Goal: Communication & Community: Answer question/provide support

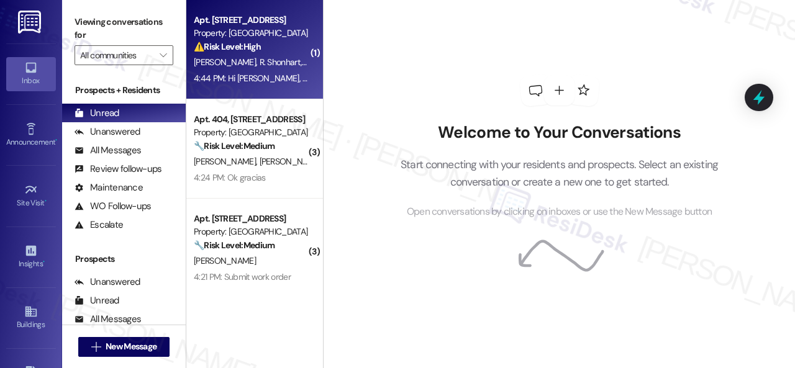
click at [287, 39] on div "Property: Spring Creek" at bounding box center [251, 33] width 115 height 13
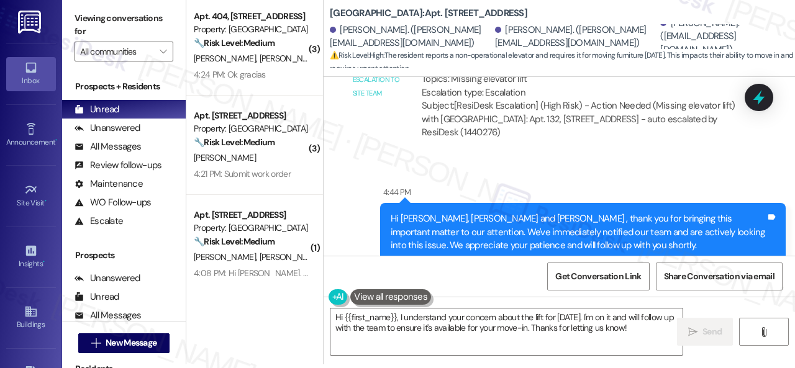
scroll to position [3077, 0]
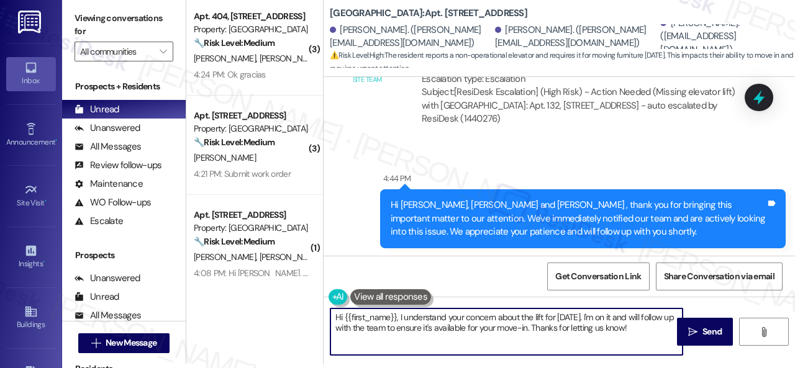
drag, startPoint x: 399, startPoint y: 319, endPoint x: 305, endPoint y: 319, distance: 93.8
click at [305, 319] on div "( 3 ) Apt. 404, 1550 Katy Gap Rd Property: Grand Villas 🔧 Risk Level: Medium Th…" at bounding box center [490, 180] width 609 height 368
drag, startPoint x: 531, startPoint y: 317, endPoint x: 598, endPoint y: 331, distance: 68.5
click at [597, 331] on textarea "I understand your concern about the lift for tomorrow. I'm on it and will follo…" at bounding box center [507, 332] width 352 height 47
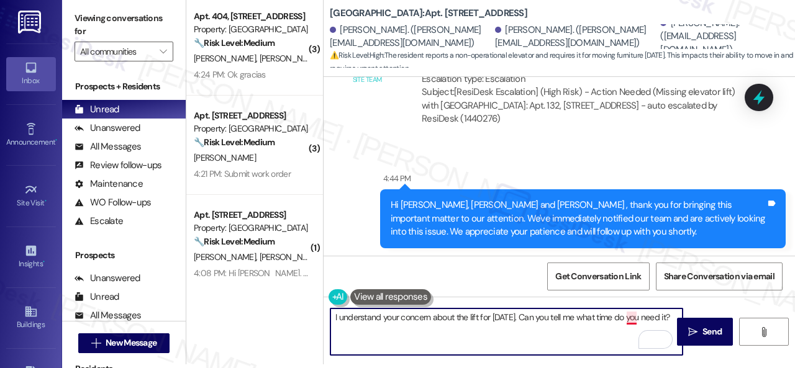
click at [632, 317] on textarea "I understand your concern about the lift for tomorrow. Can you tell me what tim…" at bounding box center [507, 332] width 352 height 47
type textarea "I understand your concern about the lift for tomorrow. Can you tell me what tim…"
click at [704, 334] on span "Send" at bounding box center [712, 332] width 19 height 13
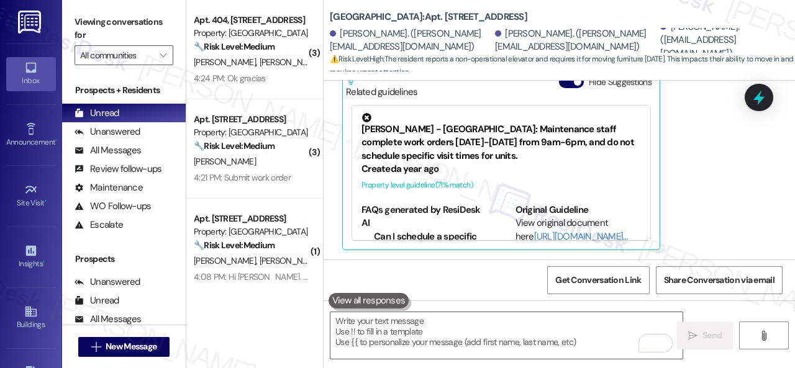
scroll to position [2665, 0]
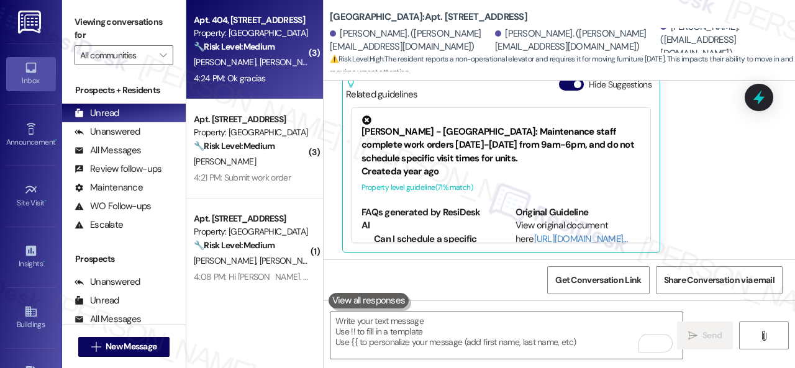
click at [280, 73] on div "4:24 PM: Ok gracias 4:24 PM: Ok gracias" at bounding box center [251, 79] width 117 height 16
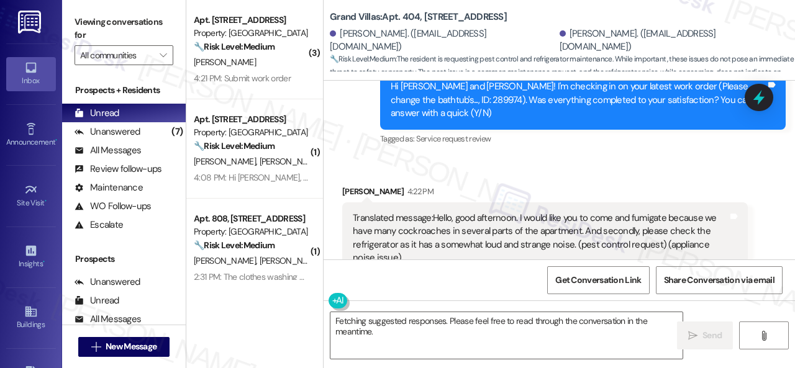
scroll to position [16944, 0]
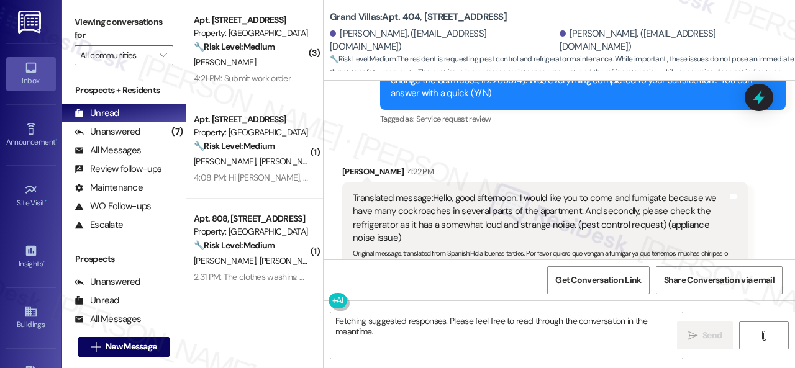
drag, startPoint x: 391, startPoint y: 331, endPoint x: 259, endPoint y: 282, distance: 141.1
click at [303, 300] on div "( 3 ) Apt. 3119, 6565 W Foxridge Dr Property: The Falls 🔧 Risk Level: Medium Th…" at bounding box center [490, 184] width 609 height 368
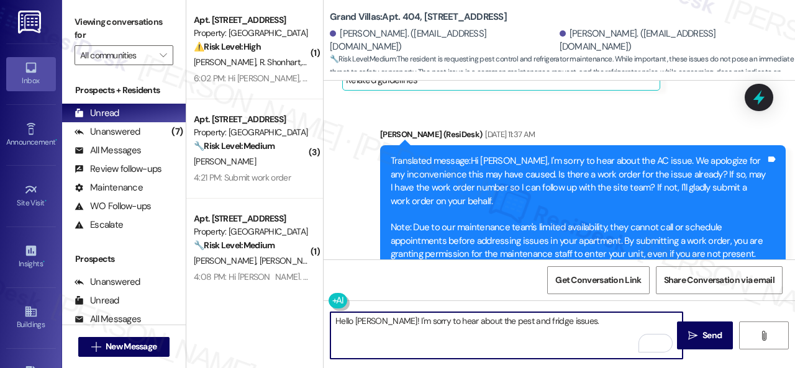
scroll to position [14273, 0]
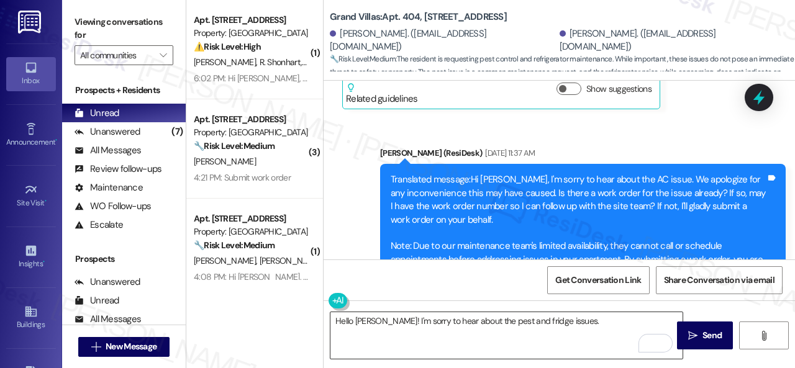
click at [595, 325] on textarea "Hello Freddy! I'm sorry to hear about the pest and fridge issues." at bounding box center [507, 335] width 352 height 47
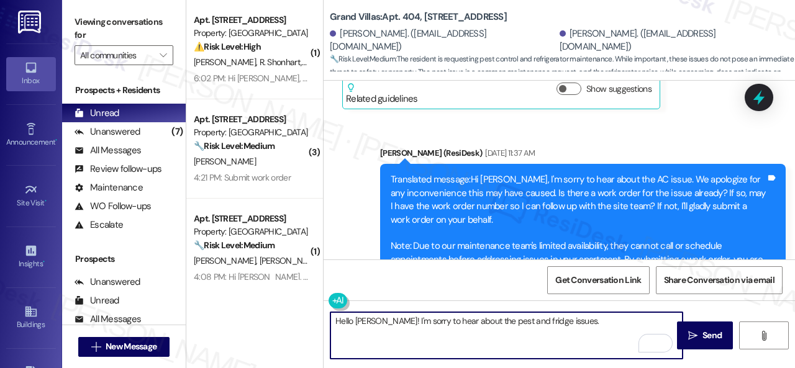
paste textarea "Are there already work orders for the issues? If so, may I have the work order …"
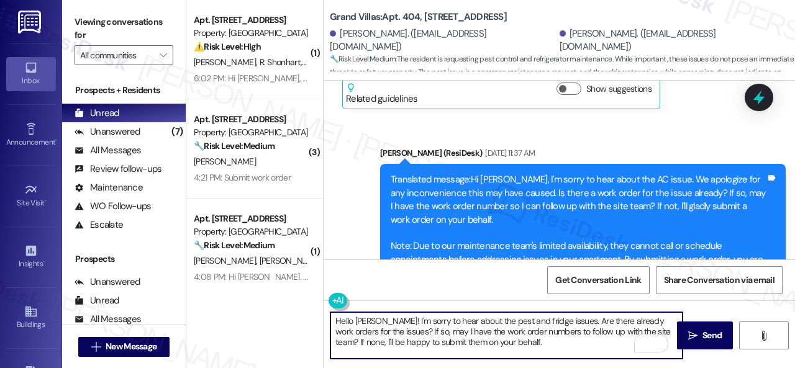
scroll to position [0, 0]
click at [536, 337] on textarea "Hello Freddy! I'm sorry to hear about the pest and fridge issues. Are there alr…" at bounding box center [507, 335] width 352 height 47
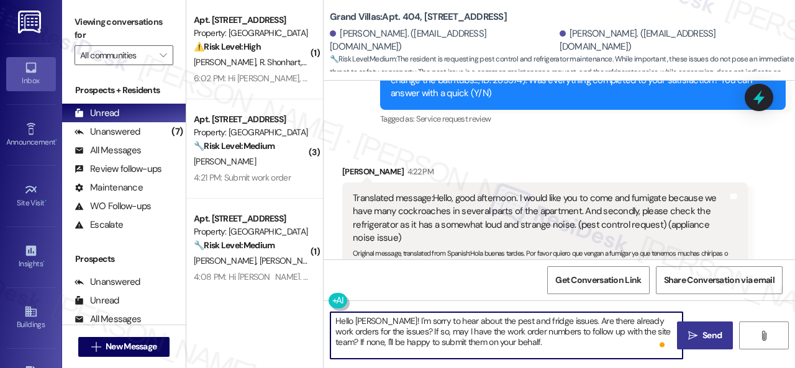
type textarea "Hello Freddy! I'm sorry to hear about the pest and fridge issues. Are there alr…"
click at [711, 340] on span "Send" at bounding box center [712, 335] width 19 height 13
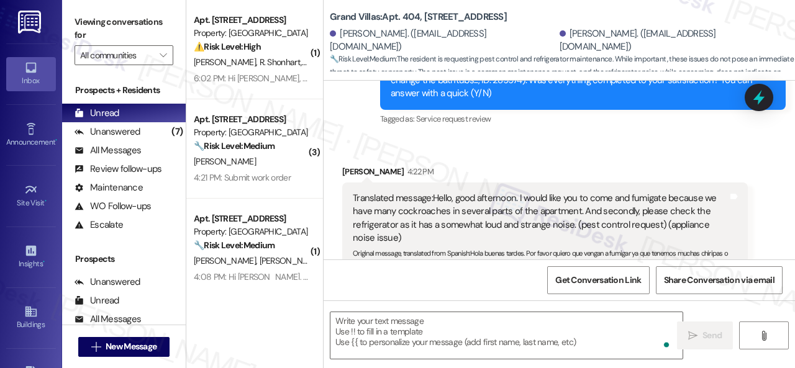
scroll to position [17812, 0]
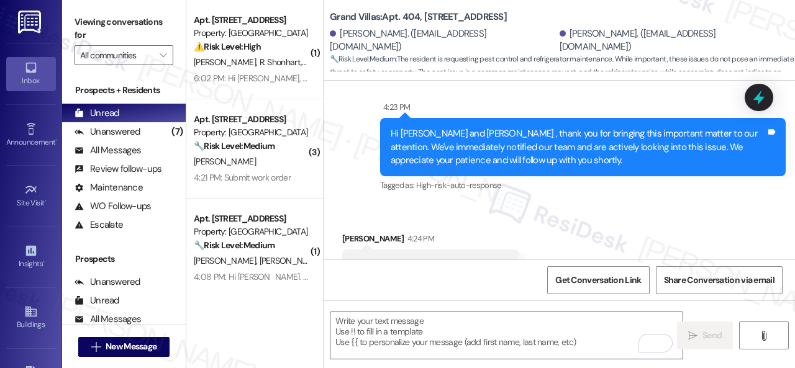
click at [285, 36] on div "Property: Spring Creek" at bounding box center [251, 33] width 115 height 13
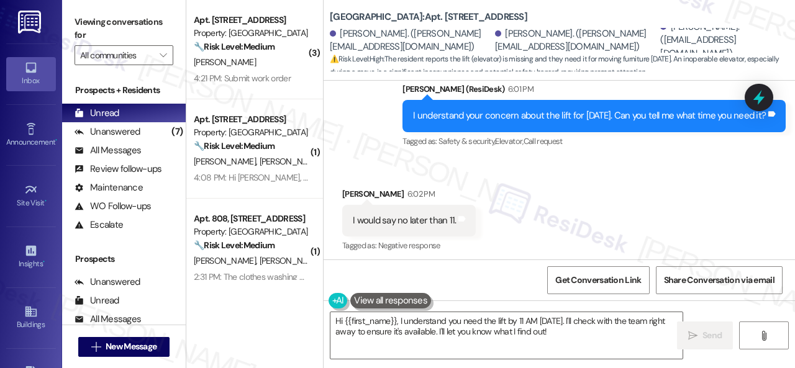
scroll to position [3014, 0]
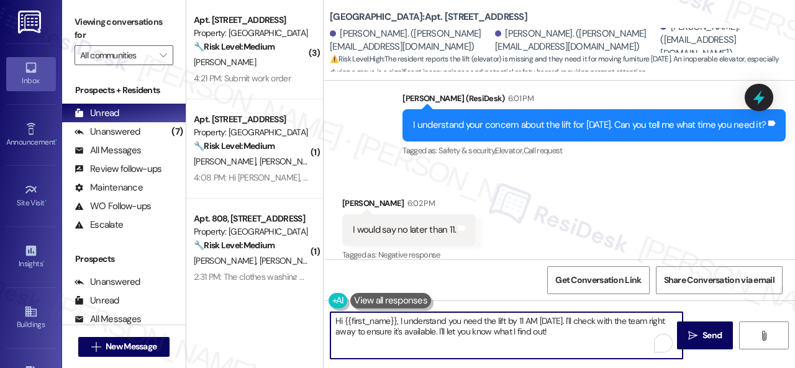
drag, startPoint x: 363, startPoint y: 303, endPoint x: 247, endPoint y: 284, distance: 117.8
click at [248, 283] on div "( 3 ) Apt. 3119, 6565 W Foxridge Dr Property: The Falls 🔧 Risk Level: Medium Th…" at bounding box center [490, 184] width 609 height 368
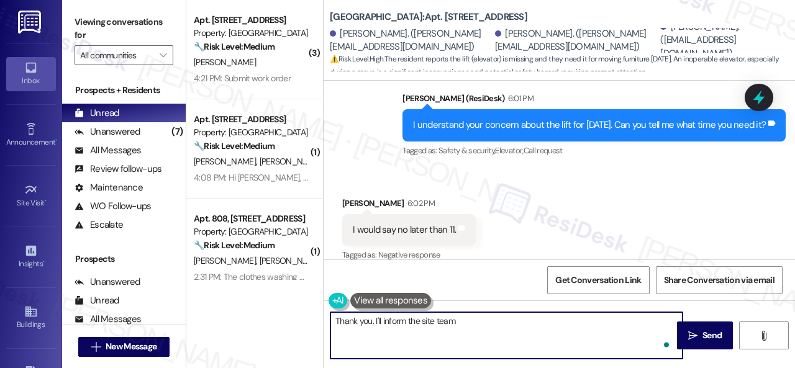
type textarea "Thank you. I'll inform the site team."
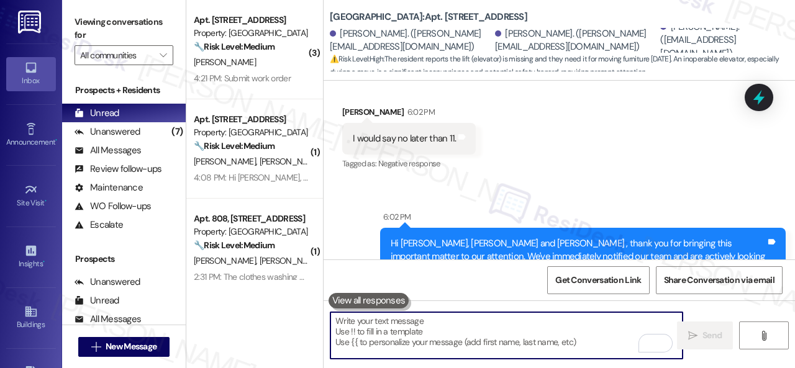
scroll to position [3100, 0]
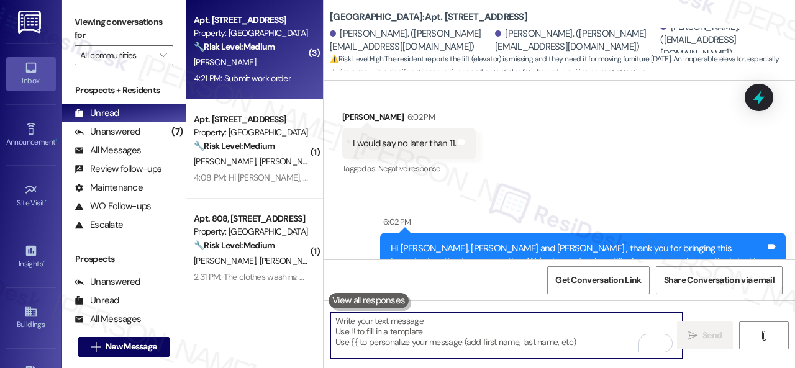
click at [269, 63] on div "D. Caffey" at bounding box center [251, 63] width 117 height 16
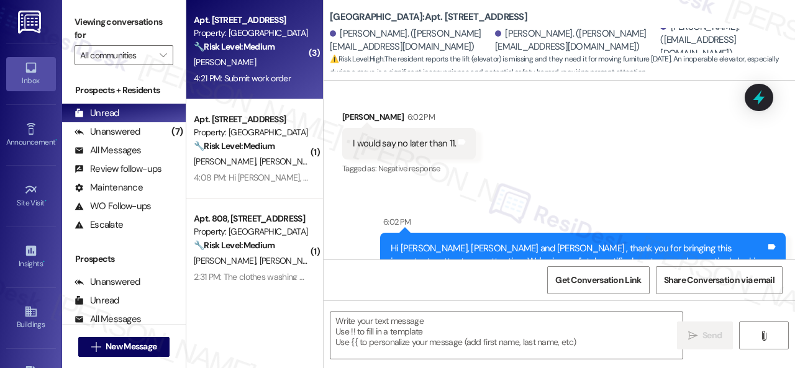
type textarea "Fetching suggested responses. Please feel free to read through the conversation…"
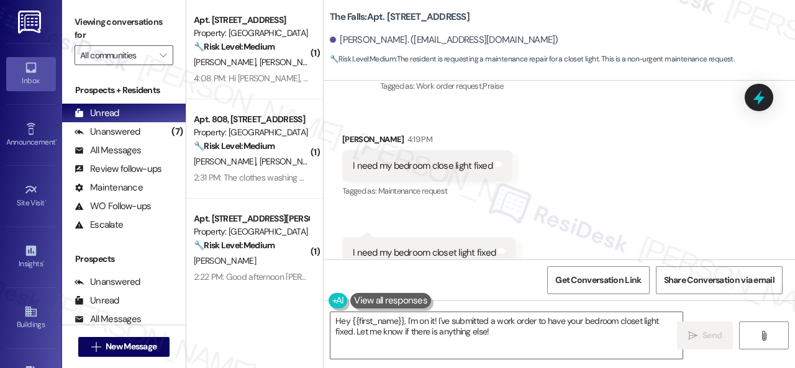
scroll to position [3209, 0]
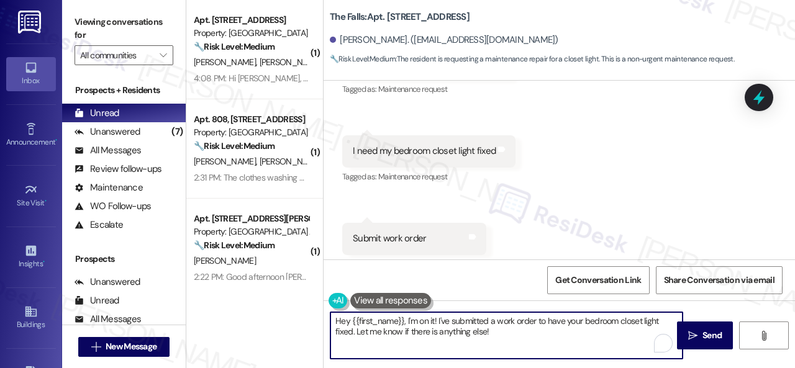
drag, startPoint x: 406, startPoint y: 320, endPoint x: 437, endPoint y: 321, distance: 31.7
click at [437, 321] on textarea "Hey {{first_name}}, I'm on it! I've submitted a work order to have your bedroom…" at bounding box center [507, 335] width 352 height 47
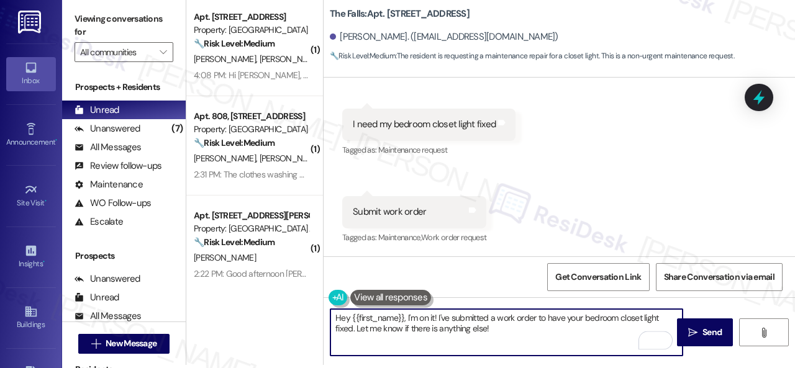
scroll to position [4, 0]
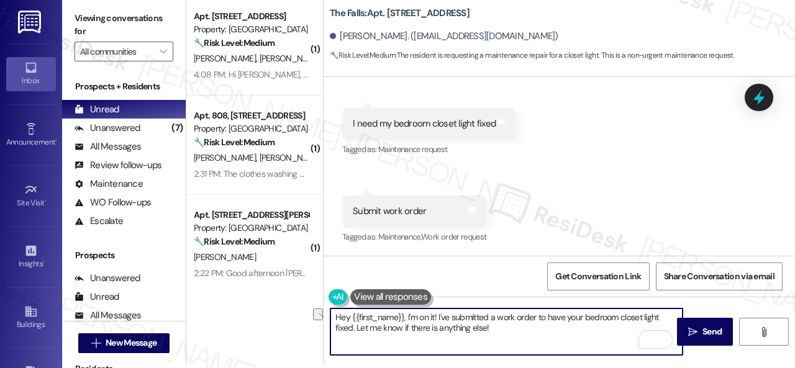
click at [479, 332] on textarea "Hey {{first_name}}, I'm on it! I've submitted a work order to have your bedroom…" at bounding box center [507, 332] width 352 height 47
drag, startPoint x: 406, startPoint y: 315, endPoint x: 437, endPoint y: 317, distance: 30.5
click at [437, 317] on textarea "Hey {{first_name}}, I'm on it! I've submitted a work order to have your bedroom…" at bounding box center [507, 332] width 352 height 47
click at [527, 324] on textarea "Hey {{first_name}}, I'm on it! I've submitted a work order to have your bedroom…" at bounding box center [507, 332] width 352 height 47
drag, startPoint x: 538, startPoint y: 317, endPoint x: 408, endPoint y: 317, distance: 130.5
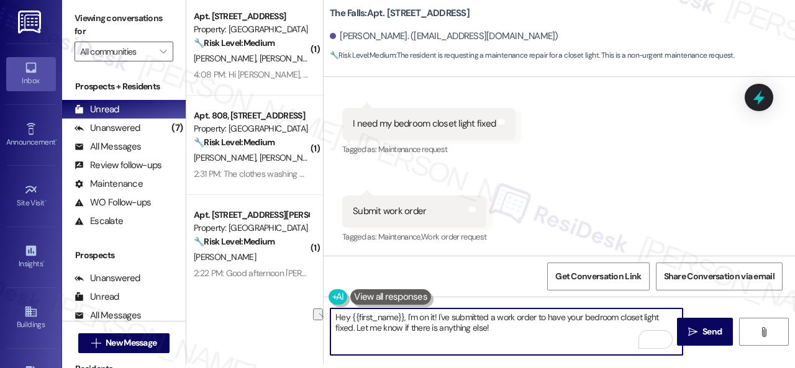
click at [408, 317] on textarea "Hey {{first_name}}, I'm on it! I've submitted a work order to have your bedroom…" at bounding box center [507, 332] width 352 height 47
drag, startPoint x: 633, startPoint y: 319, endPoint x: 633, endPoint y: 326, distance: 6.8
click at [633, 326] on textarea "Hey {{first_name}}, I understand you want to have your bedroom closet light fix…" at bounding box center [507, 332] width 352 height 47
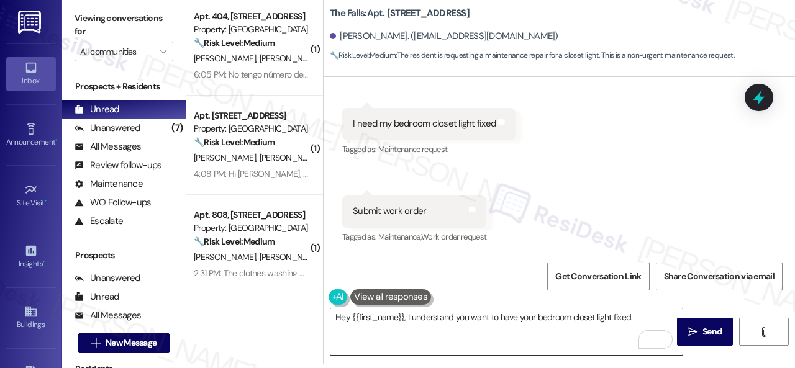
click at [637, 316] on textarea "Hey {{first_name}}, I understand you want to have your bedroom closet light fix…" at bounding box center [507, 332] width 352 height 47
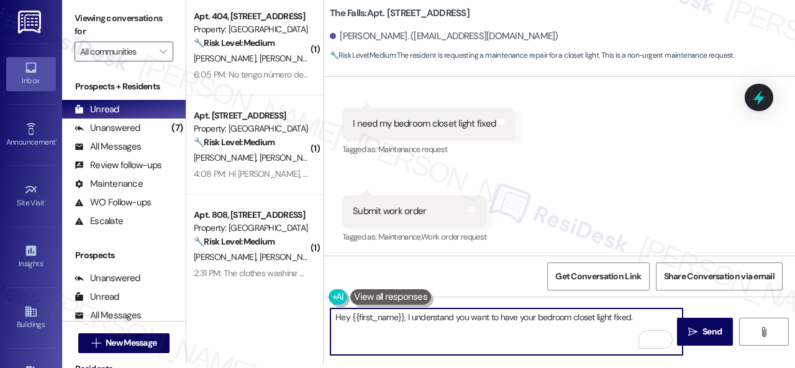
paste textarea "I'll be happy to submit a work order on your behalf. Please provide more detail…"
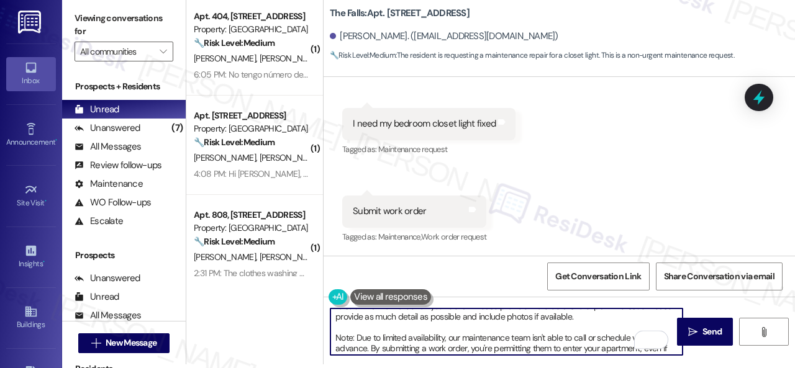
scroll to position [0, 0]
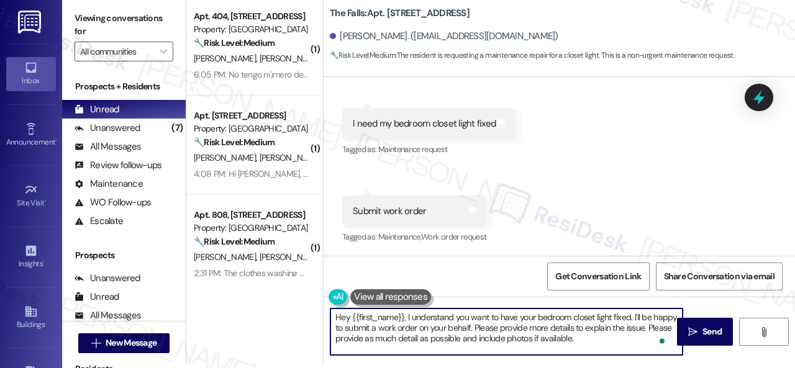
click at [334, 341] on textarea "Hey {{first_name}}, I understand you want to have your bedroom closet light fix…" at bounding box center [507, 332] width 352 height 47
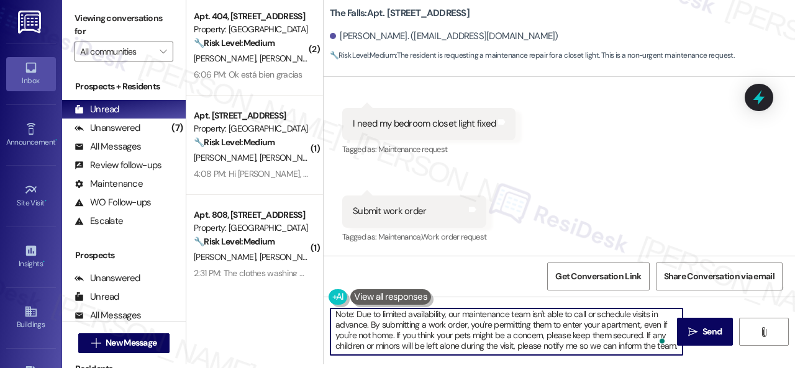
scroll to position [66, 0]
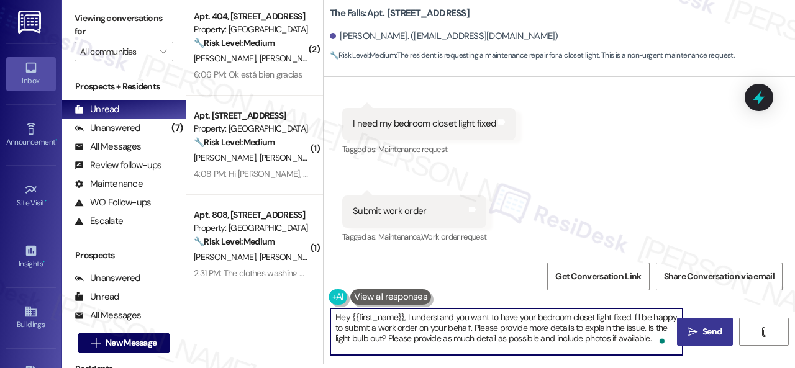
type textarea "Hey {{first_name}}, I understand you want to have your bedroom closet light fix…"
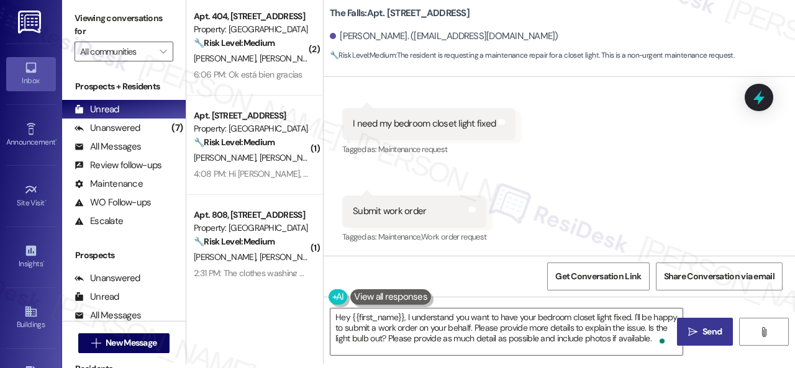
click at [704, 332] on span "Send" at bounding box center [712, 332] width 19 height 13
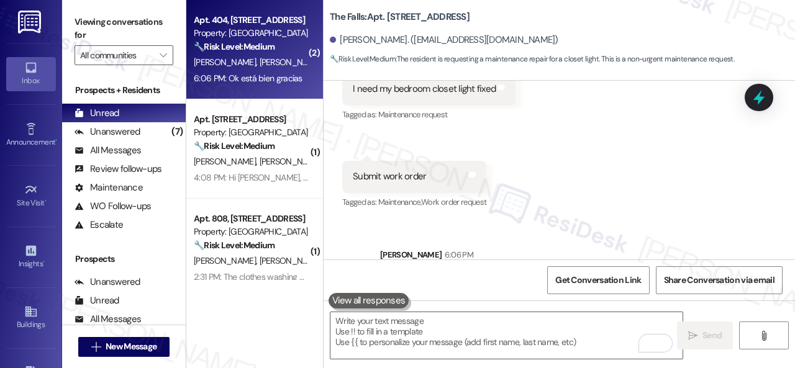
click at [269, 71] on div "6:06 PM: Ok está bien gracias 6:06 PM: Ok está bien gracias" at bounding box center [251, 79] width 117 height 16
type textarea "Fetching suggested responses. Please feel free to read through the conversation…"
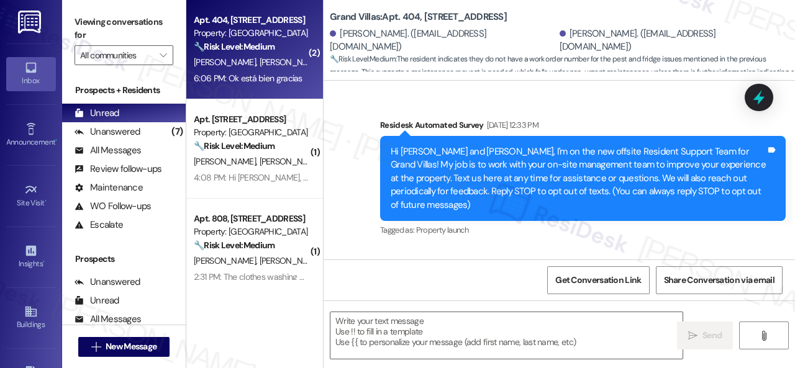
type textarea "Fetching suggested responses. Please feel free to read through the conversation…"
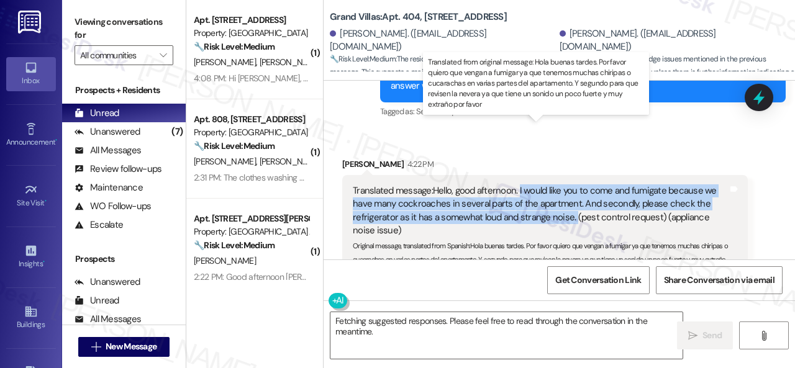
drag, startPoint x: 519, startPoint y: 129, endPoint x: 572, endPoint y: 157, distance: 60.0
click at [572, 185] on div "Translated message: Hello, good afternoon. I would like you to come and fumigat…" at bounding box center [540, 211] width 375 height 53
copy div "I would like you to come and fumigate because we have many cockroaches in sever…"
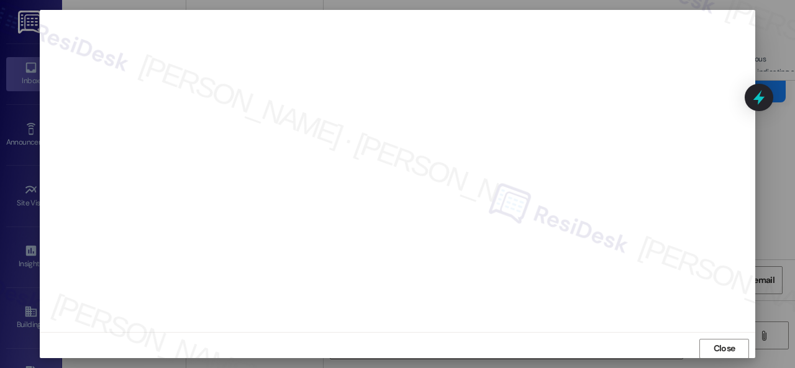
scroll to position [16, 0]
click at [734, 342] on span "Close" at bounding box center [724, 342] width 27 height 13
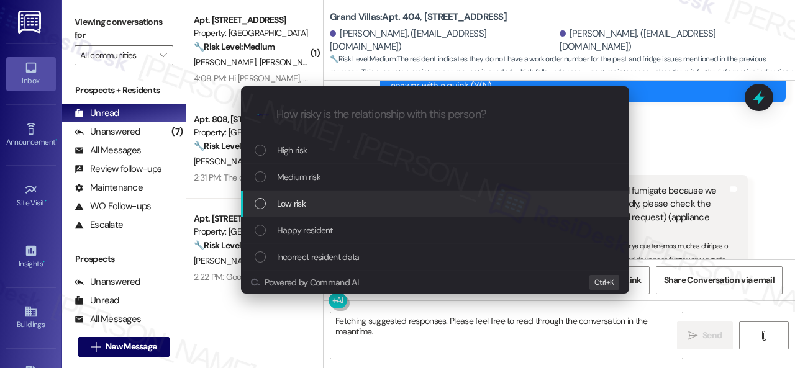
click at [745, 237] on div "Escalate Conversation How risky is the relationship with this person? Topics (e…" at bounding box center [397, 184] width 795 height 368
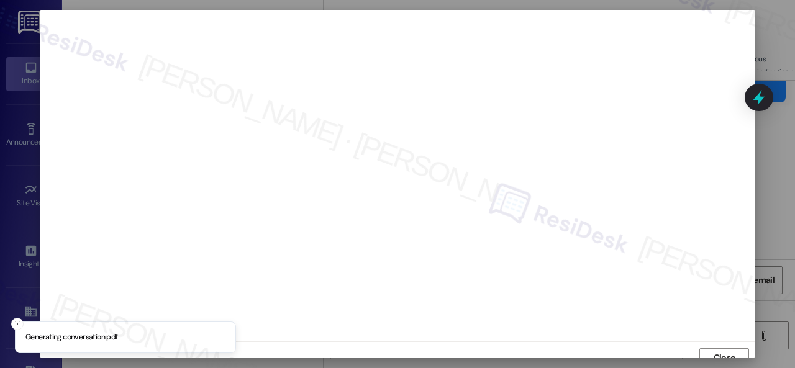
scroll to position [9, 0]
click at [714, 345] on span "Close" at bounding box center [725, 348] width 22 height 13
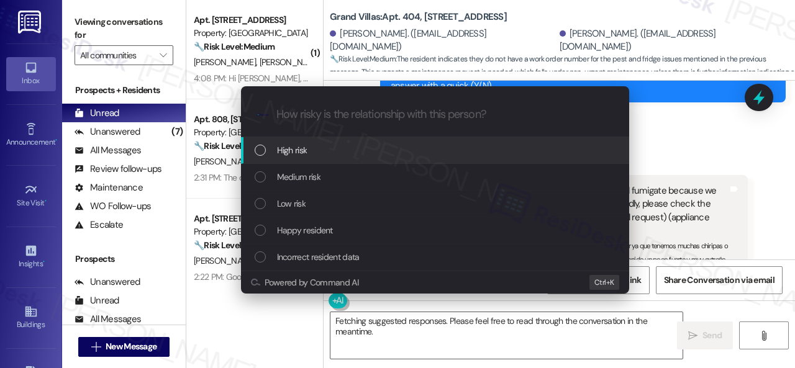
click at [278, 153] on span "High risk" at bounding box center [292, 151] width 30 height 14
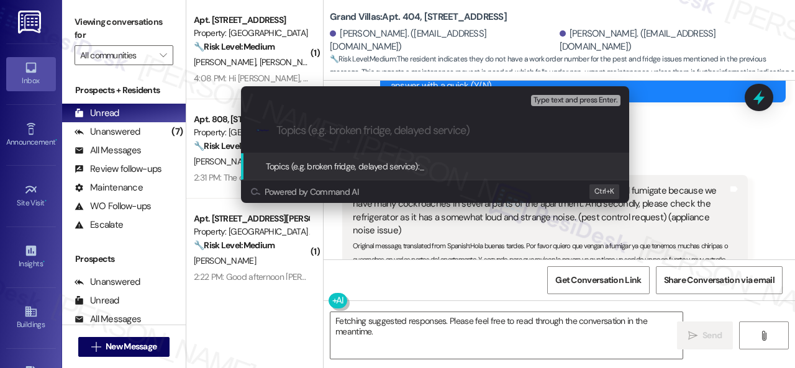
paste input "Work Orders filed by ResiDesk 295852 & 295853"
type input "Work Orders filed by ResiDesk 295852 & 295853"
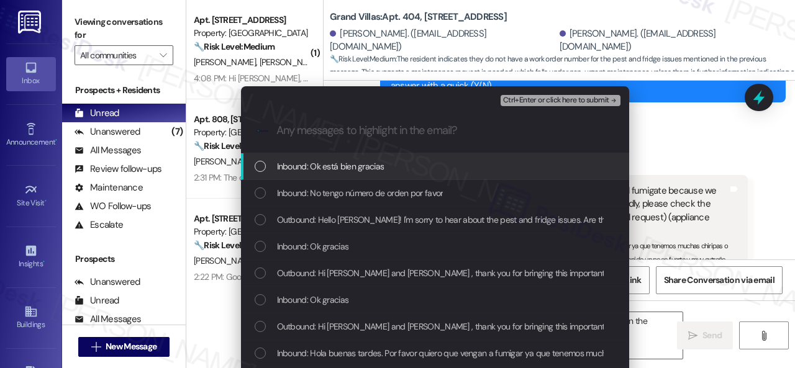
click at [309, 170] on span "Inbound: Ok está bien gracias" at bounding box center [330, 167] width 107 height 14
click at [256, 168] on icon "List of options" at bounding box center [260, 166] width 9 height 9
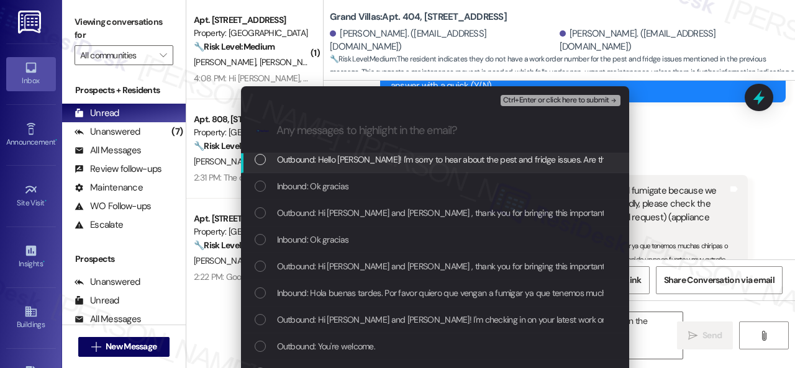
scroll to position [62, 0]
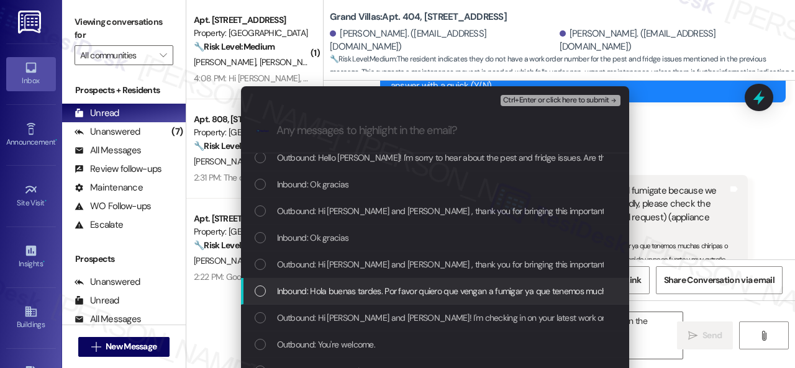
click at [346, 294] on span "Inbound: Hola buenas tardes. Por favor quiero que vengan a fumigar ya que tenem…" at bounding box center [732, 292] width 911 height 14
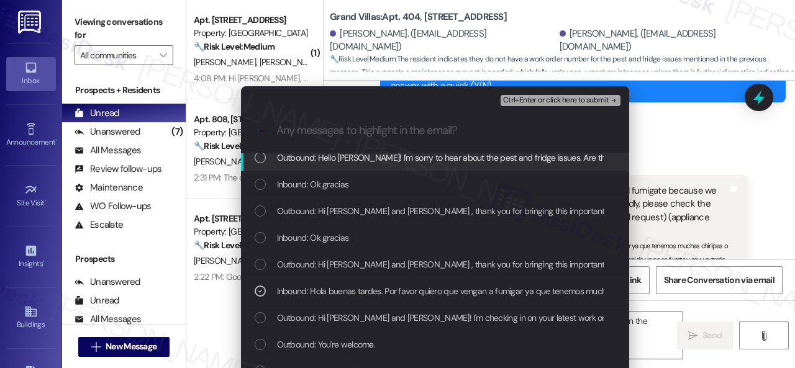
click at [543, 93] on div "Ctrl+Enter or click here to submit" at bounding box center [562, 101] width 122 height 16
click at [544, 98] on span "Ctrl+Enter or click here to submit" at bounding box center [556, 100] width 106 height 9
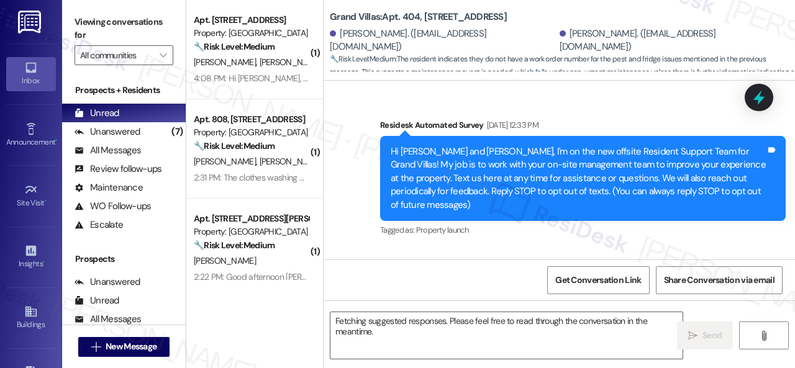
scroll to position [18256, 0]
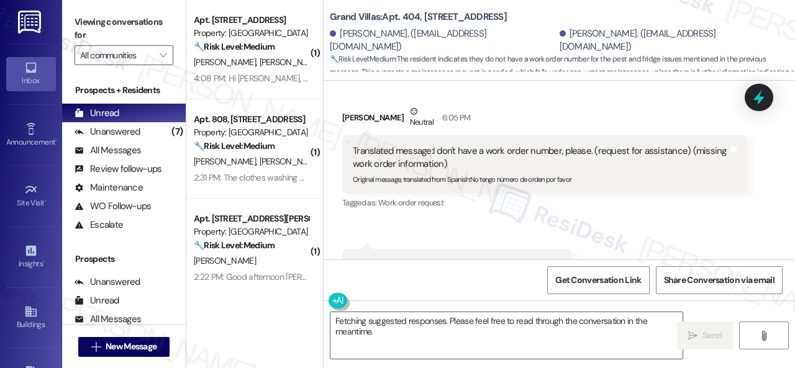
click at [622, 175] on div "Received via SMS Freddy Moreno Neutral 6:05 PM Translated message: I don't have…" at bounding box center [560, 199] width 472 height 245
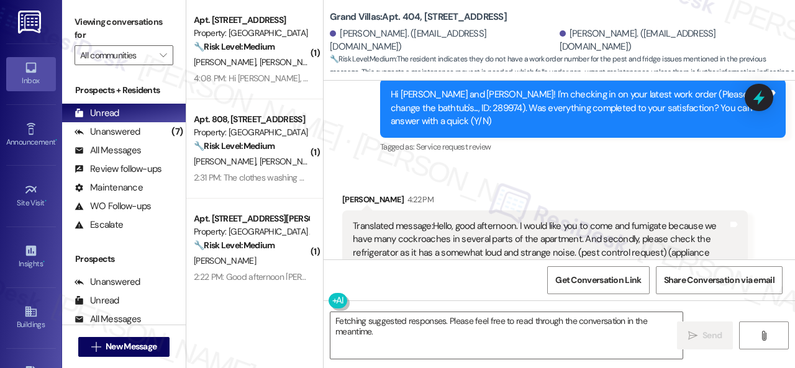
scroll to position [16951, 0]
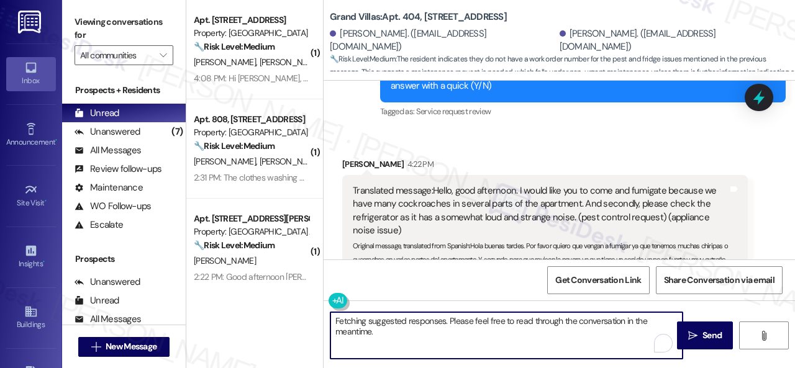
drag, startPoint x: 288, startPoint y: 306, endPoint x: 388, endPoint y: 297, distance: 99.8
click at [281, 304] on div "( 1 ) Apt. 159, 146 Spring Creek Dr Property: Spring Creek 🔧 Risk Level: Medium…" at bounding box center [490, 184] width 609 height 368
paste textarea "Thank you. I've submitted work orders on your behalf and notified the site team…"
click at [425, 281] on div "Get Conversation Link Share Conversation via email" at bounding box center [560, 280] width 472 height 41
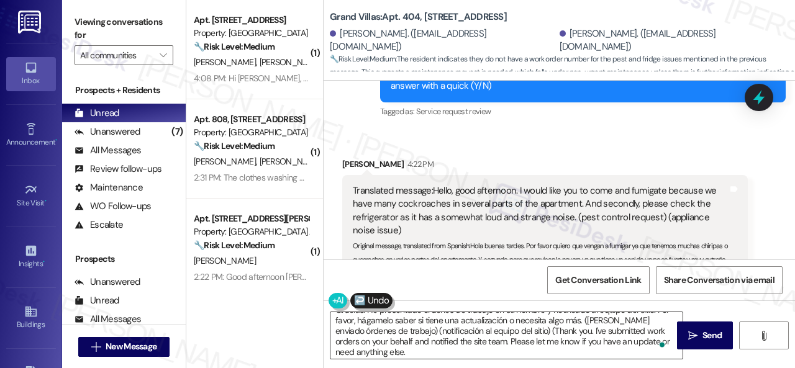
scroll to position [11, 0]
type textarea "Gracias. He presentado órdenes de trabajo en su nombre y notificado al equipo d…"
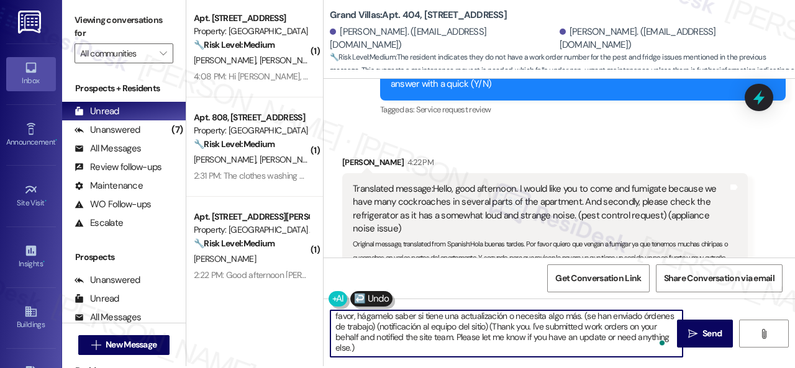
scroll to position [4, 0]
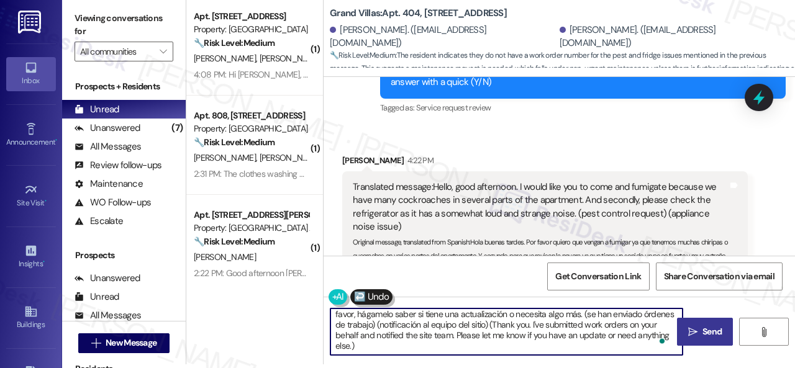
click at [703, 336] on span "Send" at bounding box center [712, 332] width 19 height 13
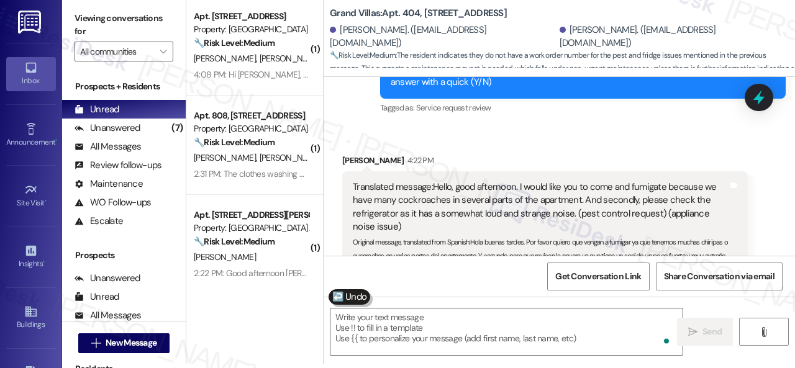
scroll to position [18256, 0]
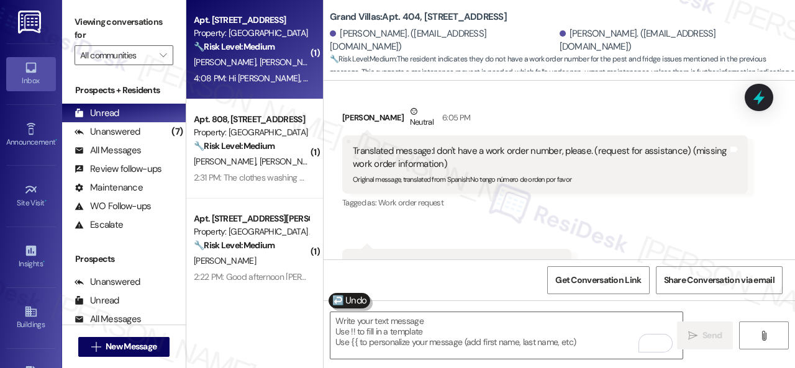
click at [273, 62] on div "K. Balaba A. Switzer" at bounding box center [251, 63] width 117 height 16
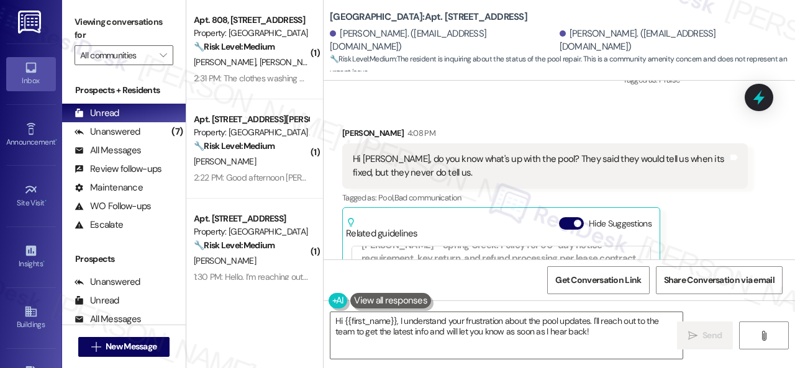
scroll to position [6257, 0]
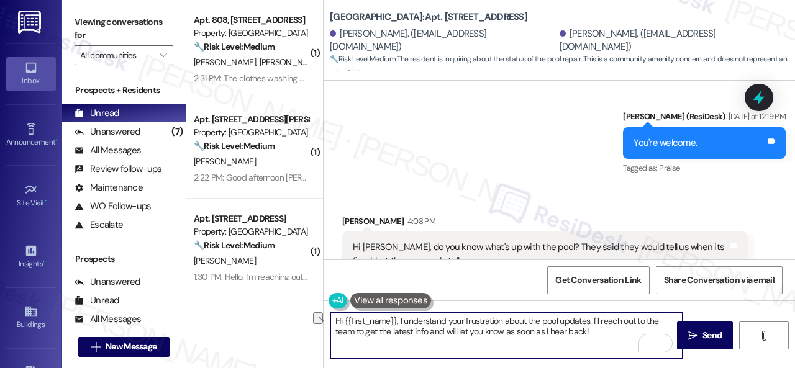
drag, startPoint x: 345, startPoint y: 321, endPoint x: 590, endPoint y: 326, distance: 244.8
click at [590, 326] on textarea "Hi {{first_name}}, I understand your frustration about the pool updates. I'll r…" at bounding box center [507, 335] width 352 height 47
click at [431, 326] on textarea "Hi {{first_name}}, I understand your frustration about the pool updates. I'll r…" at bounding box center [507, 335] width 352 height 47
drag, startPoint x: 344, startPoint y: 318, endPoint x: 396, endPoint y: 319, distance: 52.2
click at [396, 319] on textarea "Hi {{first_name}}, I understand your frustration about the pool updates. I'll r…" at bounding box center [507, 335] width 352 height 47
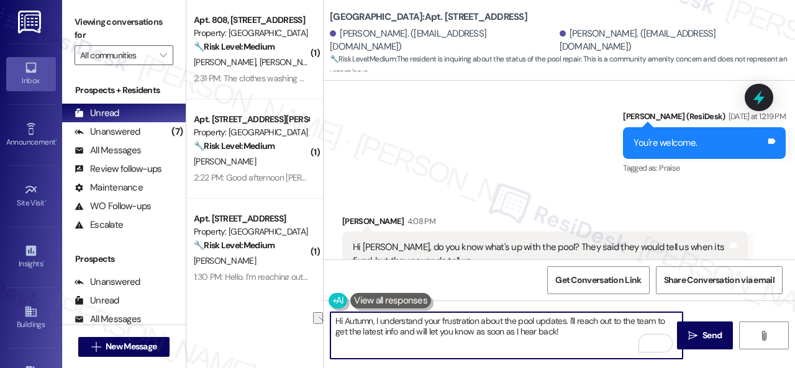
drag, startPoint x: 436, startPoint y: 321, endPoint x: 515, endPoint y: 321, distance: 78.9
click at [515, 321] on textarea "Hi Autumn, I understand your frustration about the pool updates. I'll reach out…" at bounding box center [507, 335] width 352 height 47
click at [562, 335] on textarea "Hi Autumn, I understand you want to get pool updates. I'll reach out to the tea…" at bounding box center [507, 335] width 352 height 47
type textarea "Hi Autumn, I understand you want to get pool updates. I'll reach out to the tea…"
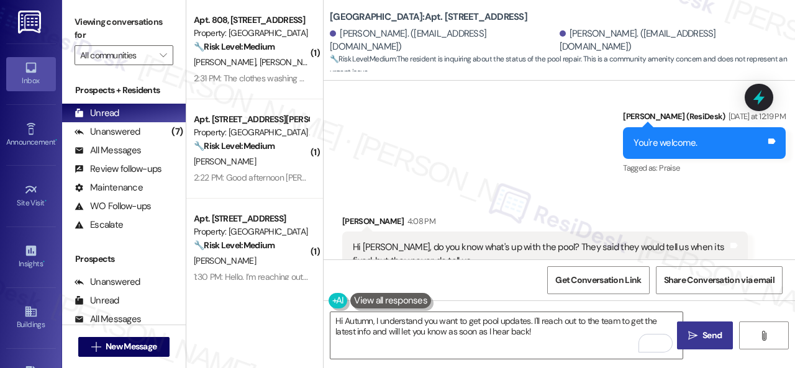
click at [703, 340] on span "Send" at bounding box center [712, 335] width 19 height 13
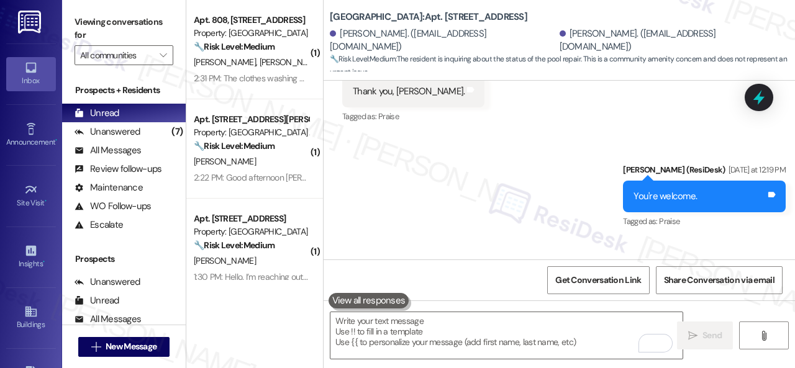
scroll to position [6194, 0]
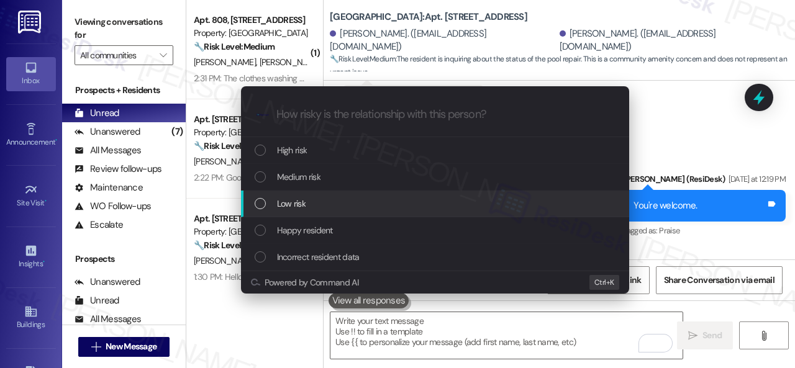
click at [285, 201] on span "Low risk" at bounding box center [291, 204] width 29 height 14
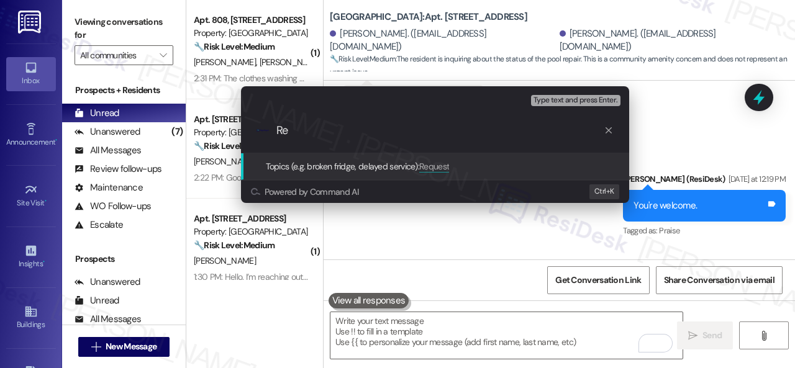
type input "R"
type input "Inquiry about the status of the pool."
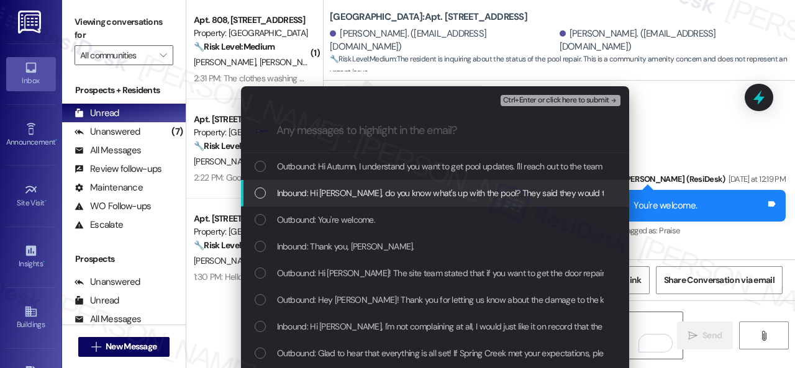
click at [416, 192] on span "Inbound: Hi Sarah, do you know what's up with the pool? They said they would te…" at bounding box center [522, 193] width 490 height 14
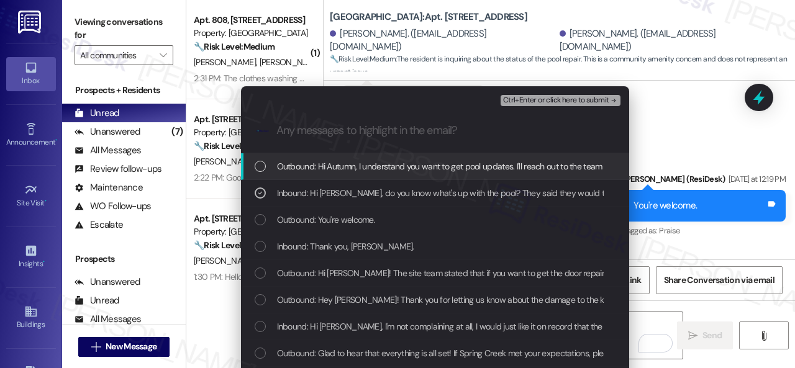
click at [536, 98] on span "Ctrl+Enter or click here to submit" at bounding box center [556, 100] width 106 height 9
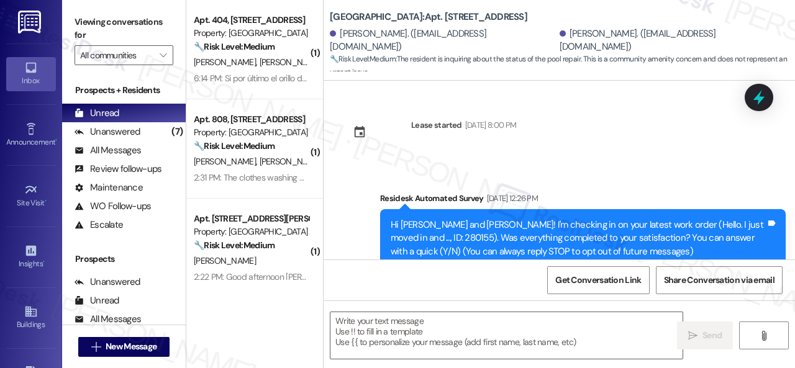
scroll to position [6443, 0]
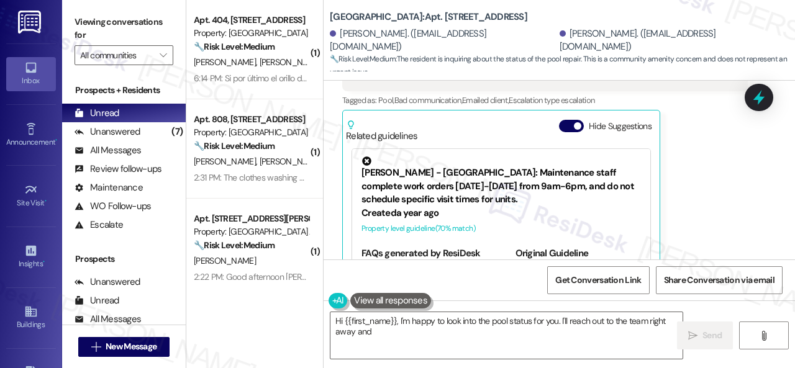
drag, startPoint x: 271, startPoint y: 58, endPoint x: 663, endPoint y: 165, distance: 406.3
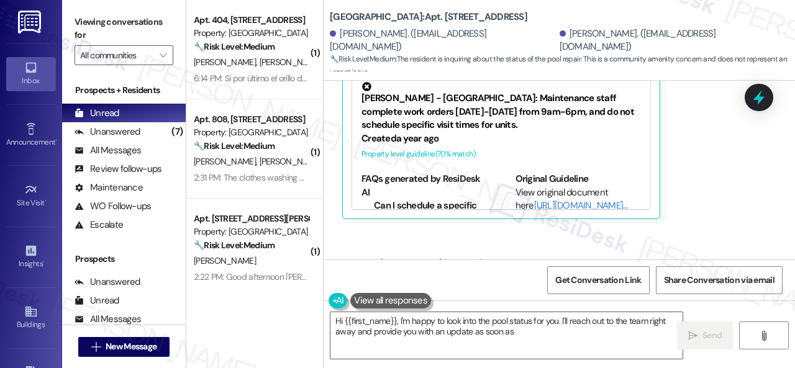
scroll to position [6562, 0]
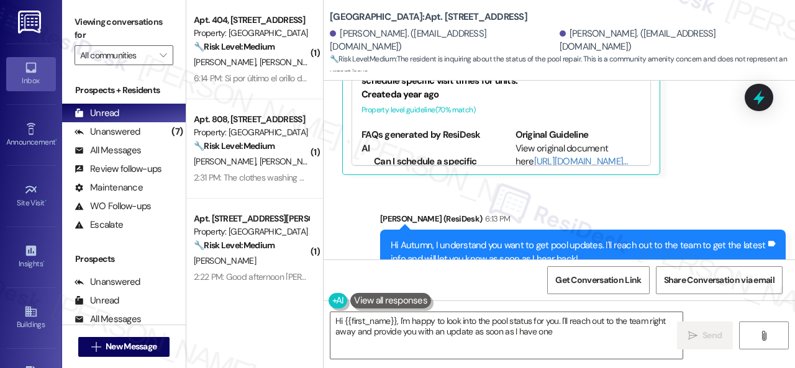
type textarea "Hi {{first_name}}, I'm happy to look into the pool status for you. I'll reach o…"
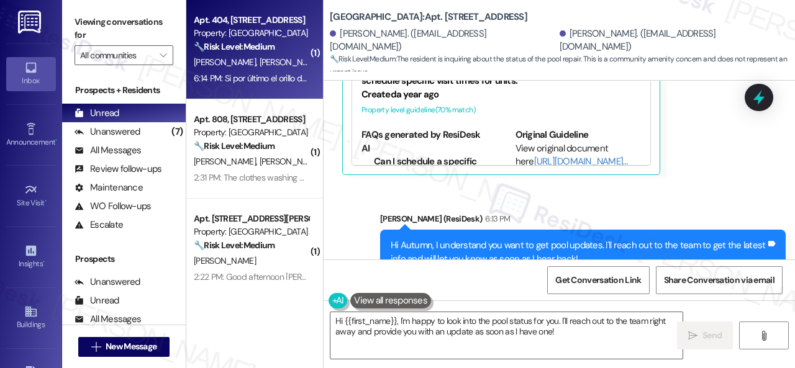
click at [275, 51] on strong "🔧 Risk Level: Medium" at bounding box center [234, 46] width 81 height 11
type textarea "Fetching suggested responses. Please feel free to read through the conversation…"
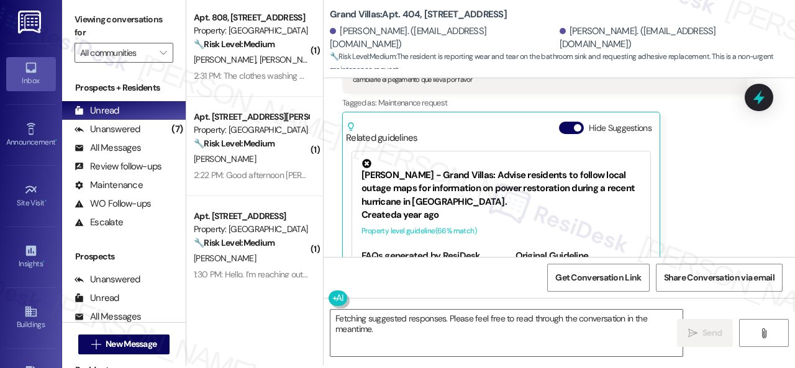
scroll to position [4, 0]
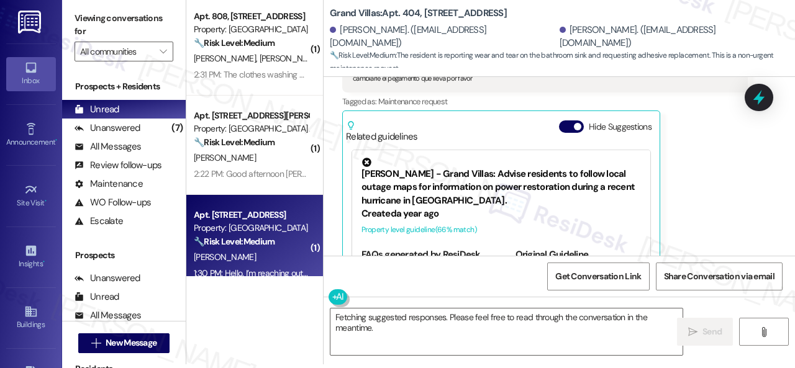
click at [222, 276] on div "( 1 ) Apt. 808, 1550 Katy Gap Rd Property: Grand Villas 🔧 Risk Level: Medium Th…" at bounding box center [490, 180] width 609 height 368
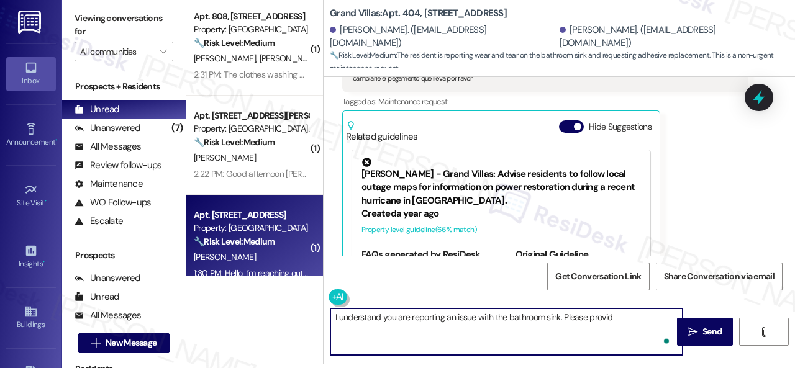
type textarea "I understand you are reporting an issue with the bathroom sink. Please provide"
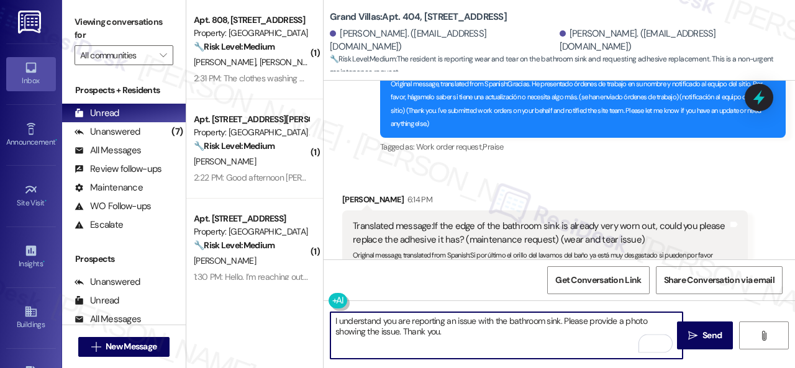
scroll to position [18813, 0]
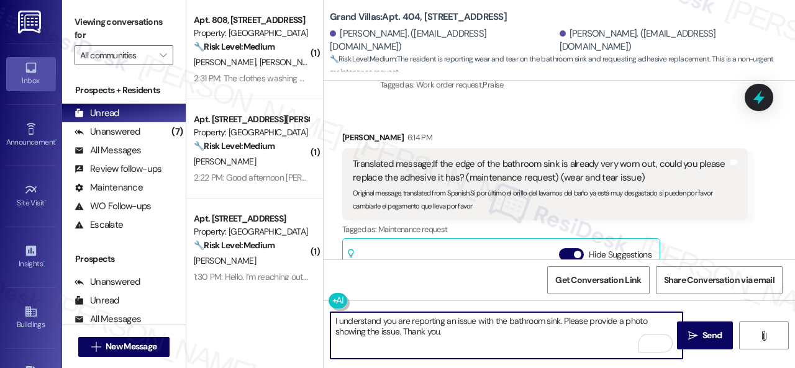
type textarea "I understand you are reporting an issue with the bathroom sink. Please provide …"
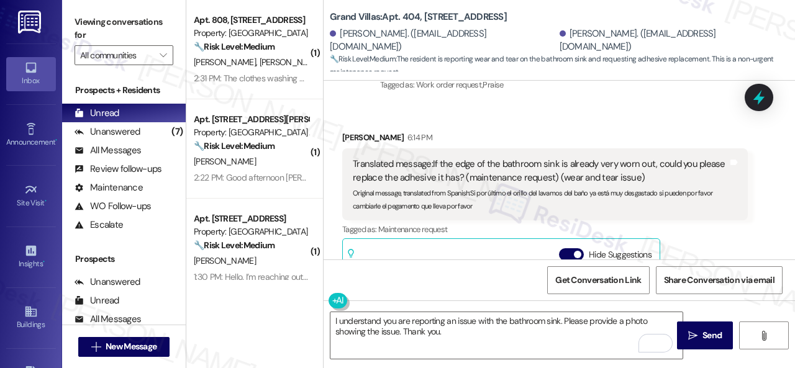
click at [479, 283] on div "Get Conversation Link Share Conversation via email" at bounding box center [560, 280] width 472 height 41
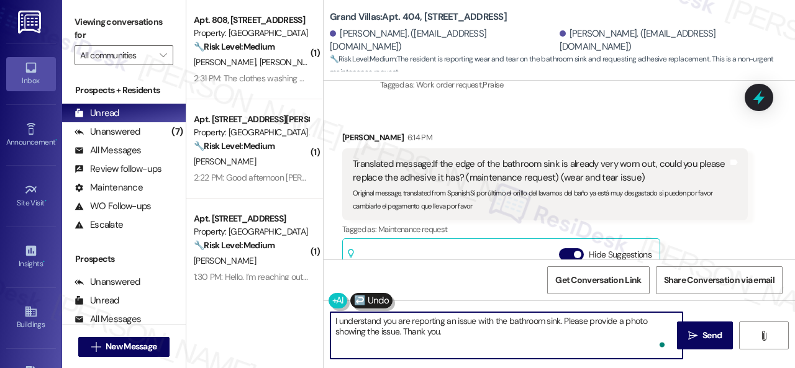
scroll to position [2, 0]
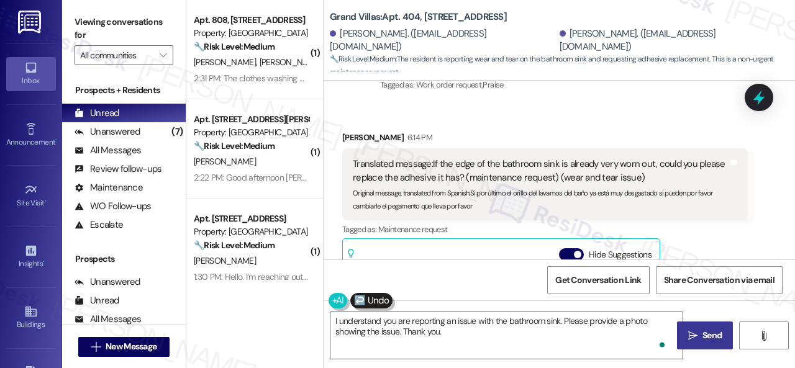
click at [700, 339] on span "Send" at bounding box center [712, 335] width 24 height 13
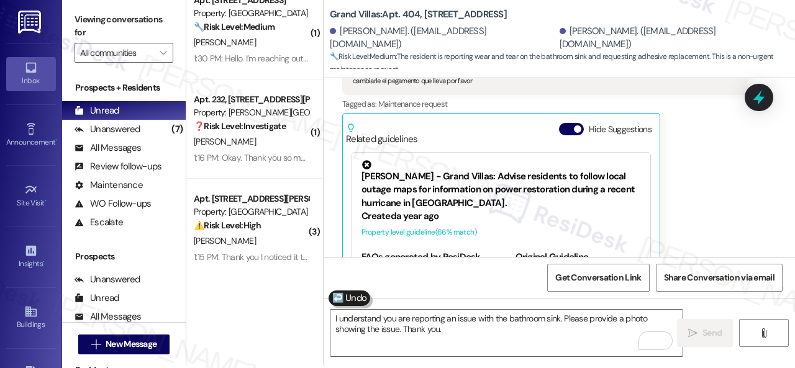
scroll to position [4, 0]
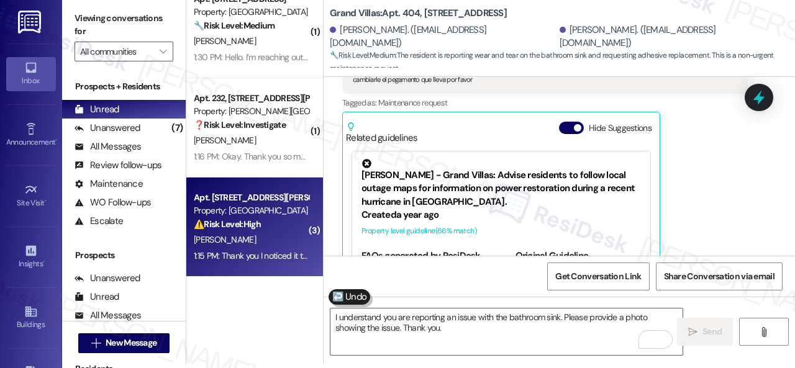
click at [276, 237] on div "S. Sharpe" at bounding box center [251, 240] width 117 height 16
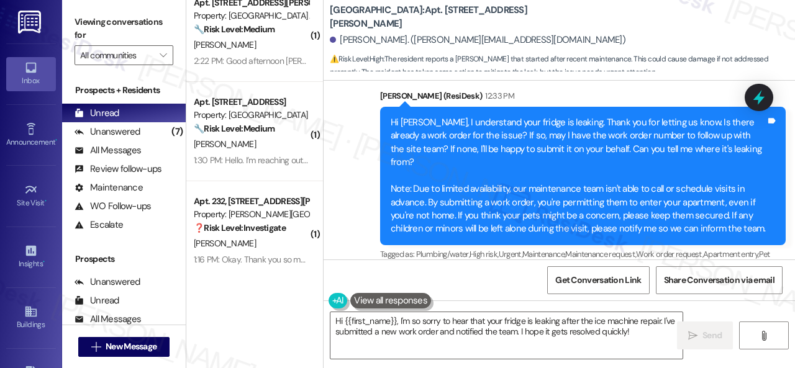
scroll to position [3795, 0]
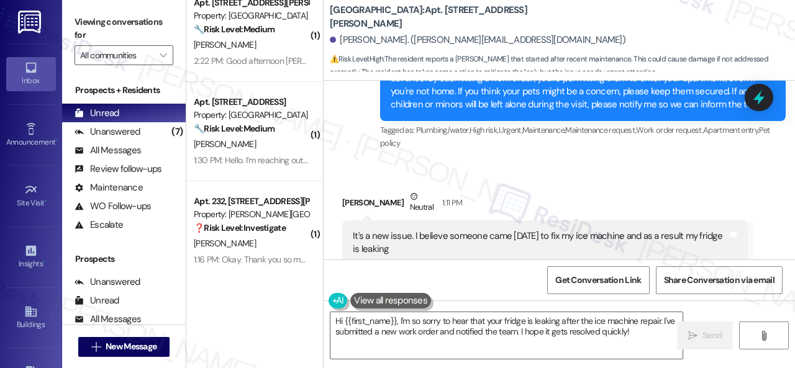
drag, startPoint x: 451, startPoint y: 211, endPoint x: 454, endPoint y: 222, distance: 11.5
click at [454, 230] on div "It's a new issue. I believe someone came yesterday to fix my ice machine and as…" at bounding box center [540, 243] width 375 height 27
copy div "omeone came yesterday to fix my ice machine and as a result my fridge is leaking"
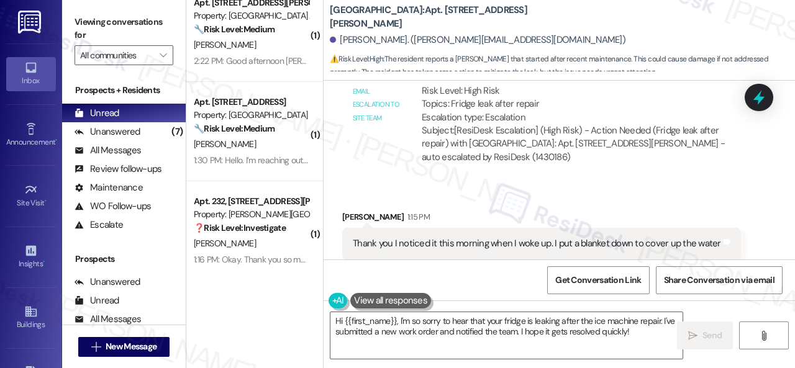
scroll to position [4229, 0]
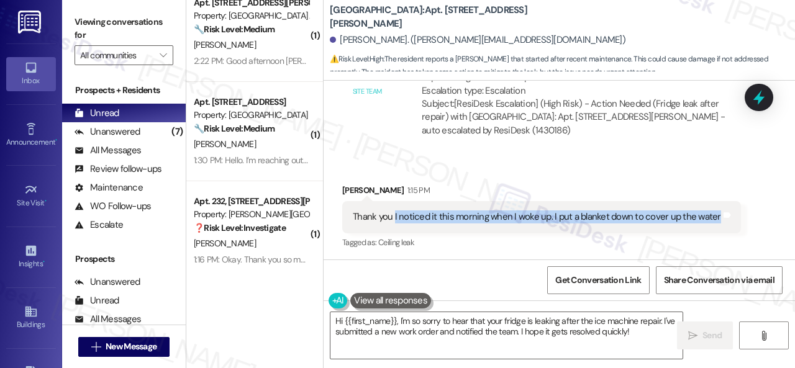
drag, startPoint x: 393, startPoint y: 189, endPoint x: 712, endPoint y: 194, distance: 318.7
click at [712, 211] on div "Thank you I noticed it this morning when I woke up. I put a blanket down to cov…" at bounding box center [537, 217] width 368 height 13
copy div "I noticed it this morning when I woke up. I put a blanket down to cover up the …"
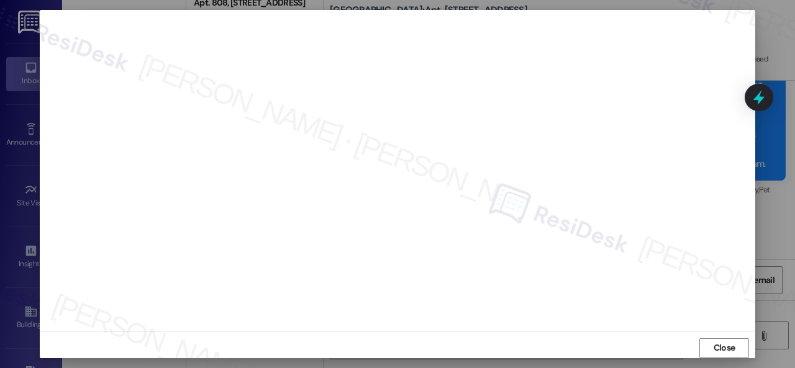
scroll to position [16, 0]
click at [726, 345] on span "Close" at bounding box center [725, 342] width 22 height 13
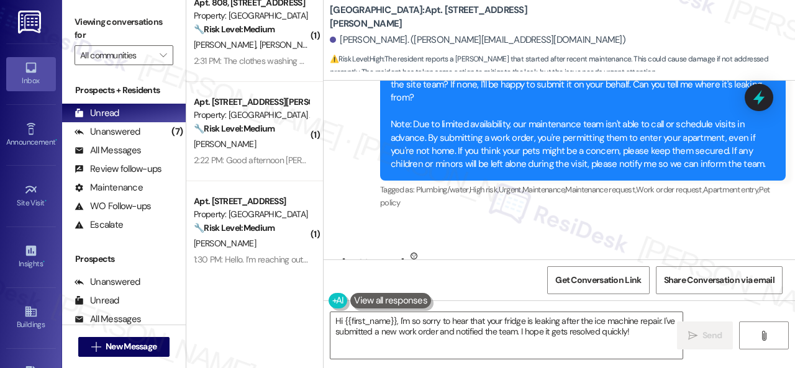
click at [619, 222] on div "Received via SMS Shannen Sharpe Neutral 1:11 PM It's a new issue. I believe som…" at bounding box center [560, 287] width 472 height 131
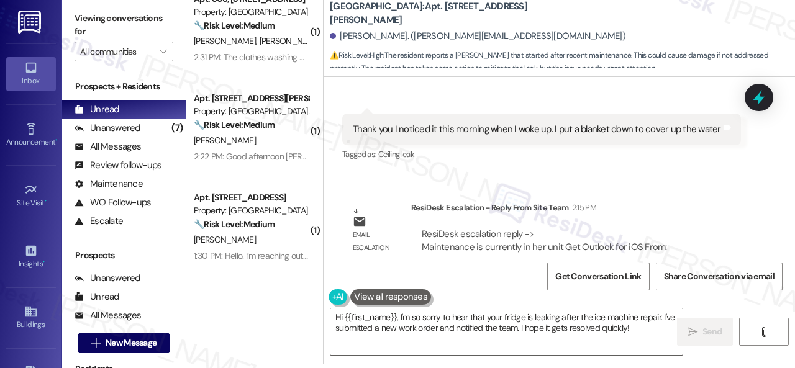
scroll to position [4418, 0]
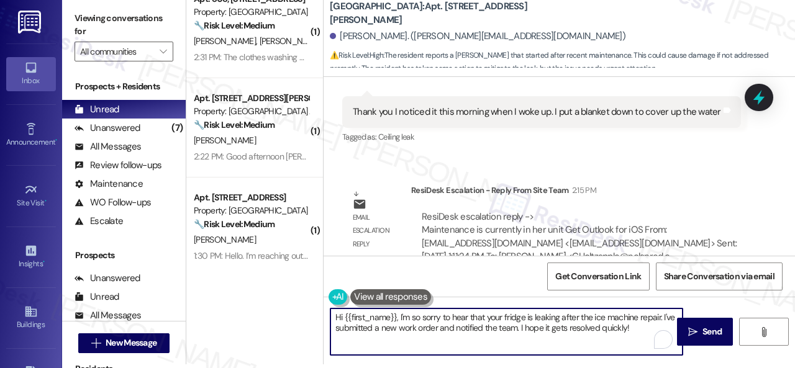
drag, startPoint x: 640, startPoint y: 330, endPoint x: 281, endPoint y: 300, distance: 359.7
click at [281, 300] on div "( 1 ) Apt. 404, 1550 Katy Gap Rd Property: Grand Villas 🔧 Risk Level: Medium Th…" at bounding box center [490, 180] width 609 height 368
paste textarea "Work Order filed by ResiDesk 295854"
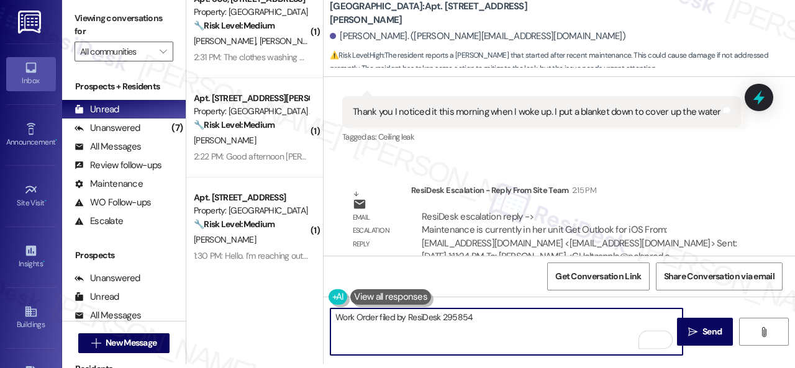
drag, startPoint x: 441, startPoint y: 318, endPoint x: 481, endPoint y: 317, distance: 39.8
click at [481, 317] on textarea "Work Order filed by ResiDesk 295854" at bounding box center [507, 332] width 352 height 47
type textarea "Work Order filed by ResiDesk"
drag, startPoint x: 458, startPoint y: 320, endPoint x: 322, endPoint y: 317, distance: 136.7
click at [322, 317] on div "( 1 ) Apt. 404, 1550 Katy Gap Rd Property: Grand Villas 🔧 Risk Level: Medium Th…" at bounding box center [490, 180] width 609 height 368
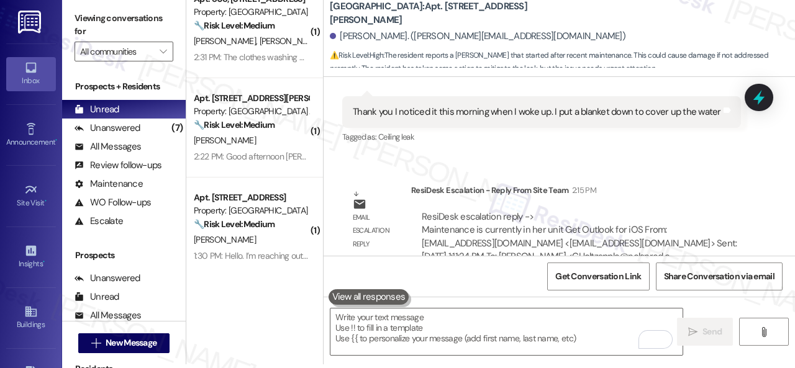
click at [470, 265] on div "Get Conversation Link Share Conversation via email" at bounding box center [560, 276] width 472 height 41
click at [416, 322] on textarea "To enrich screen reader interactions, please activate Accessibility in Grammarl…" at bounding box center [507, 332] width 352 height 47
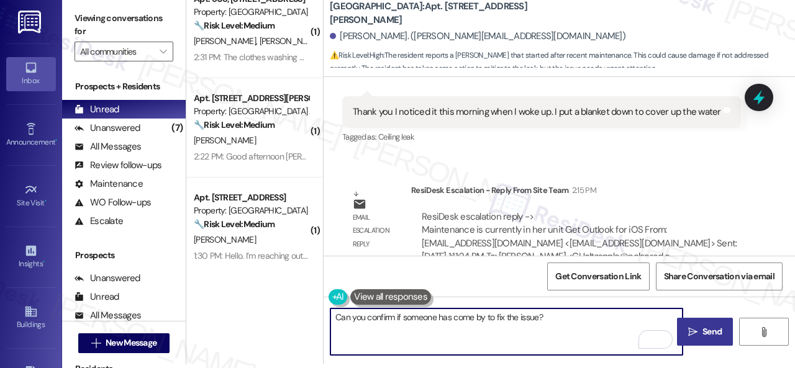
type textarea "Can you confirm if someone has come by to fix the issue?"
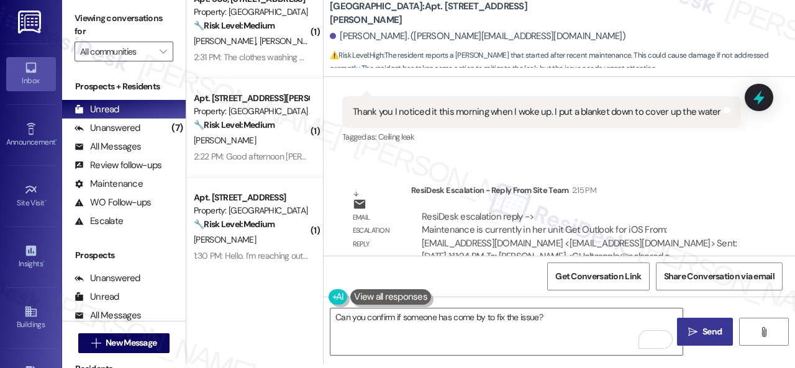
click at [705, 331] on span "Send" at bounding box center [712, 332] width 19 height 13
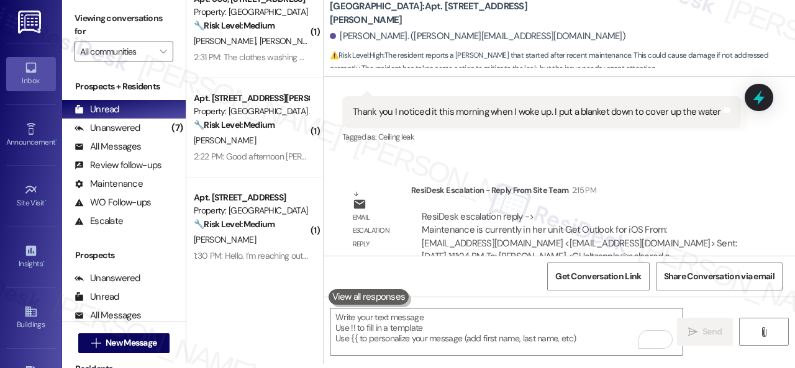
scroll to position [4292, 0]
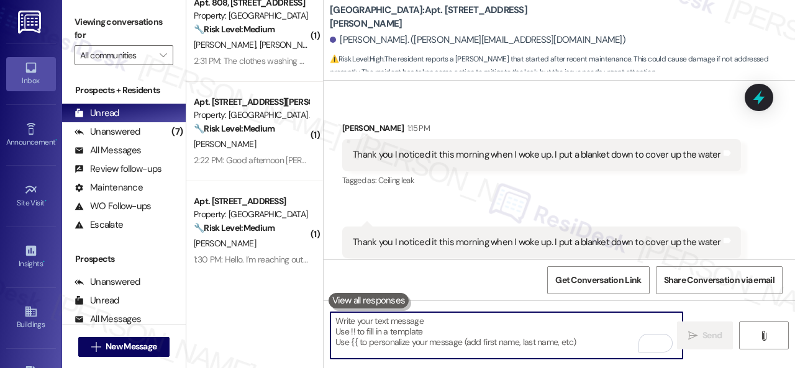
click at [419, 326] on textarea "To enrich screen reader interactions, please activate Accessibility in Grammarl…" at bounding box center [507, 335] width 352 height 47
paste textarea "295854"
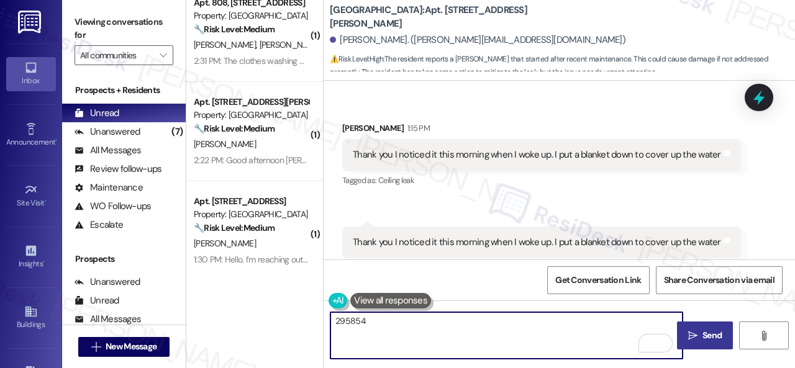
type textarea "295854"
drag, startPoint x: 373, startPoint y: 323, endPoint x: 294, endPoint y: 322, distance: 78.3
click at [294, 322] on div "( 1 ) Apt. 404, 1550 Katy Gap Rd Property: Grand Villas 🔧 Risk Level: Medium Th…" at bounding box center [490, 184] width 609 height 368
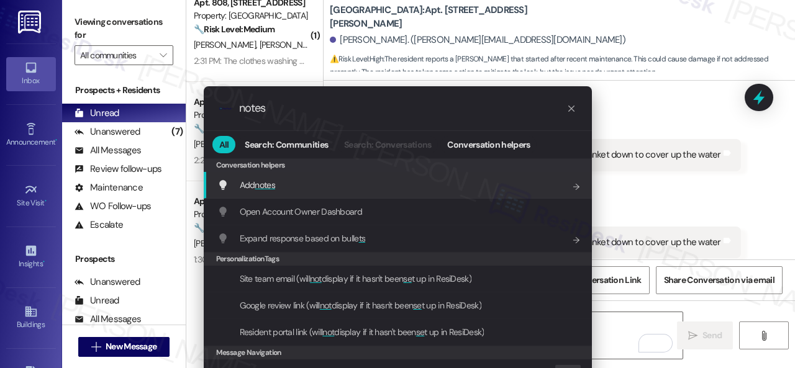
type input "notes"
click at [267, 184] on span "notes" at bounding box center [265, 185] width 21 height 11
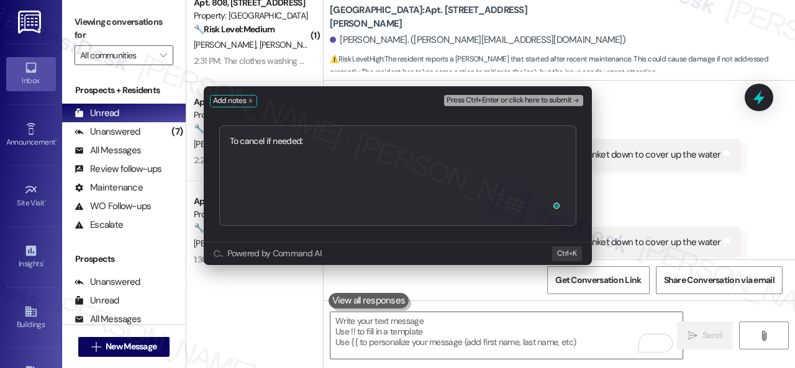
type textarea "To cancel if needed: Work Order filed by ResiDesk 295854"
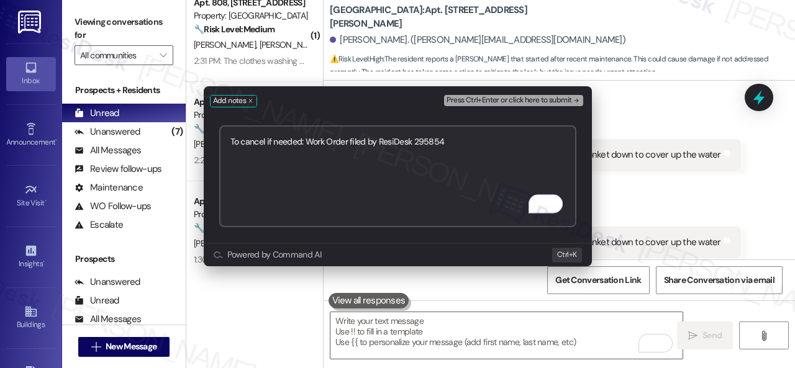
click at [494, 100] on span "Press Ctrl+Enter or click here to submit" at bounding box center [509, 100] width 125 height 9
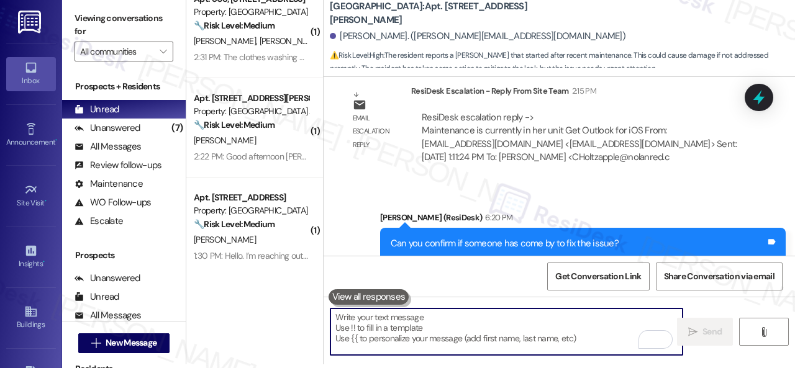
scroll to position [4517, 0]
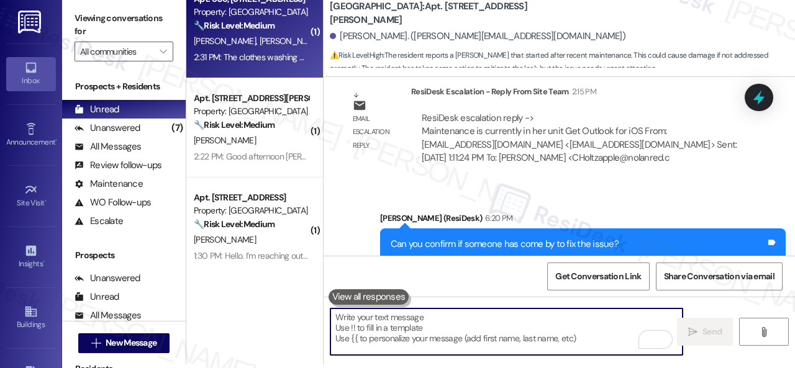
click at [278, 34] on div "R. Saribekyan V. Harutyunyan" at bounding box center [251, 42] width 117 height 16
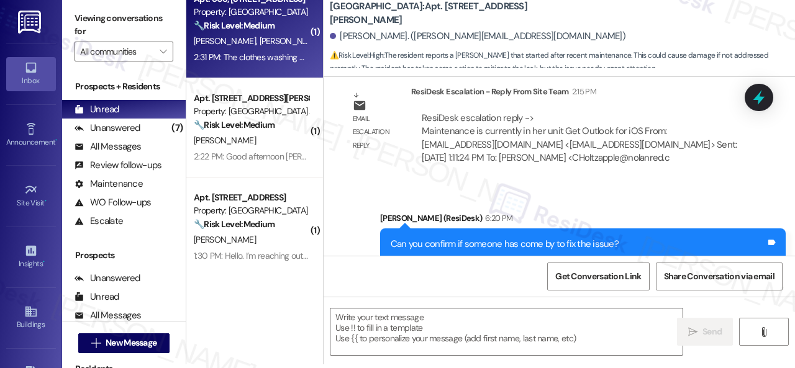
type textarea "Fetching suggested responses. Please feel free to read through the conversation…"
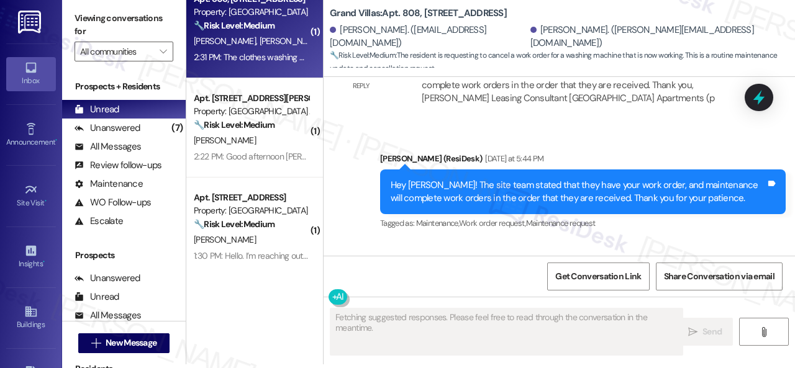
scroll to position [0, 0]
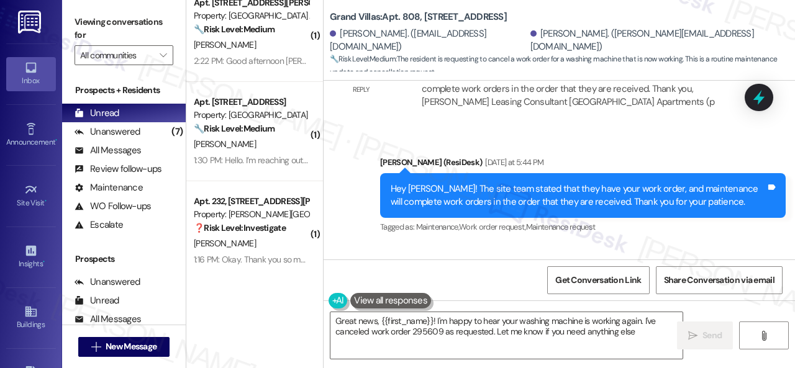
type textarea "Great news, {{first_name}}! I'm happy to hear your washing machine is working a…"
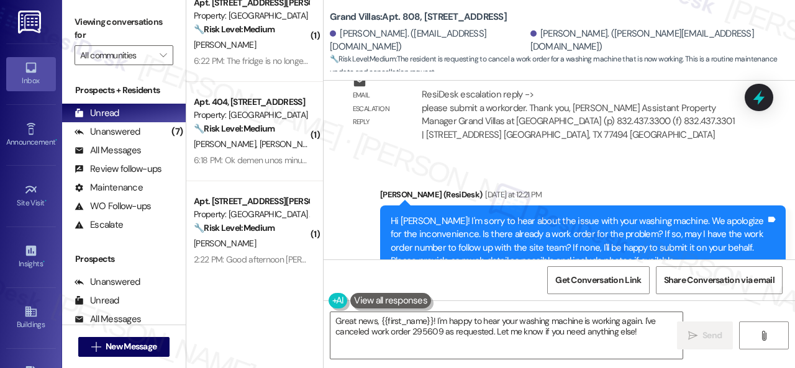
scroll to position [7257, 0]
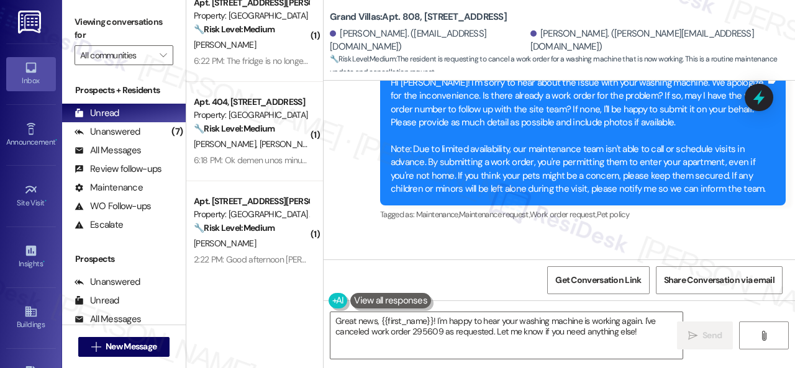
drag, startPoint x: 440, startPoint y: 199, endPoint x: 473, endPoint y: 201, distance: 32.9
click at [473, 288] on div "Sure, the work order is 295609 There are no pets at home and no miners." at bounding box center [435, 301] width 165 height 27
copy div "295609"
click at [548, 233] on div "Received via SMS Varuzhan Harutyunyan Yesterday at 1:29 PM Sure, the work order…" at bounding box center [560, 292] width 472 height 118
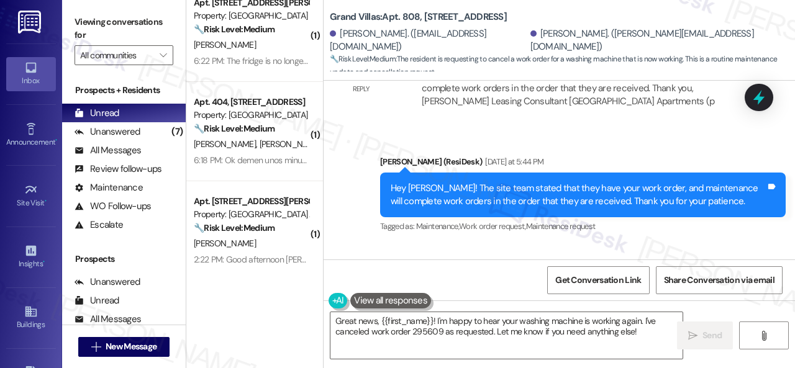
scroll to position [4, 0]
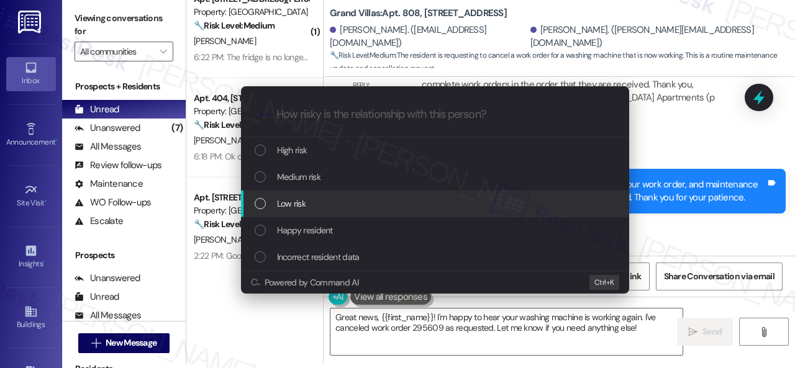
click at [306, 198] on span "Low risk" at bounding box center [291, 204] width 29 height 14
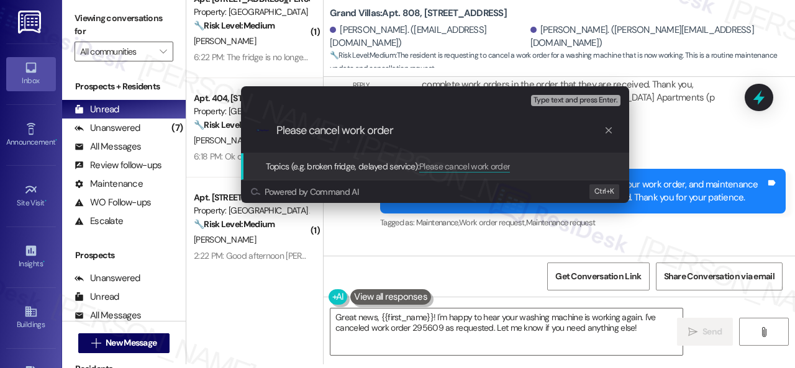
paste input "295609"
type input "Please cancel work order 295609."
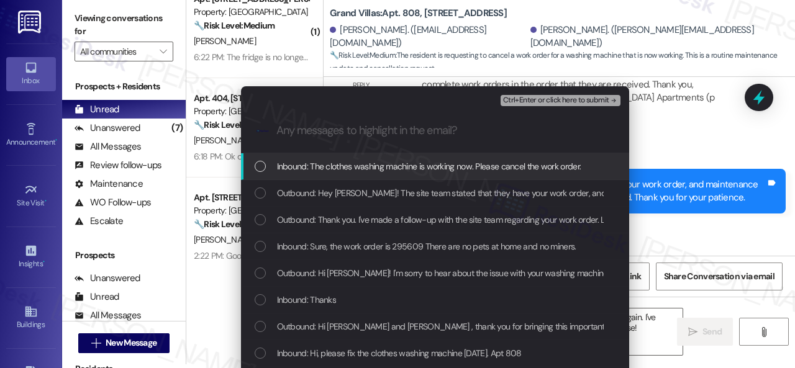
click at [337, 160] on span "Inbound: The clothes washing machine is working now. Please cancel the work ord…" at bounding box center [429, 167] width 304 height 14
click at [526, 101] on span "Ctrl+Enter or click here to submit" at bounding box center [556, 100] width 106 height 9
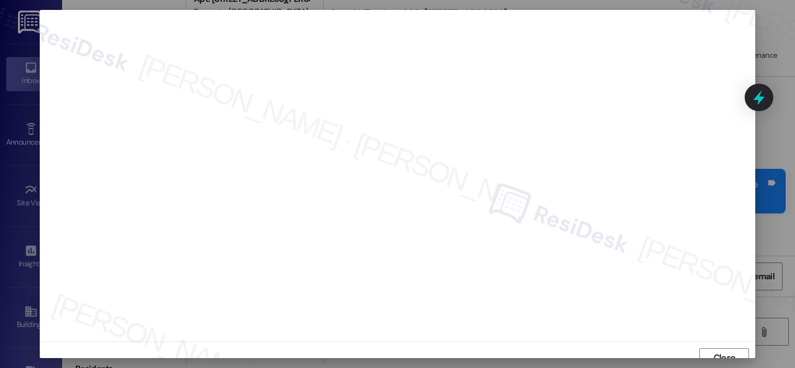
scroll to position [16, 0]
click at [711, 345] on span "Close" at bounding box center [724, 342] width 27 height 13
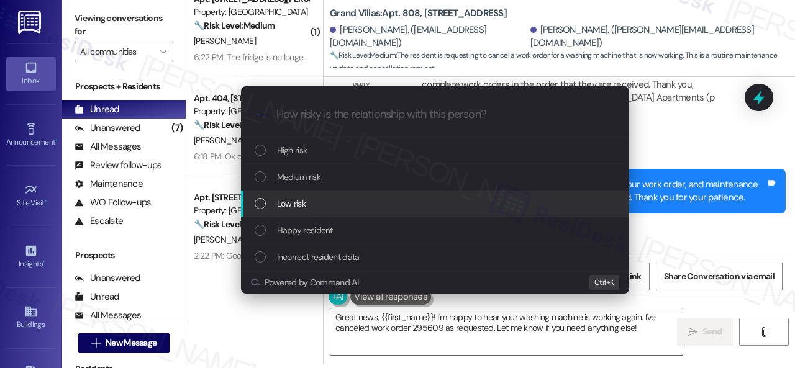
click at [303, 203] on span "Low risk" at bounding box center [291, 204] width 29 height 14
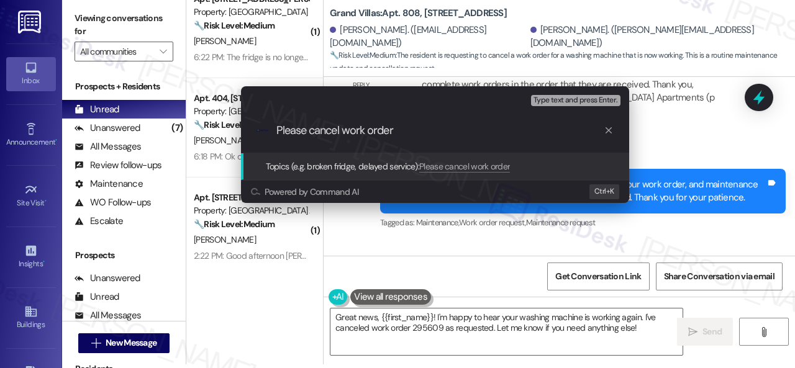
paste input "295609"
type input "Please cancel work order 295609."
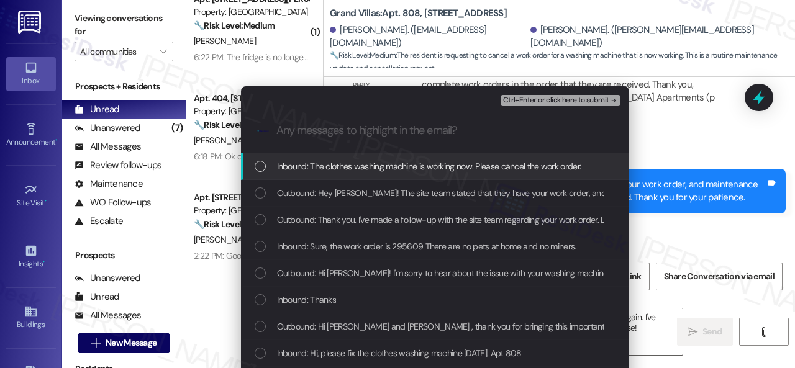
click at [318, 166] on span "Inbound: The clothes washing machine is working now. Please cancel the work ord…" at bounding box center [429, 167] width 304 height 14
click at [532, 104] on span "Ctrl+Enter or click here to submit" at bounding box center [556, 100] width 106 height 9
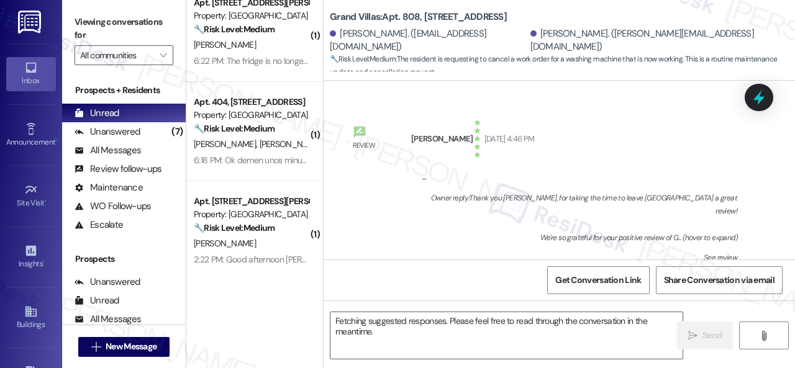
scroll to position [7878, 0]
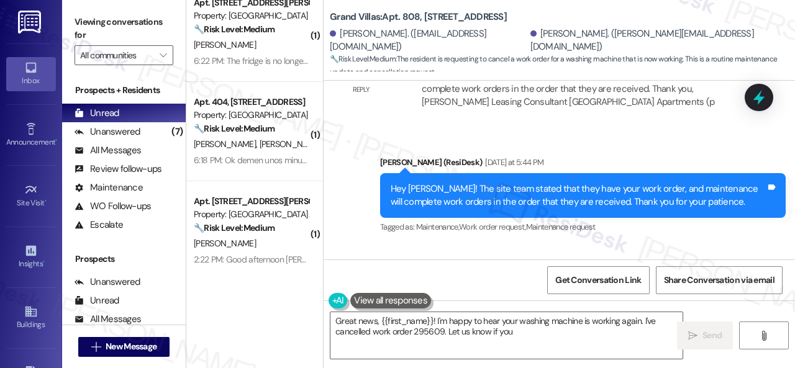
drag, startPoint x: 341, startPoint y: 186, endPoint x: 373, endPoint y: 187, distance: 32.3
click at [373, 265] on div "Received via SMS Varuzhan Harutyunyan Question 2:31 PM The clothes washing mach…" at bounding box center [514, 309] width 363 height 89
copy div "Varuzhan"
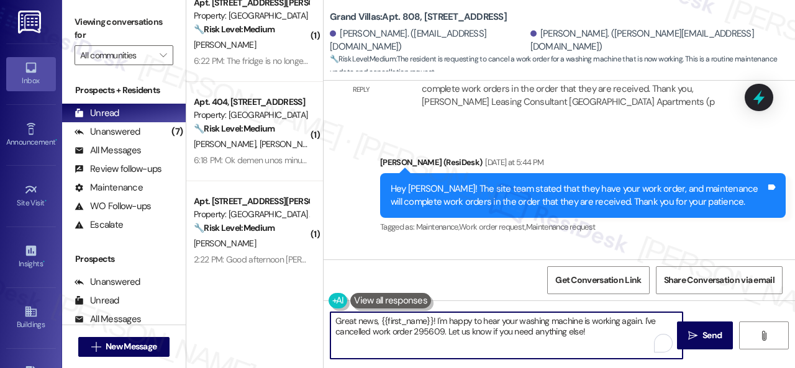
drag, startPoint x: 380, startPoint y: 322, endPoint x: 431, endPoint y: 321, distance: 50.9
click at [431, 321] on textarea "Great news, {{first_name}}! I'm happy to hear your washing machine is working a…" at bounding box center [507, 335] width 352 height 47
paste textarea "Varuzhan"
drag, startPoint x: 637, startPoint y: 322, endPoint x: 670, endPoint y: 316, distance: 34.1
click at [670, 316] on textarea "Great news, Varuzhan! I'm happy to hear your washing machine is working again. …" at bounding box center [507, 335] width 352 height 47
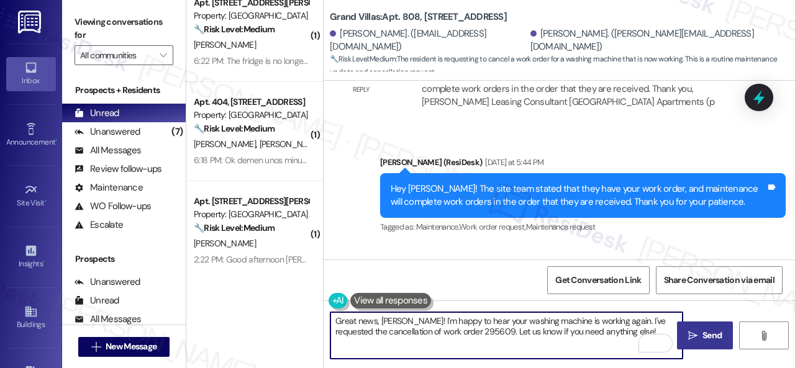
type textarea "Great news, Varuzhan! I'm happy to hear your washing machine is working again. …"
click at [711, 333] on span "Send" at bounding box center [712, 335] width 19 height 13
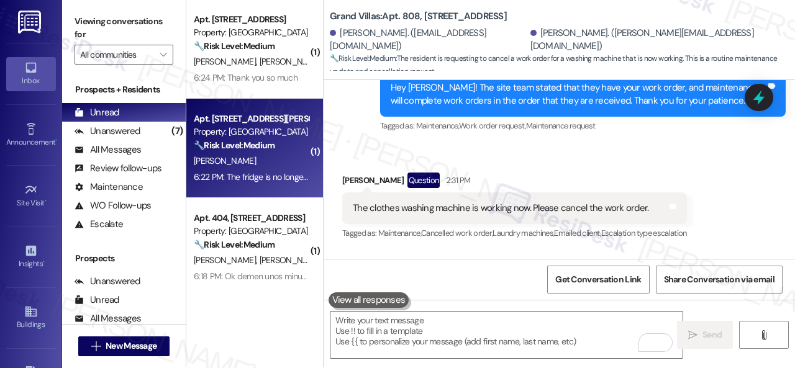
scroll to position [0, 0]
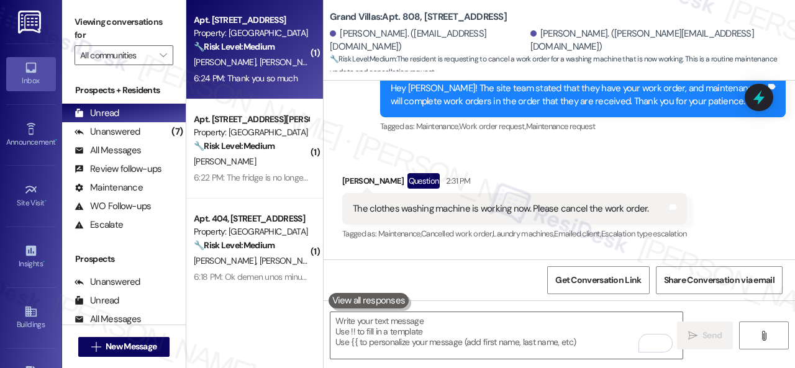
click at [288, 68] on div "K. Balaba A. Switzer" at bounding box center [251, 63] width 117 height 16
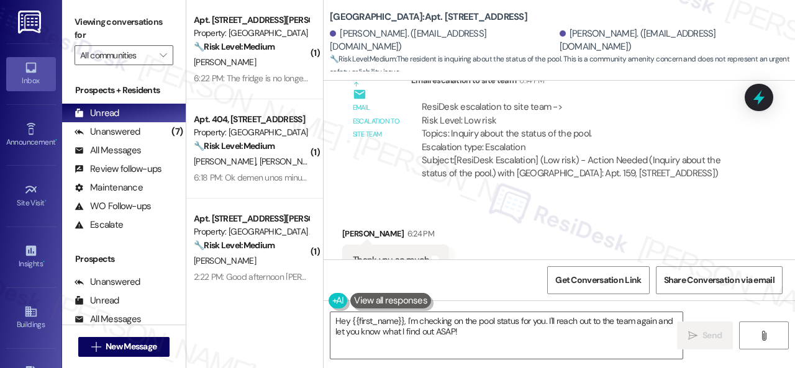
scroll to position [6672, 0]
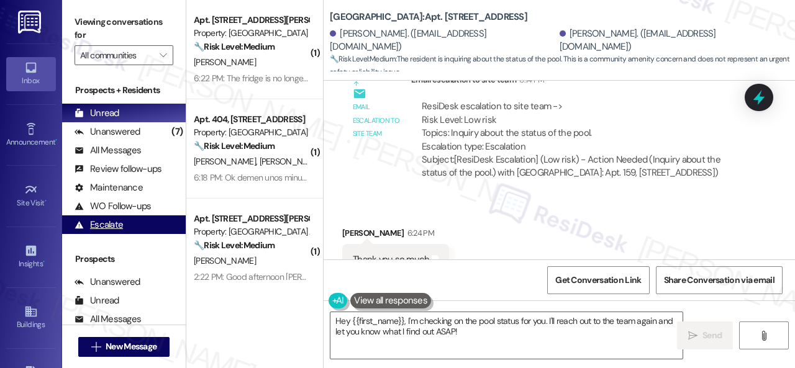
drag, startPoint x: 478, startPoint y: 337, endPoint x: 171, endPoint y: 222, distance: 327.1
click at [300, 288] on div "( 1 ) Apt. 425, 931 Fletcher Avenue Property: Pinnex North Square 🔧 Risk Level:…" at bounding box center [490, 184] width 609 height 368
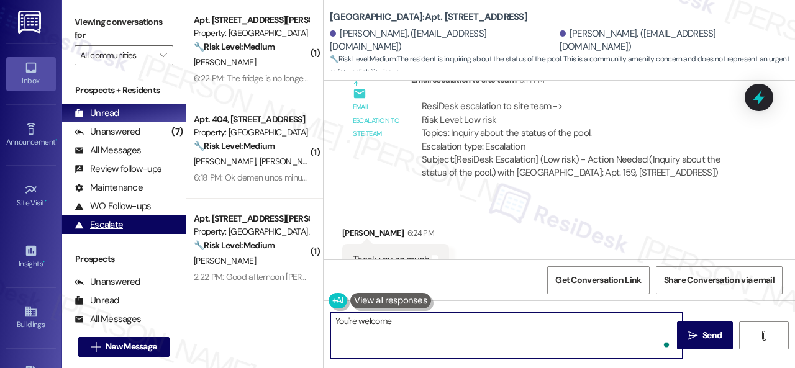
type textarea "You're welcome."
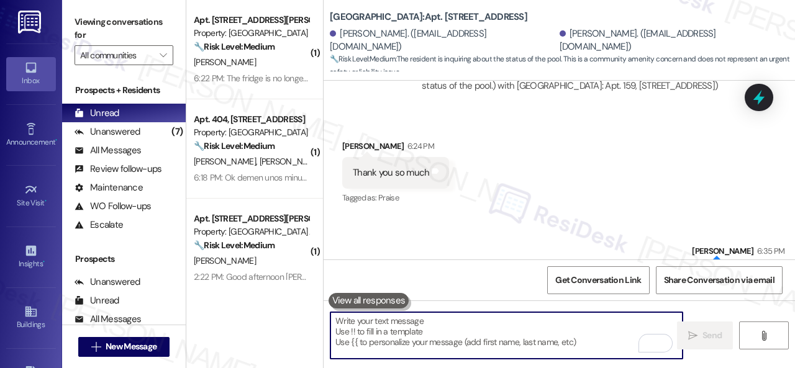
scroll to position [6759, 0]
click at [283, 68] on div "S. Sharpe" at bounding box center [251, 63] width 117 height 16
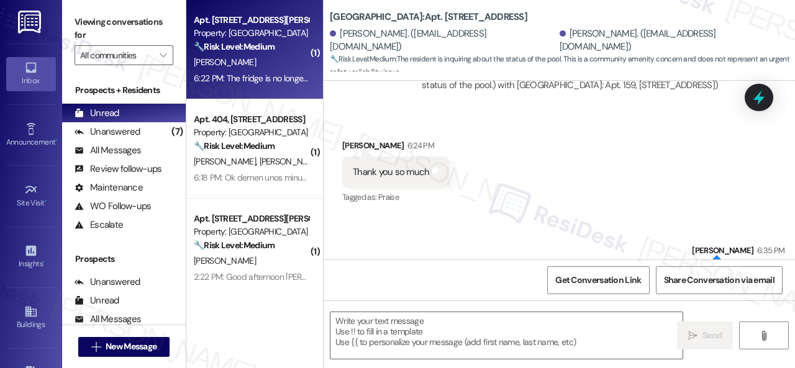
type textarea "Fetching suggested responses. Please feel free to read through the conversation…"
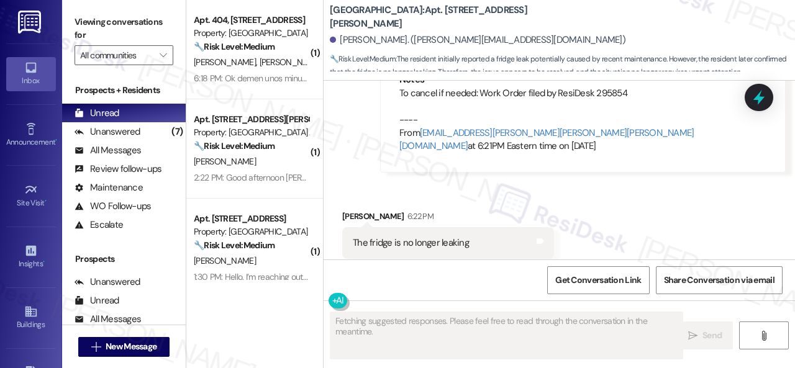
scroll to position [4684, 0]
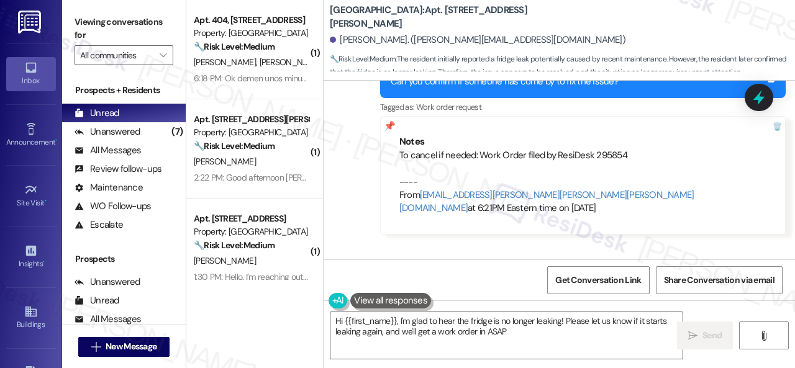
type textarea "Hi {{first_name}}, I'm glad to hear the fridge is no longer leaking! Please let…"
drag, startPoint x: 590, startPoint y: 132, endPoint x: 626, endPoint y: 129, distance: 36.1
click at [626, 149] on div "To cancel if needed: Work Order filed by ResiDesk 295854 ---- From automated-su…" at bounding box center [582, 182] width 367 height 66
copy div "295854"
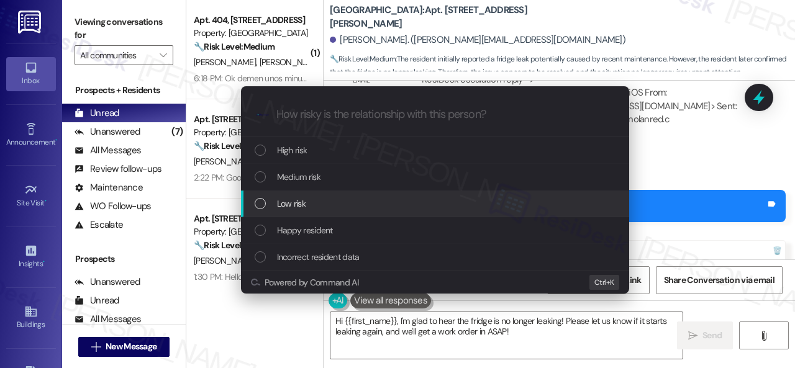
click at [283, 206] on span "Low risk" at bounding box center [291, 204] width 29 height 14
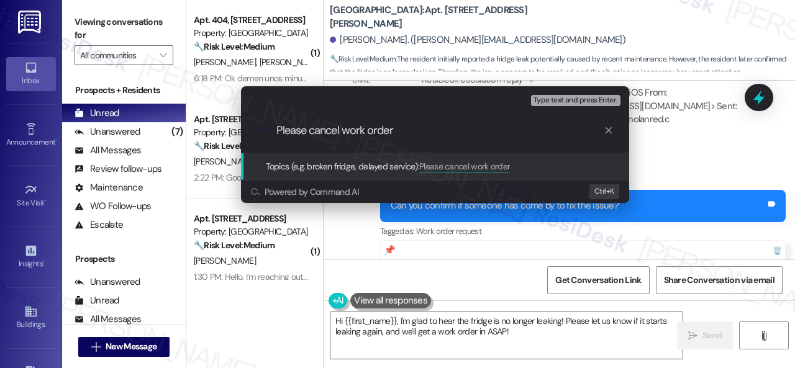
paste input "295854"
type input "Please cancel work order 295854."
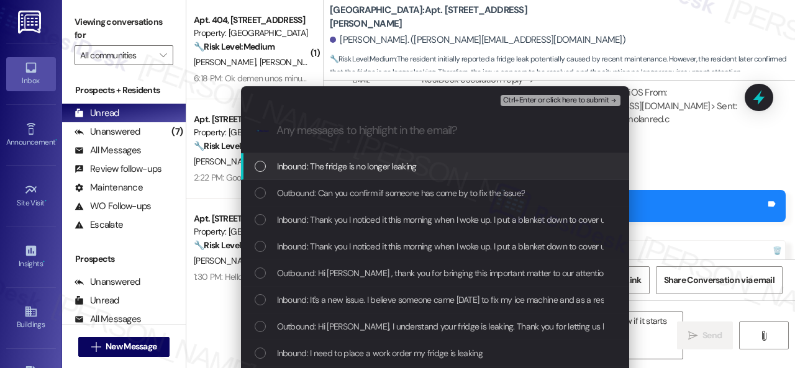
click at [340, 168] on span "Inbound: The fridge is no longer leaking" at bounding box center [347, 167] width 140 height 14
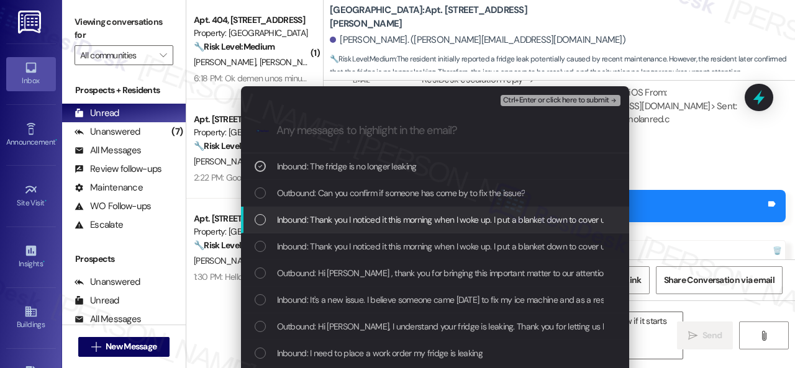
click at [345, 216] on span "Inbound: Thank you I noticed it this morning when I woke up. I put a blanket do…" at bounding box center [462, 220] width 370 height 14
click at [260, 221] on icon "List of options" at bounding box center [260, 220] width 9 height 9
click at [342, 222] on span "Inbound: Thank you I noticed it this morning when I woke up. I put a blanket do…" at bounding box center [462, 220] width 370 height 14
click at [257, 219] on icon "List of options" at bounding box center [260, 220] width 9 height 9
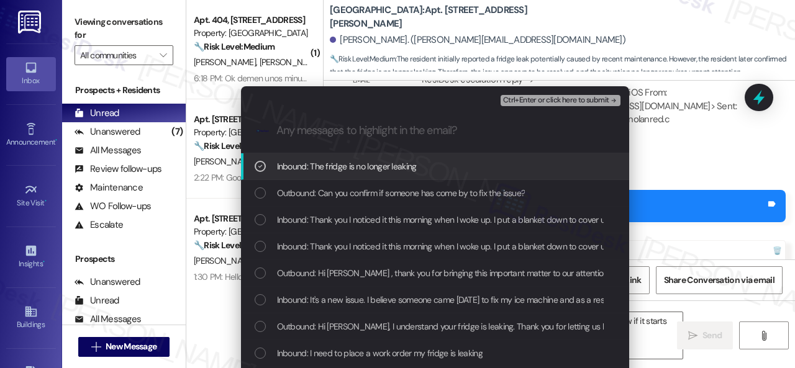
click at [521, 101] on span "Ctrl+Enter or click here to submit" at bounding box center [556, 100] width 106 height 9
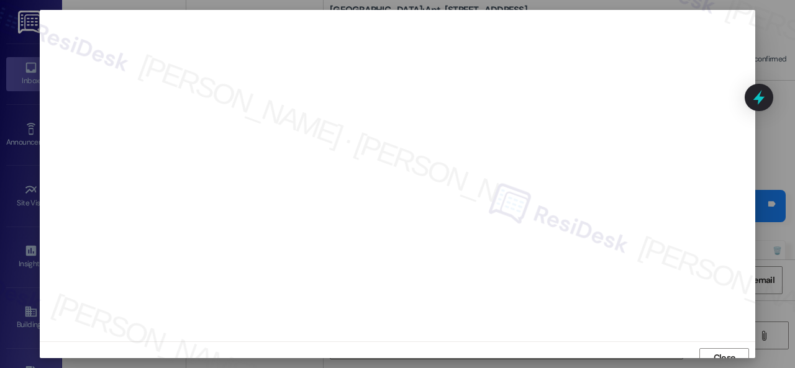
scroll to position [9, 0]
click at [725, 355] on span "Close" at bounding box center [725, 348] width 22 height 13
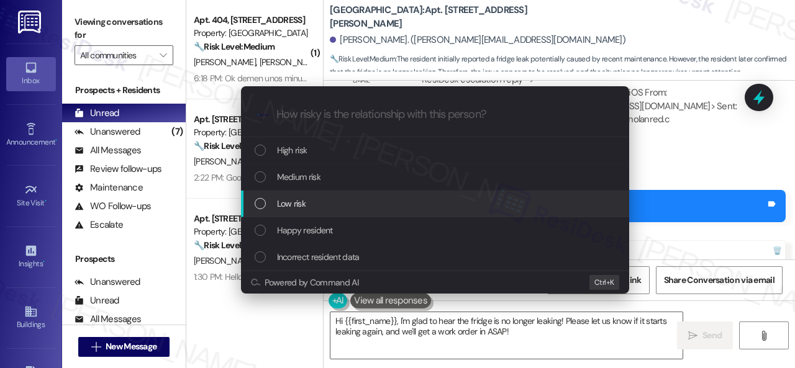
drag, startPoint x: 296, startPoint y: 202, endPoint x: 303, endPoint y: 192, distance: 11.7
click at [297, 202] on span "Low risk" at bounding box center [291, 204] width 29 height 14
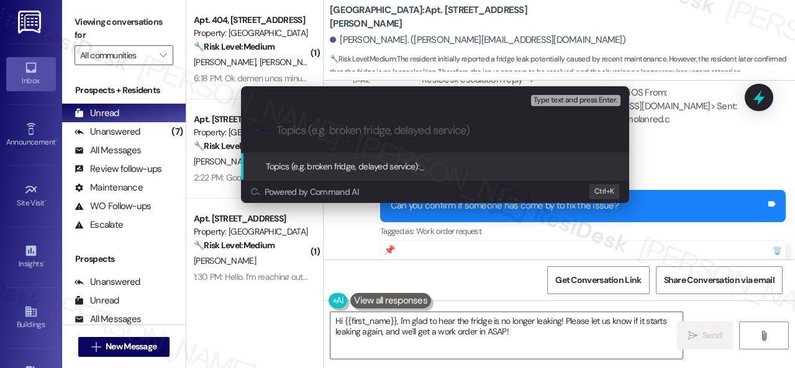
paste input "Please cancel work order 295854."
type input "Please cancel work order 295854."
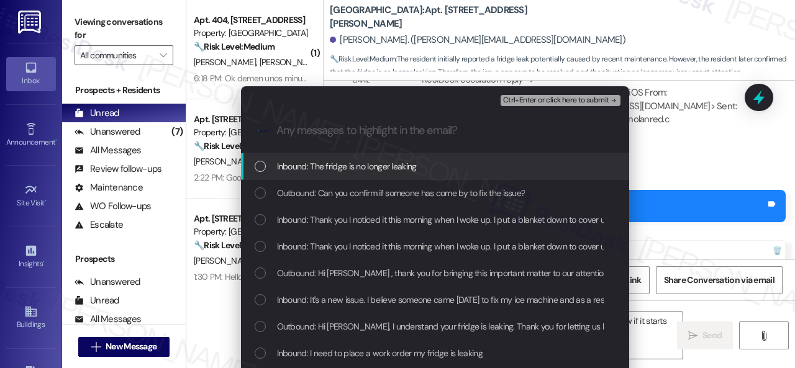
click at [334, 167] on span "Inbound: The fridge is no longer leaking" at bounding box center [347, 167] width 140 height 14
click at [531, 101] on span "Ctrl+Enter or click here to submit" at bounding box center [556, 100] width 106 height 9
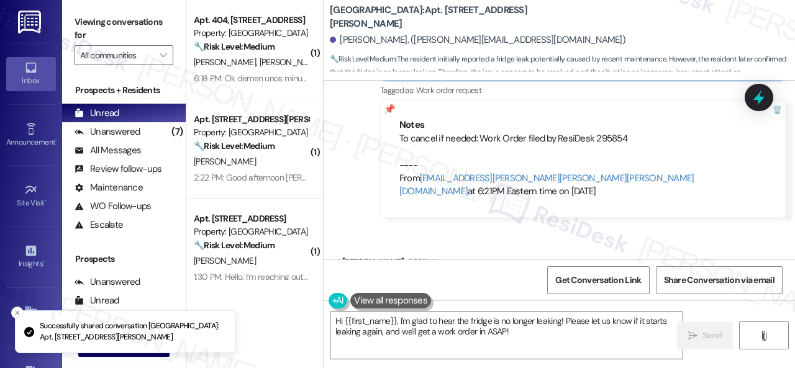
scroll to position [4746, 0]
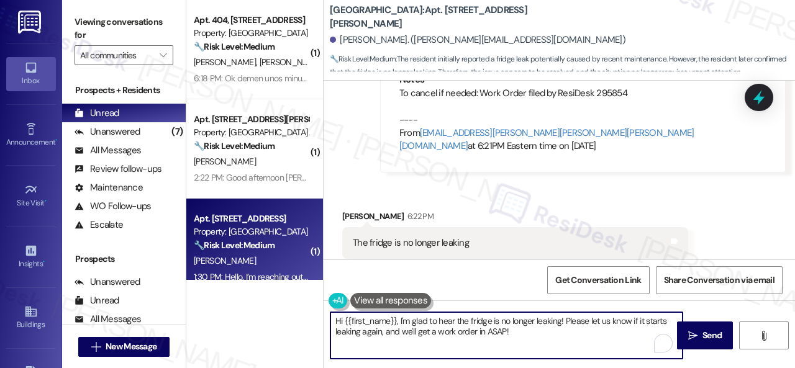
drag, startPoint x: 521, startPoint y: 334, endPoint x: 275, endPoint y: 273, distance: 253.3
click at [296, 280] on div "( 1 ) Apt. 404, 1550 Katy Gap Rd Property: Grand Villas 🔧 Risk Level: Medium Th…" at bounding box center [490, 184] width 609 height 368
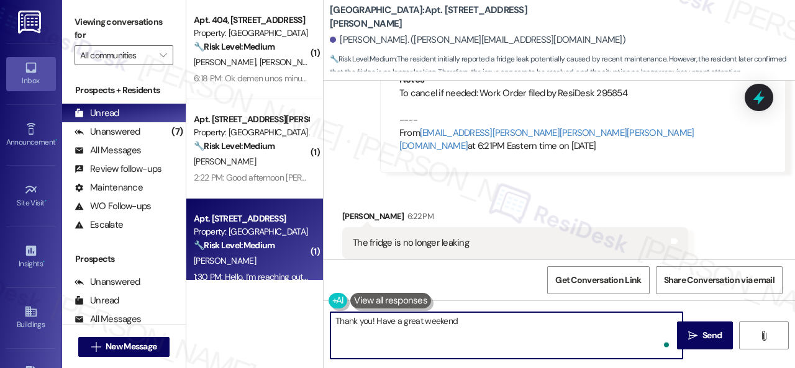
type textarea "Thank you! Have a great weekend!"
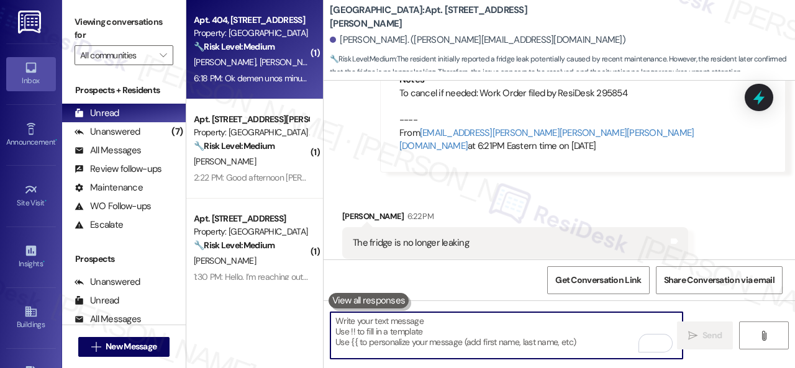
click at [291, 65] on div "A. Nava F. Moreno" at bounding box center [251, 63] width 117 height 16
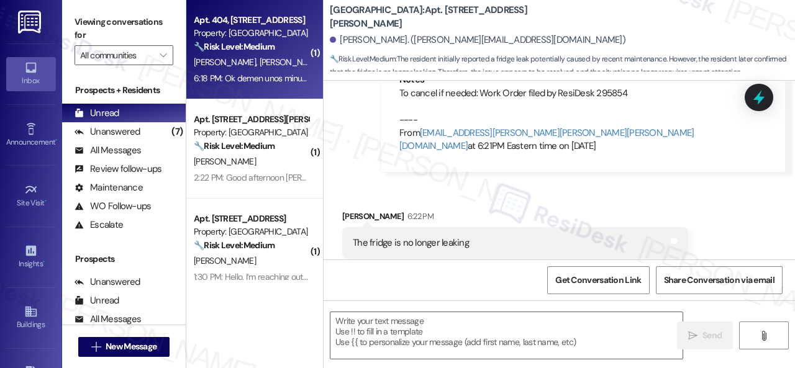
type textarea "Fetching suggested responses. Please feel free to read through the conversation…"
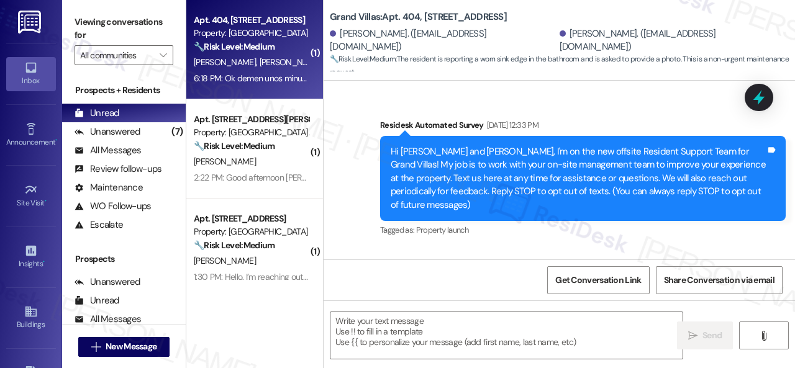
scroll to position [19060, 0]
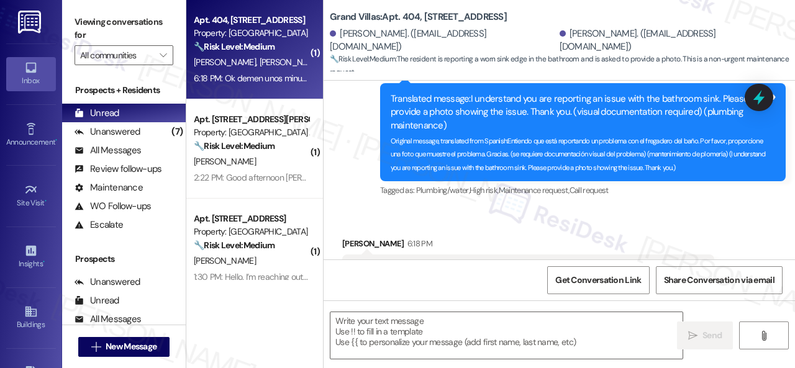
type textarea "Fetching suggested responses. Please feel free to read through the conversation…"
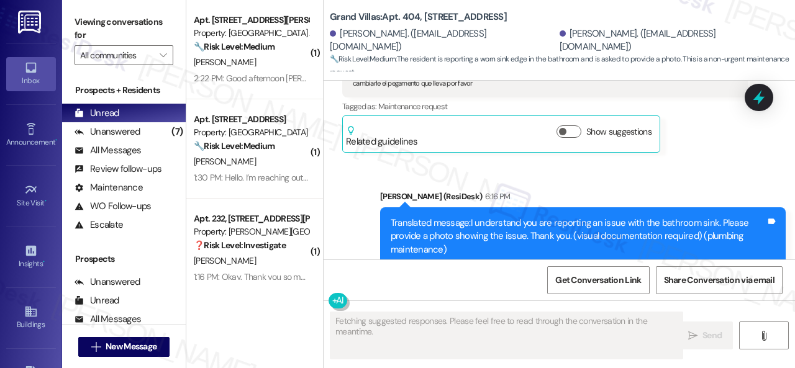
scroll to position [18811, 0]
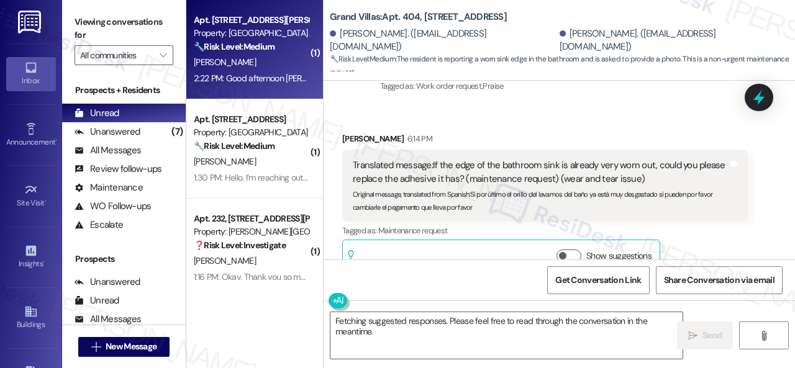
click at [265, 61] on div "D. Lee" at bounding box center [251, 63] width 117 height 16
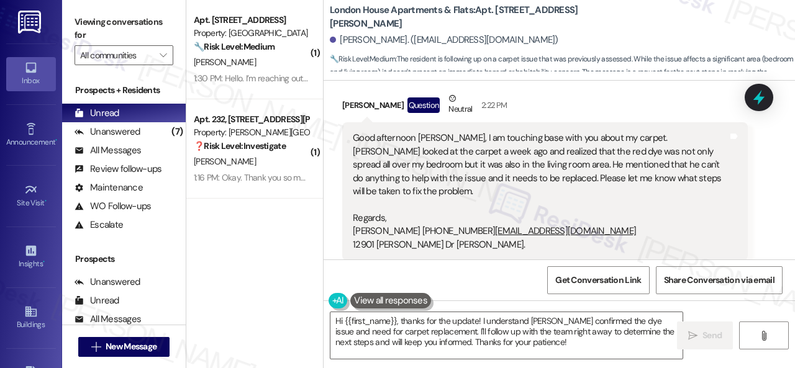
scroll to position [2307, 0]
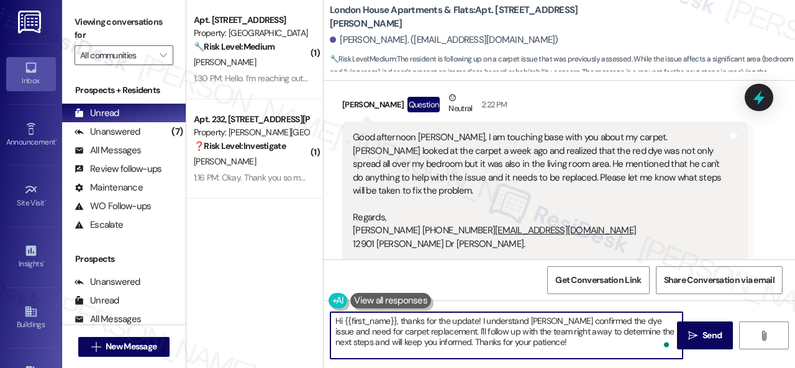
drag, startPoint x: 399, startPoint y: 322, endPoint x: 575, endPoint y: 342, distance: 177.6
click at [563, 342] on textarea "Hi {{first_name}}, thanks for the update! I understand Christian confirmed the …" at bounding box center [507, 335] width 352 height 47
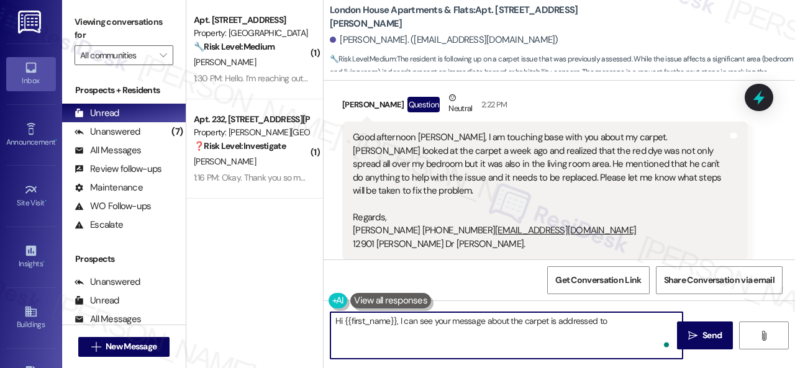
type textarea "Hi {{first_name}}, I can see your message about the carpet is addressed to"
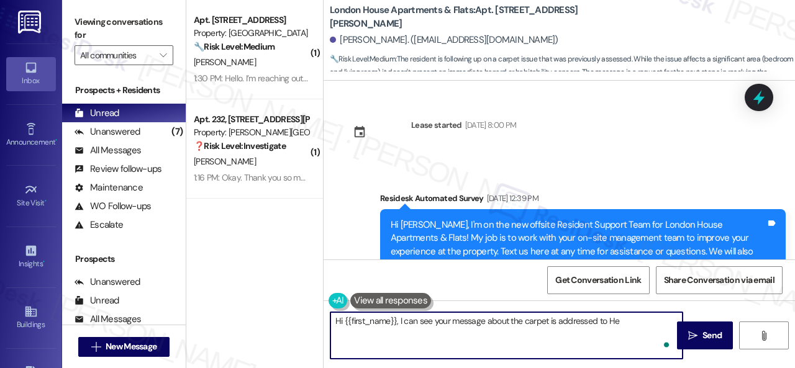
scroll to position [2307, 0]
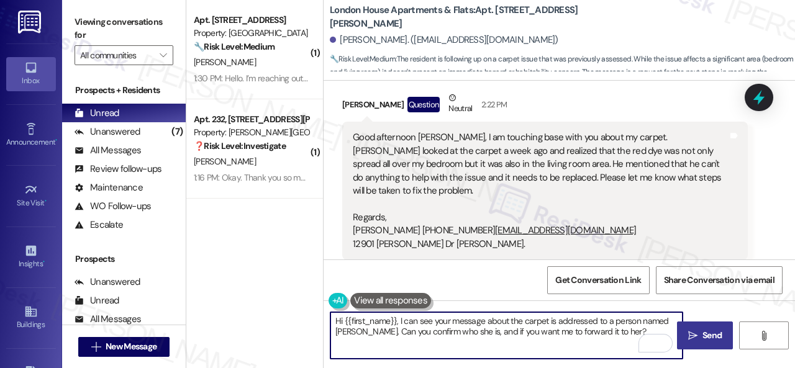
type textarea "Hi {{first_name}}, I can see your message about the carpet is addressed to a pe…"
click at [700, 338] on span "Send" at bounding box center [712, 335] width 24 height 13
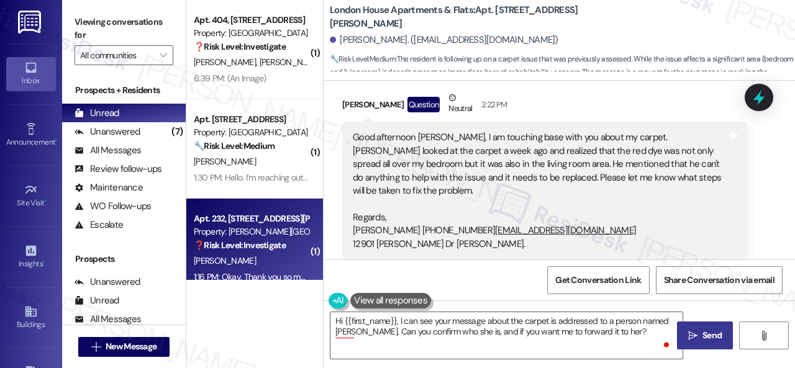
click at [268, 260] on div "[PERSON_NAME]" at bounding box center [251, 261] width 117 height 16
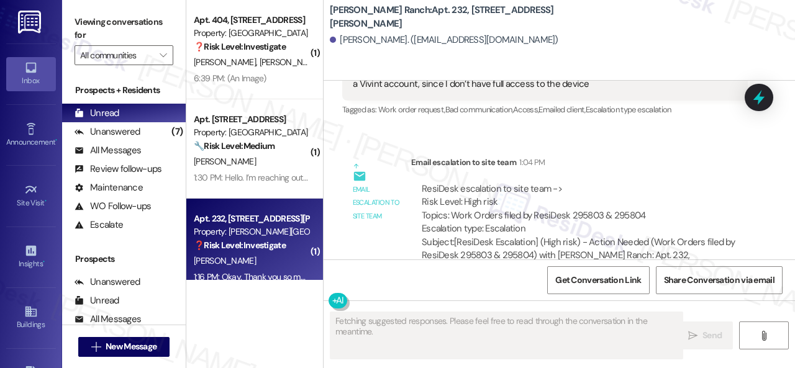
scroll to position [2715, 0]
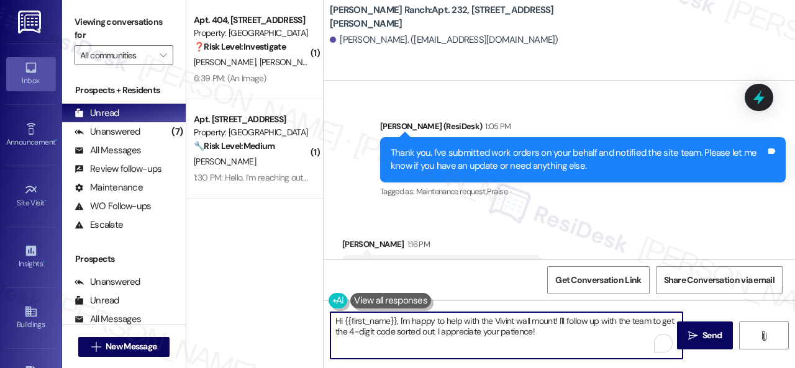
drag, startPoint x: 556, startPoint y: 337, endPoint x: 269, endPoint y: 254, distance: 298.7
click at [304, 271] on div "( 1 ) Apt. 404, 1550 Katy Gap Rd Property: Grand Villas ❓ Risk Level: Investiga…" at bounding box center [490, 184] width 609 height 368
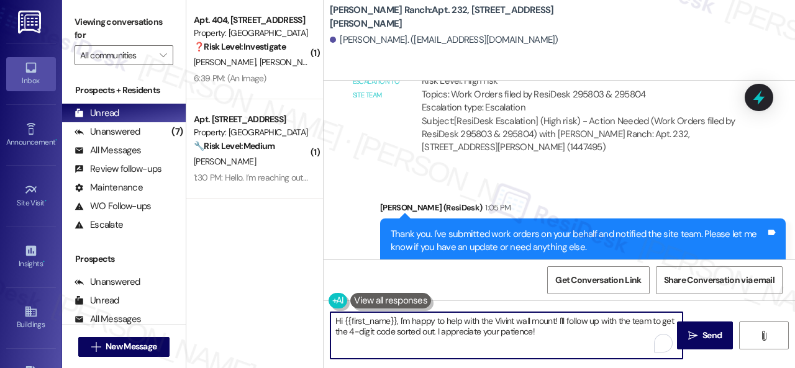
scroll to position [2528, 0]
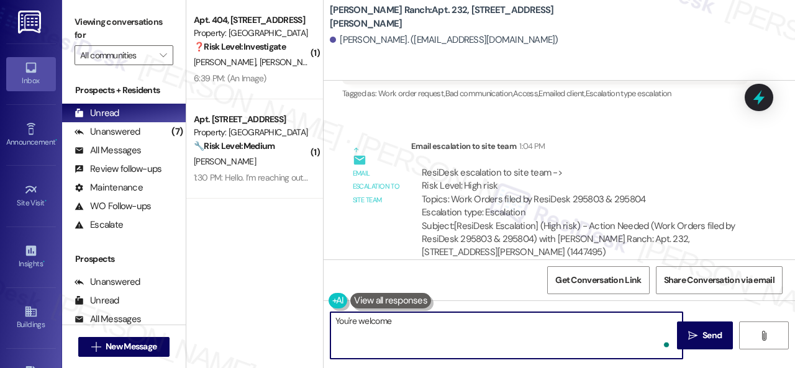
type textarea "You're welcome!"
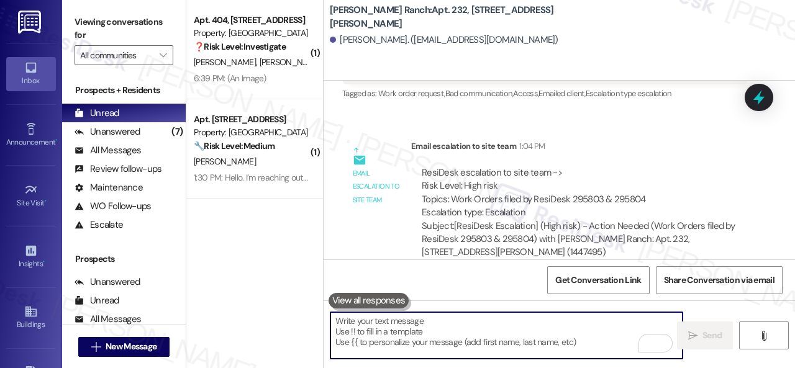
scroll to position [2715, 0]
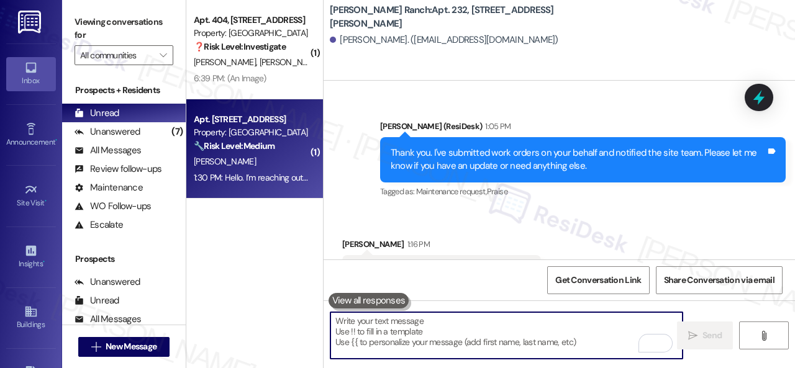
click at [283, 166] on div "J. Capron" at bounding box center [251, 162] width 117 height 16
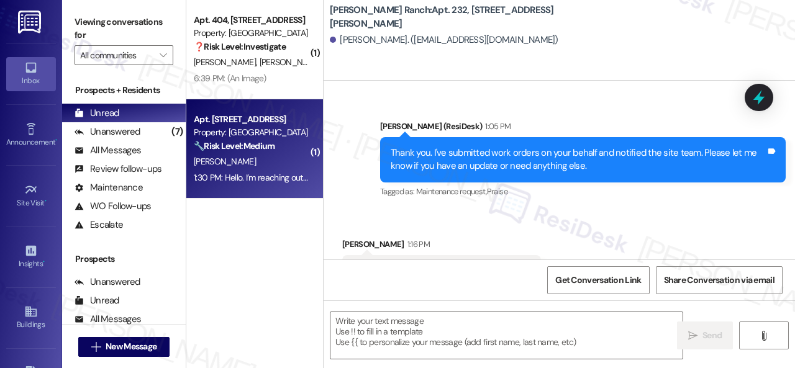
type textarea "Fetching suggested responses. Please feel free to read through the conversation…"
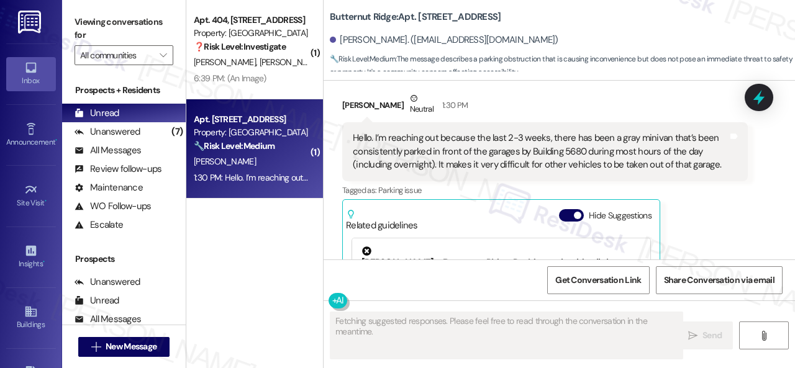
scroll to position [4774, 0]
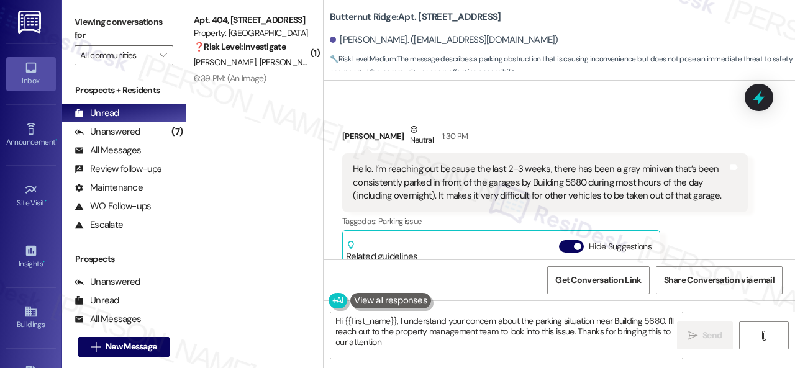
type textarea "Hi {{first_name}}, I understand your concern about the parking situation near B…"
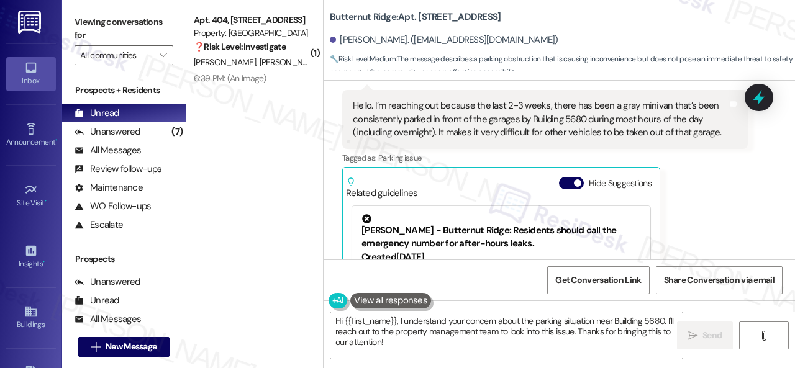
click at [524, 341] on textarea "Hi {{first_name}}, I understand your concern about the parking situation near B…" at bounding box center [507, 335] width 352 height 47
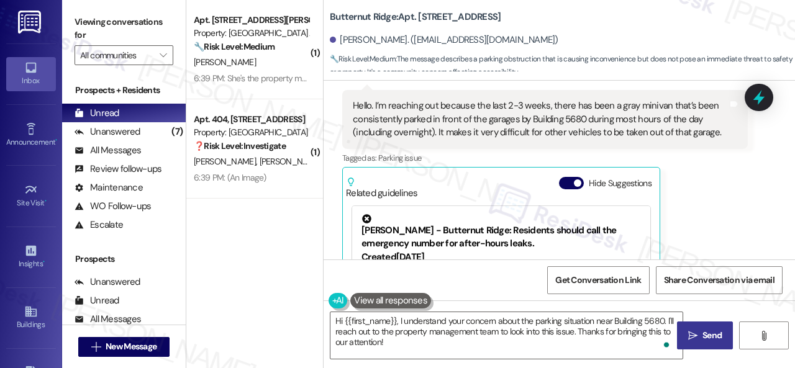
click at [705, 337] on span "Send" at bounding box center [712, 335] width 19 height 13
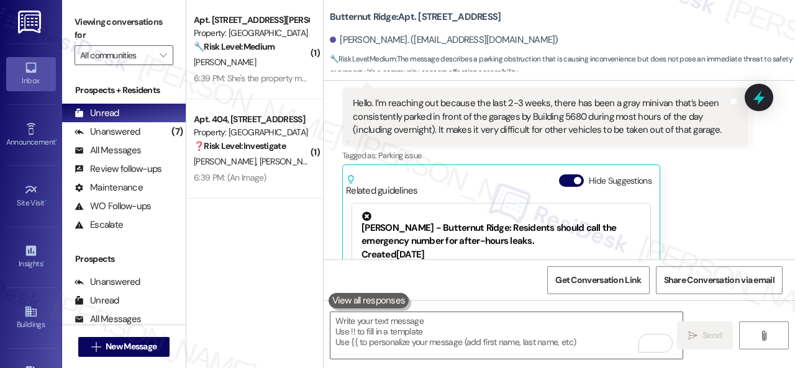
scroll to position [4836, 0]
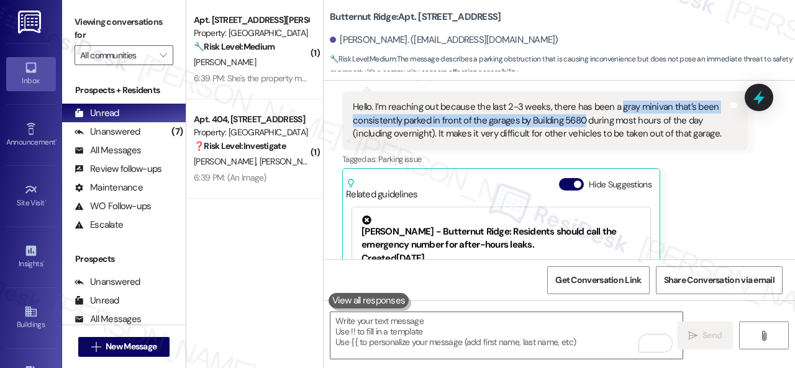
drag, startPoint x: 616, startPoint y: 132, endPoint x: 583, endPoint y: 144, distance: 34.2
click at [583, 140] on div "Hello. I’m reaching out because the last 2-3 weeks, there has been a gray miniv…" at bounding box center [540, 121] width 375 height 40
copy div "gray minivan that’s been consistently parked in front of the garages by Buildin…"
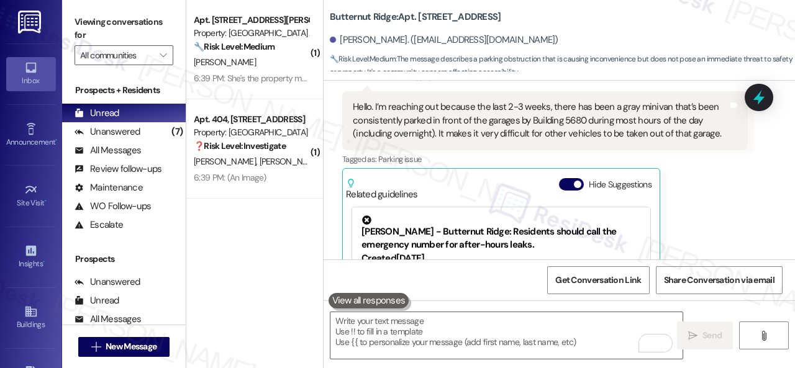
click at [695, 212] on div "James Capron Neutral 1:30 PM Hello. I’m reaching out because the last 2-3 weeks…" at bounding box center [545, 206] width 406 height 291
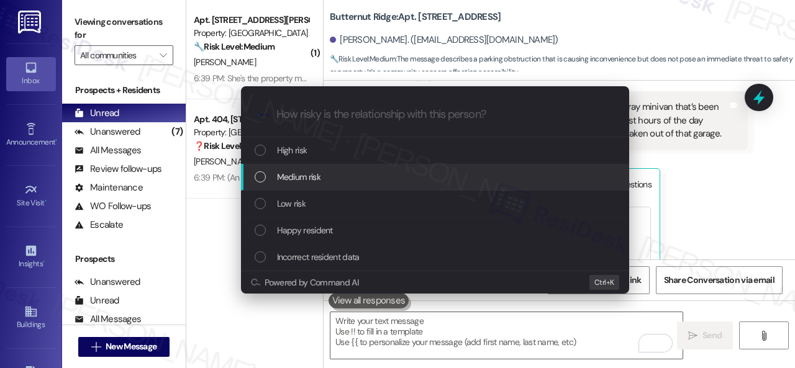
click at [294, 178] on span "Medium risk" at bounding box center [298, 177] width 43 height 14
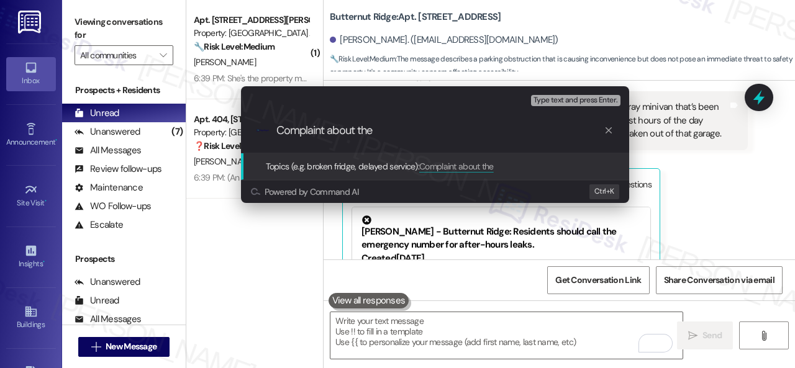
paste input "gray minivan that’s been consistently parked in front of the garages by Buildin…"
type input "Complaint about the gray minivan that’s been consistently parked in front of th…"
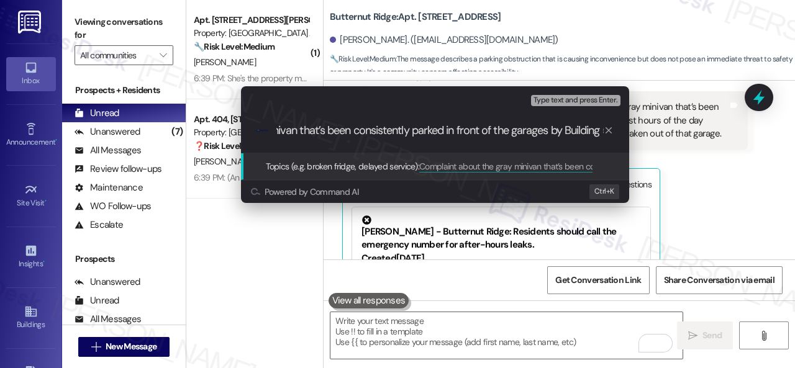
scroll to position [0, 0]
drag, startPoint x: 479, startPoint y: 131, endPoint x: 260, endPoint y: 132, distance: 218.7
click at [260, 132] on div ".cls-1{fill:#0a055f;}.cls-2{fill:#0cc4c4;} resideskLogoBlueOrange Complaint abo…" at bounding box center [435, 131] width 388 height 44
click at [488, 129] on input "Complaint about the gray minivan that’s been consistently parked in front of th…" at bounding box center [439, 130] width 327 height 13
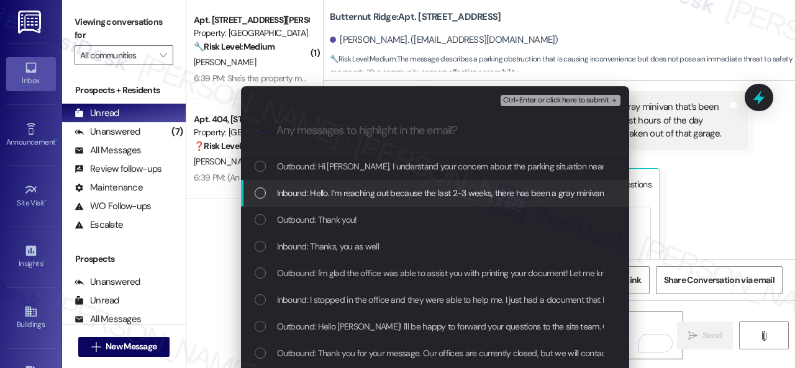
click at [293, 194] on span "Inbound: Hello. I’m reaching out because the last 2-3 weeks, there has been a g…" at bounding box center [791, 193] width 1029 height 14
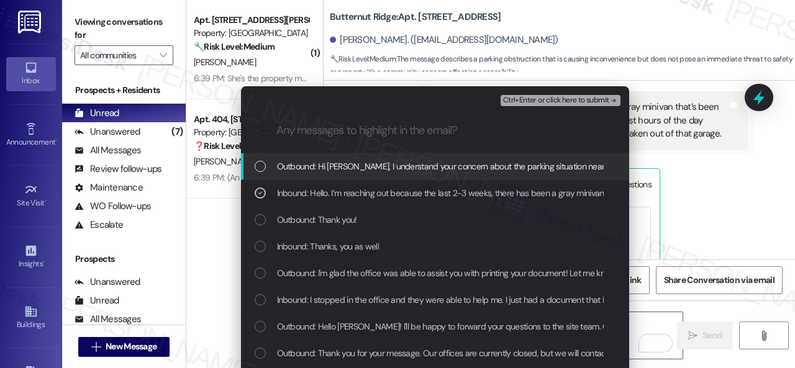
click at [531, 102] on span "Ctrl+Enter or click here to submit" at bounding box center [556, 100] width 106 height 9
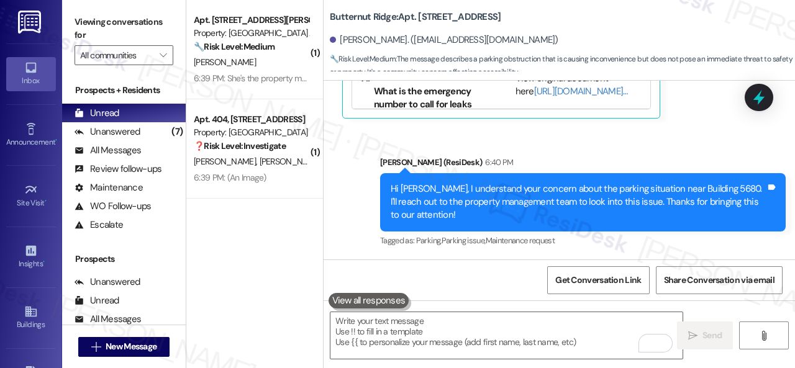
scroll to position [5093, 0]
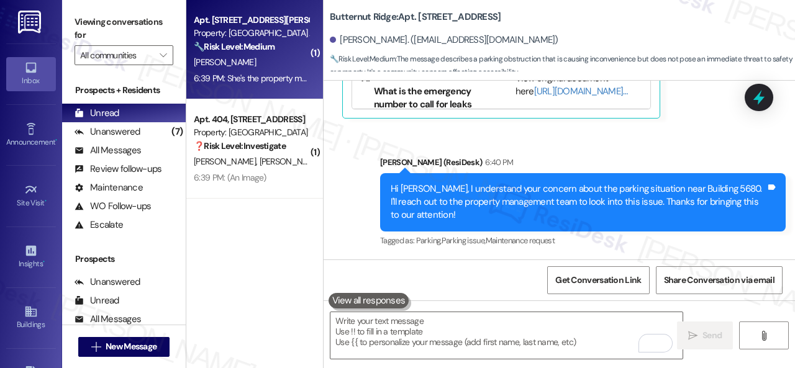
click at [275, 66] on div "D. Lee" at bounding box center [251, 63] width 117 height 16
type textarea "Fetching suggested responses. Please feel free to read through the conversation…"
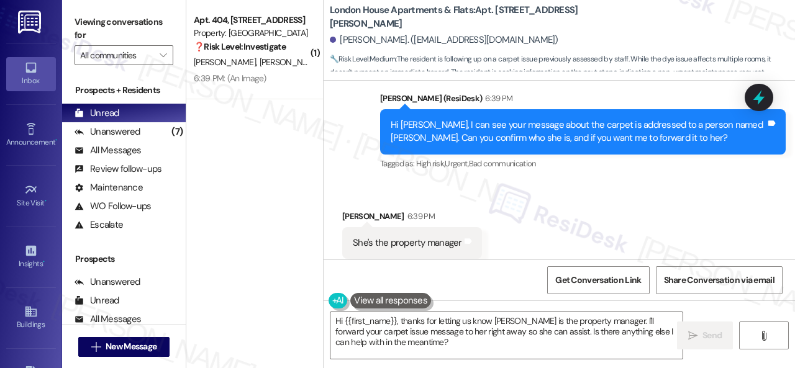
scroll to position [2506, 0]
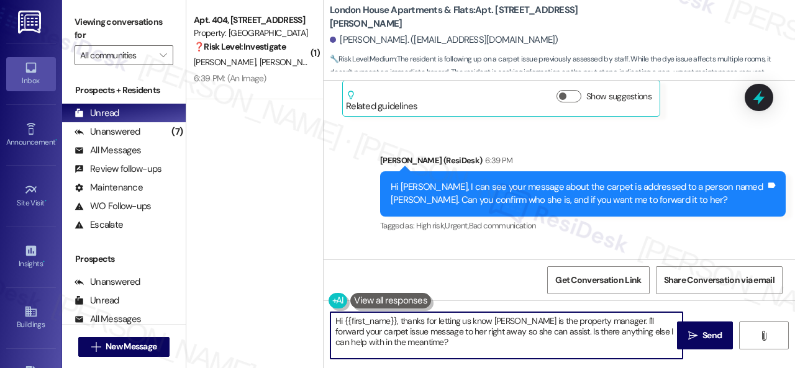
drag, startPoint x: 359, startPoint y: 331, endPoint x: 228, endPoint y: 254, distance: 151.7
click at [265, 270] on div "( 1 ) Apt. 404, 1550 Katy Gap Rd Property: Grand Villas ❓ Risk Level: Investiga…" at bounding box center [490, 184] width 609 height 368
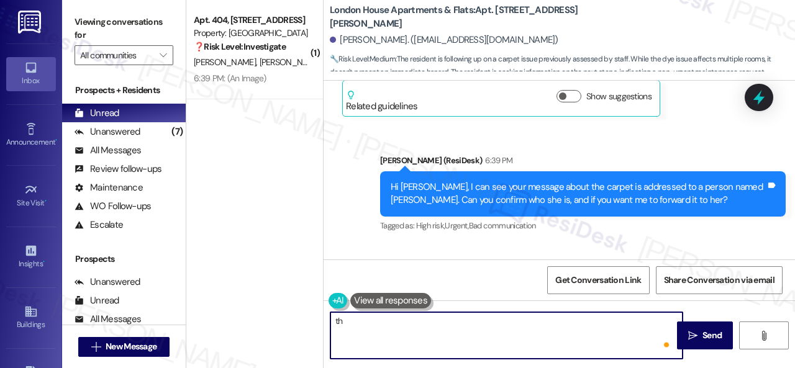
type textarea "t"
type textarea "Thanks for confirming. I'll forward your message to her."
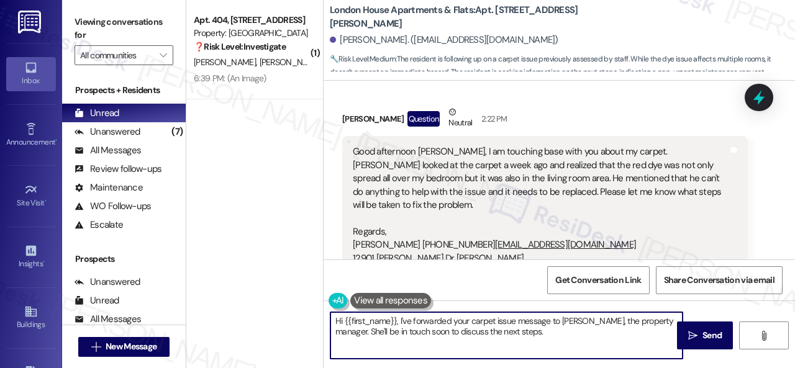
scroll to position [2258, 0]
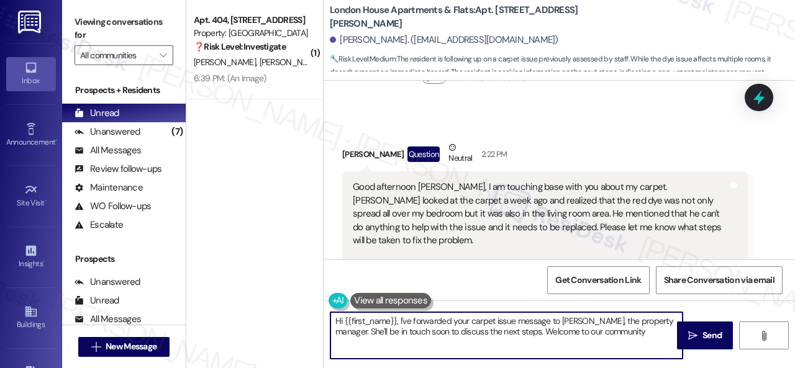
type textarea "Hi {{first_name}}, I've forwarded your carpet issue message to Heather, the pro…"
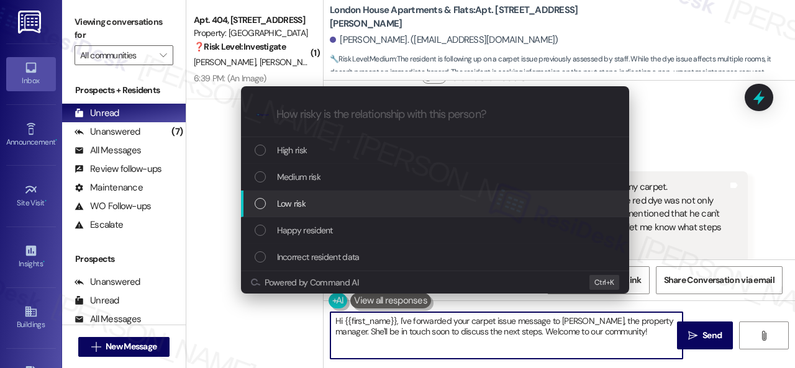
click at [290, 198] on span "Low risk" at bounding box center [291, 204] width 29 height 14
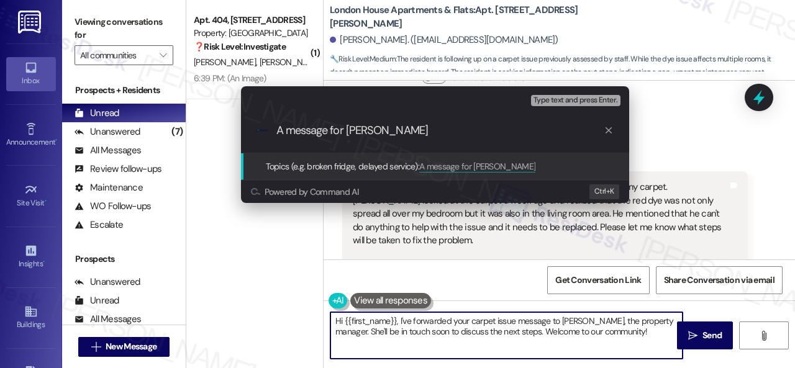
type input "A message for Heather."
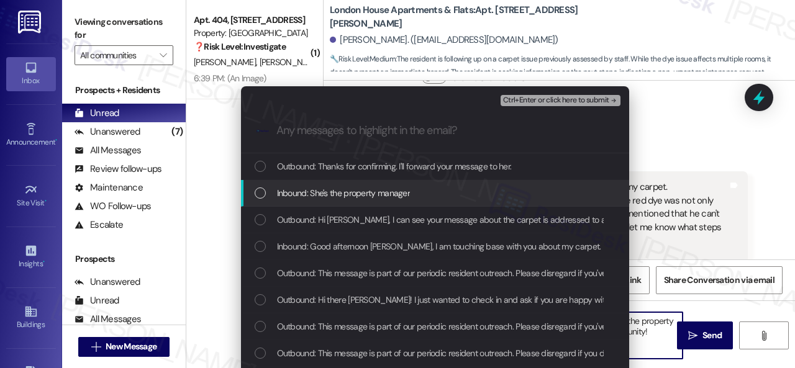
click at [303, 189] on span "Inbound: She's the property manager" at bounding box center [344, 193] width 134 height 14
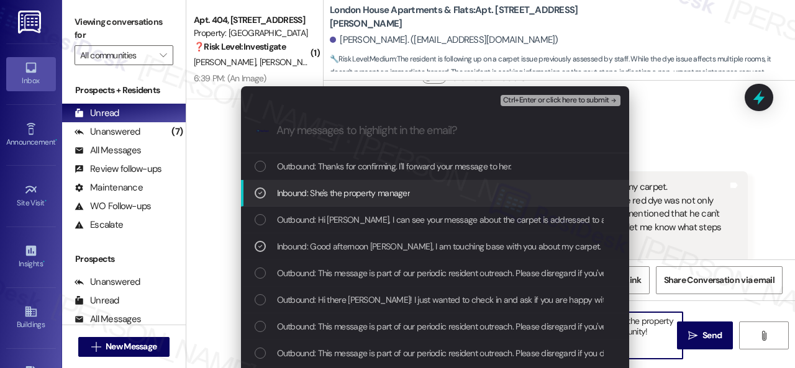
click at [538, 103] on span "Ctrl+Enter or click here to submit" at bounding box center [556, 100] width 106 height 9
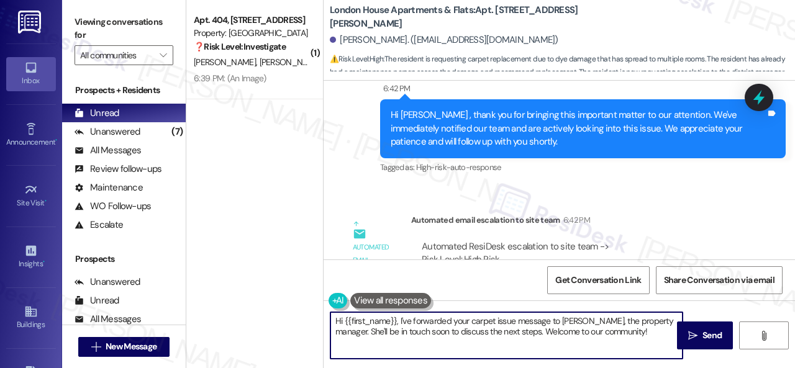
scroll to position [3077, 0]
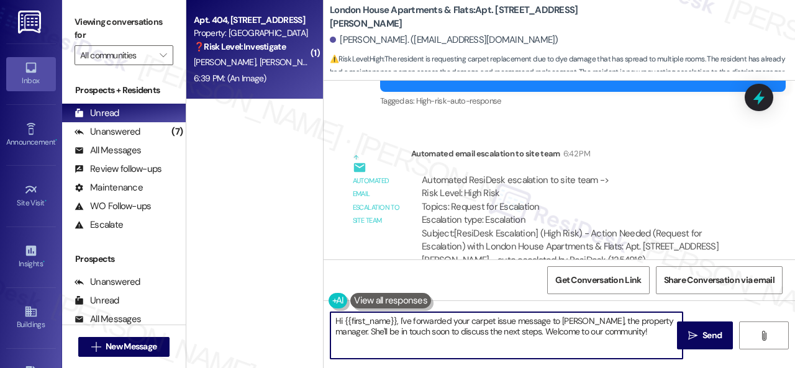
click at [287, 60] on div "A. Nava F. Moreno" at bounding box center [251, 63] width 117 height 16
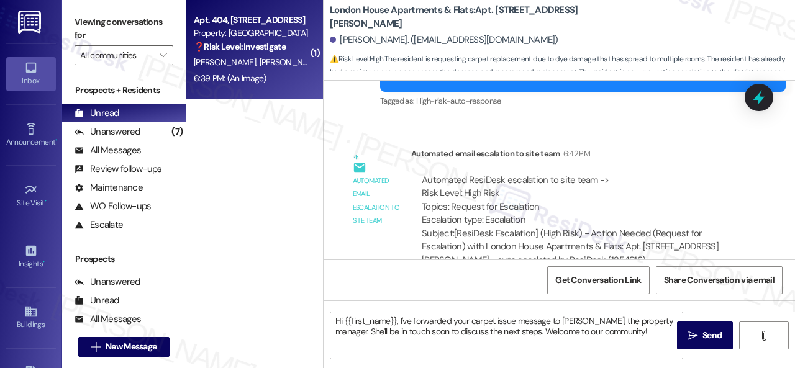
type textarea "Fetching suggested responses. Please feel free to read through the conversation…"
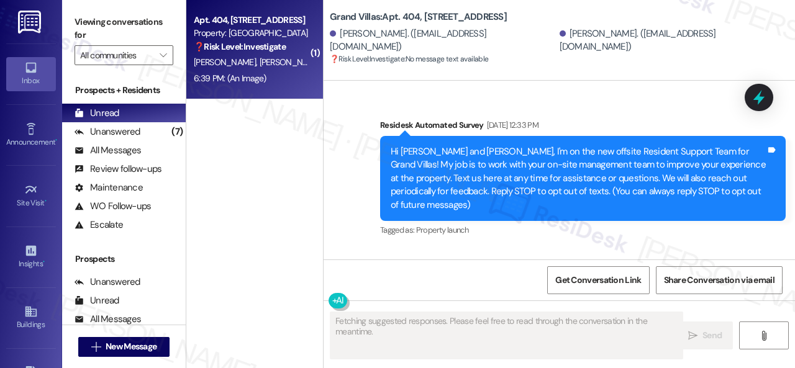
scroll to position [19383, 0]
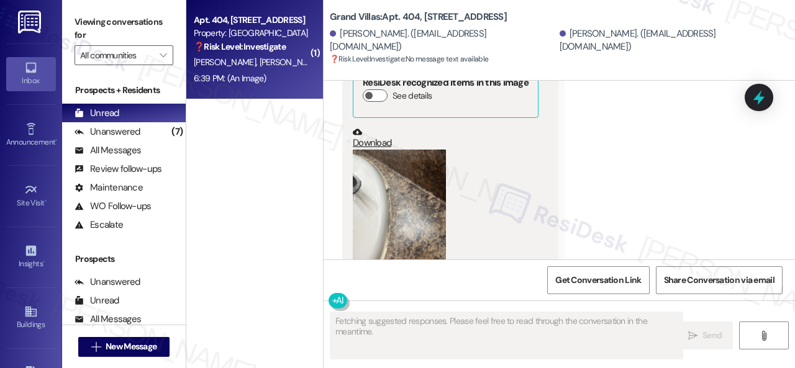
click at [398, 153] on button "Zoom image" at bounding box center [399, 212] width 93 height 124
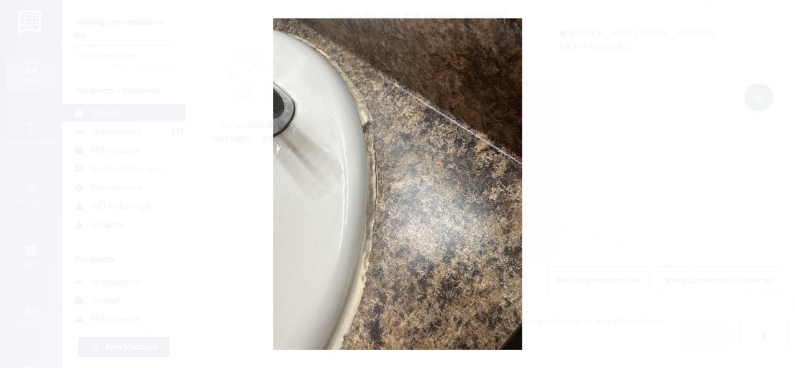
click at [442, 150] on button "Unzoom image" at bounding box center [397, 184] width 795 height 368
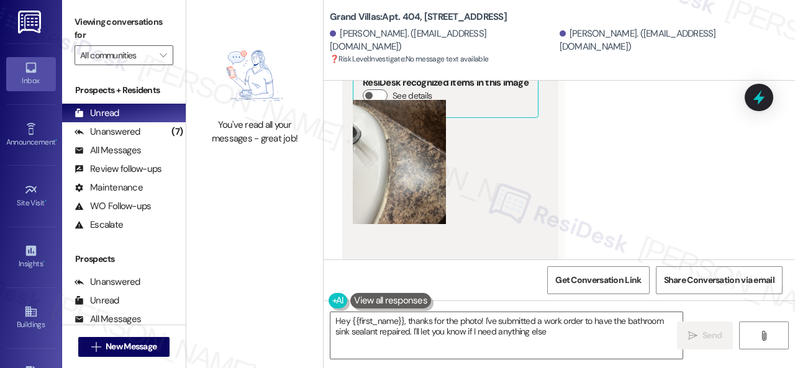
type textarea "Hey {{first_name}}, thanks for the photo! I've submitted a work order to have t…"
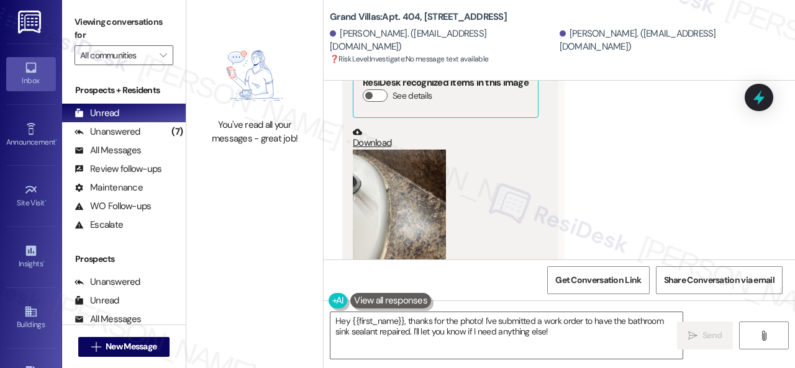
click at [413, 173] on button "Zoom image" at bounding box center [399, 212] width 93 height 124
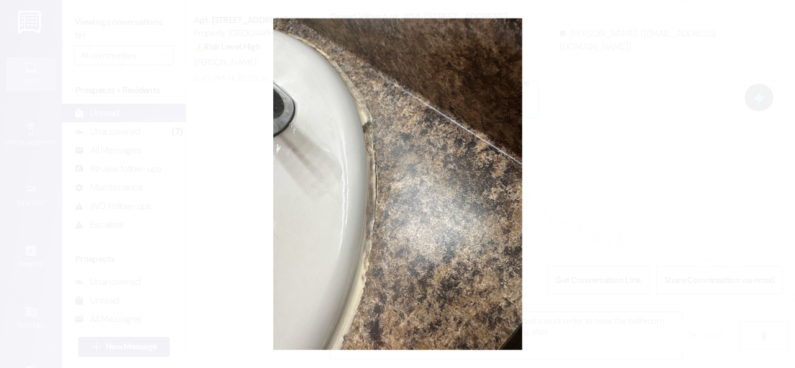
click at [436, 188] on button "Unzoom image" at bounding box center [397, 184] width 795 height 368
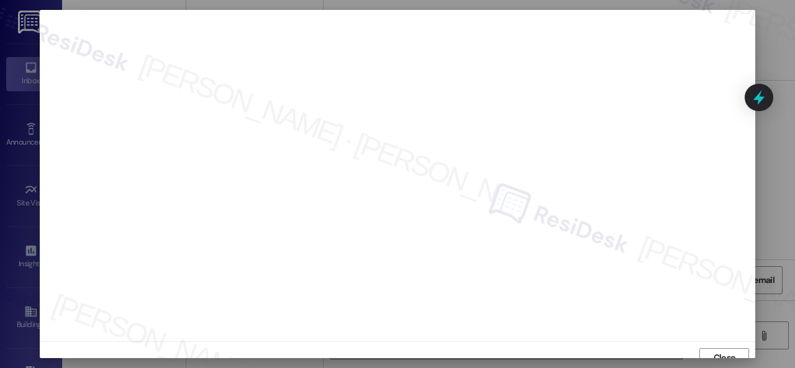
scroll to position [9, 0]
click at [714, 346] on span "Close" at bounding box center [725, 348] width 22 height 13
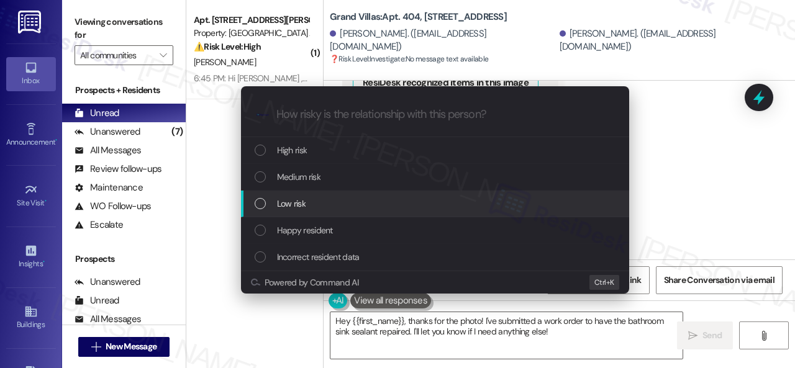
click at [302, 203] on span "Low risk" at bounding box center [291, 204] width 29 height 14
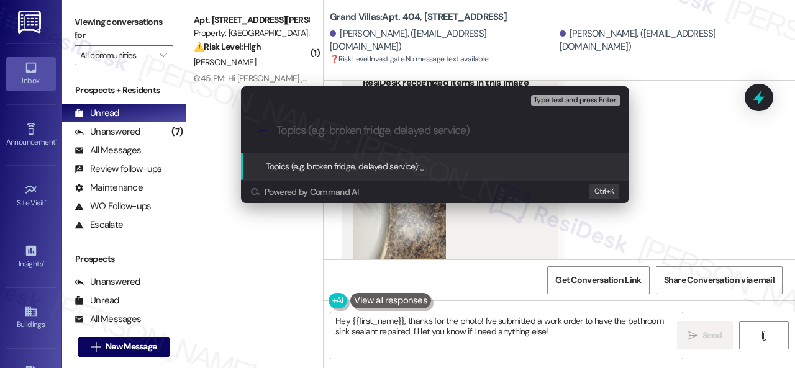
paste input "Work Order filed by ResiDesk 295855"
type input "Work Order filed by ResiDesk 295855"
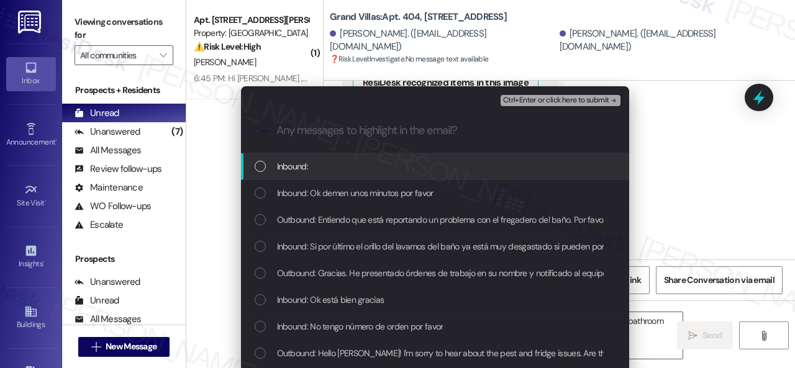
click at [291, 165] on span "Inbound:" at bounding box center [292, 167] width 31 height 14
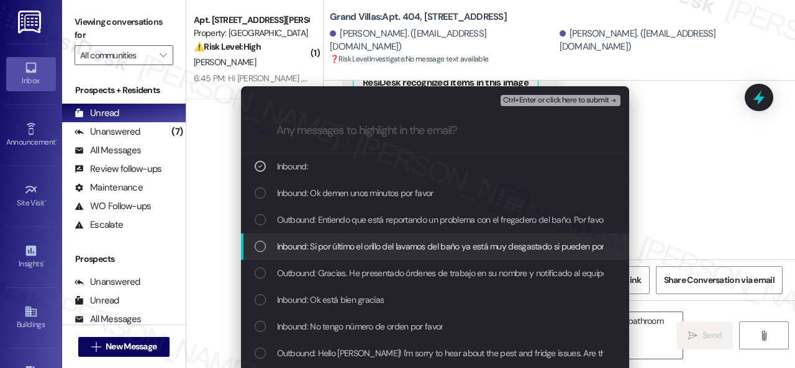
click at [296, 251] on span "Inbound: Si por último el orillo del lavamos del baño ya está muy desgastado si…" at bounding box center [530, 247] width 507 height 14
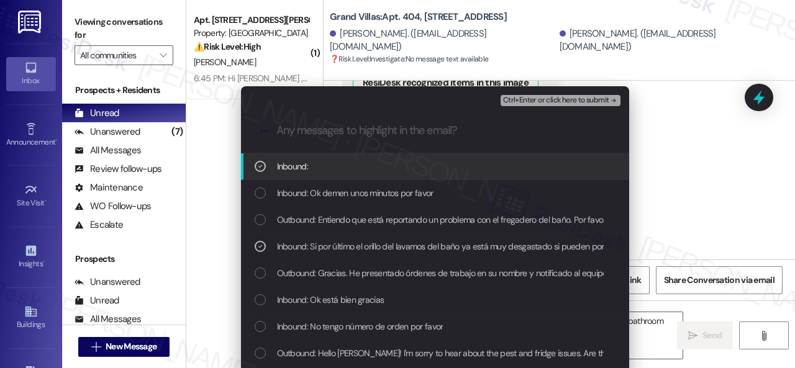
click at [520, 100] on span "Ctrl+Enter or click here to submit" at bounding box center [556, 100] width 106 height 9
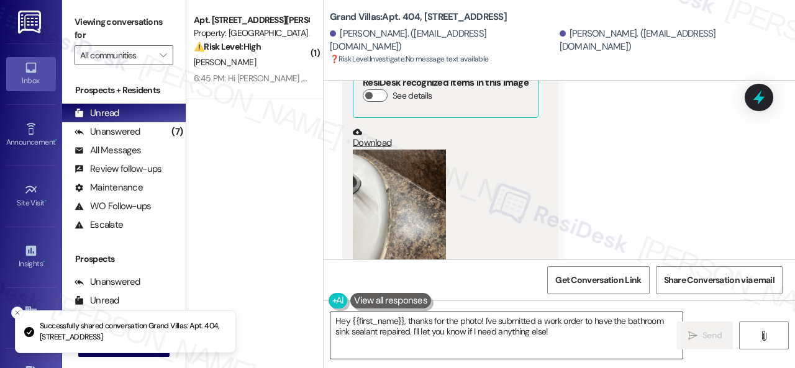
scroll to position [19384, 0]
drag, startPoint x: 564, startPoint y: 335, endPoint x: 306, endPoint y: 265, distance: 267.0
click at [311, 267] on div "( 1 ) Apt. 2901PHA, 12901 Lord Nelson Dr Property: London House Apartments & Fl…" at bounding box center [490, 184] width 609 height 368
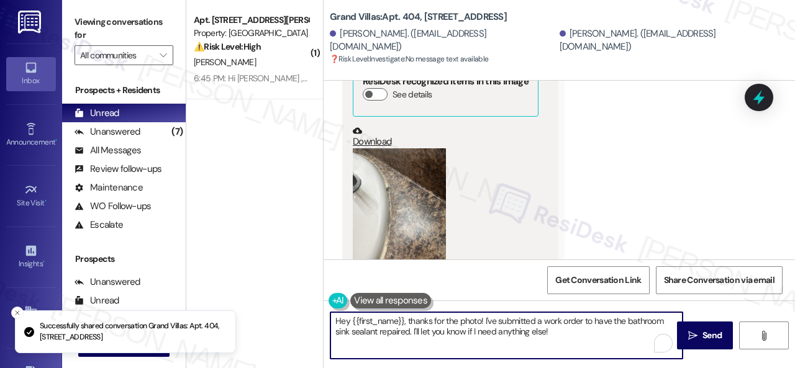
scroll to position [19383, 0]
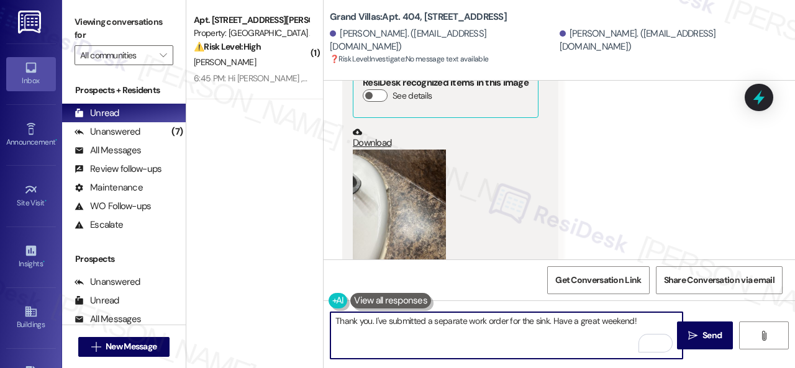
click at [630, 222] on div "Received via SMS Freddy Moreno 6:18 PM Translated message: Okay, please wait a …" at bounding box center [560, 107] width 472 height 442
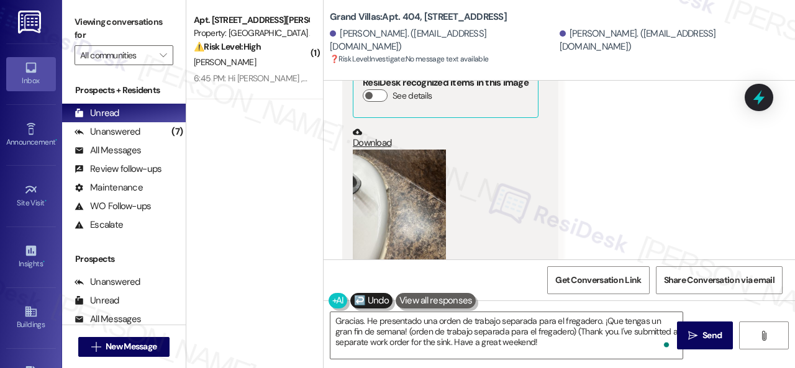
type textarea "Gracias. He presentado una orden de trabajo separada para el fregadero. ¡Que te…"
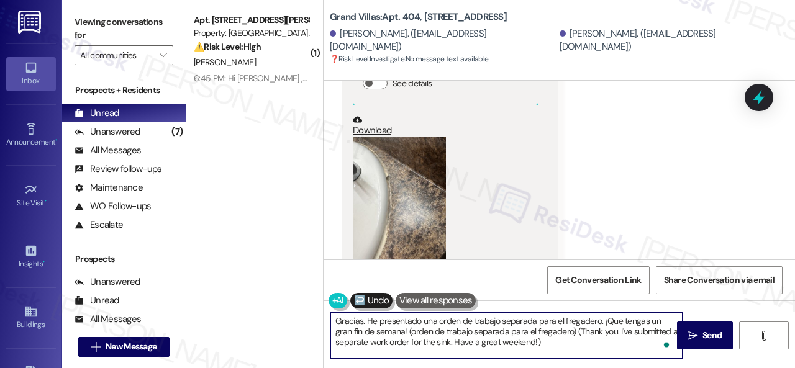
scroll to position [19402, 0]
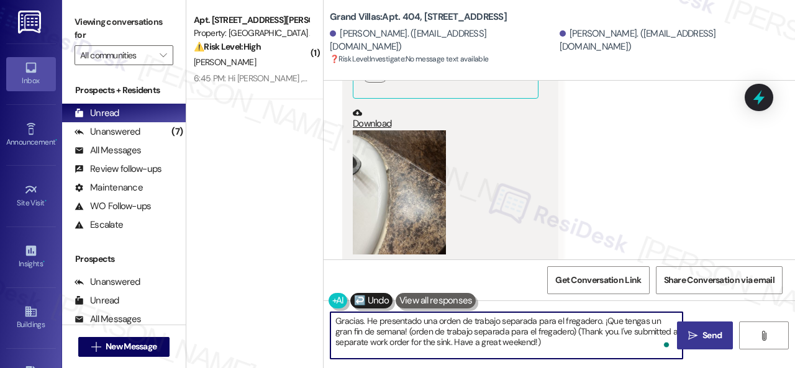
click at [688, 339] on icon "" at bounding box center [692, 336] width 9 height 10
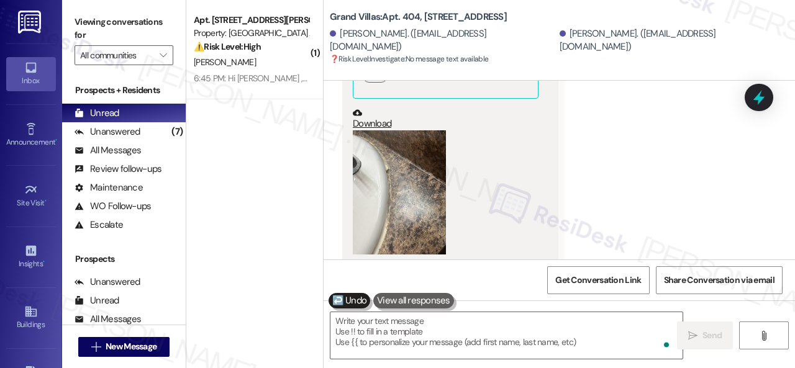
scroll to position [19402, 0]
click at [654, 178] on div "Received via SMS Freddy Moreno 6:18 PM Translated message: Okay, please wait a …" at bounding box center [560, 89] width 472 height 442
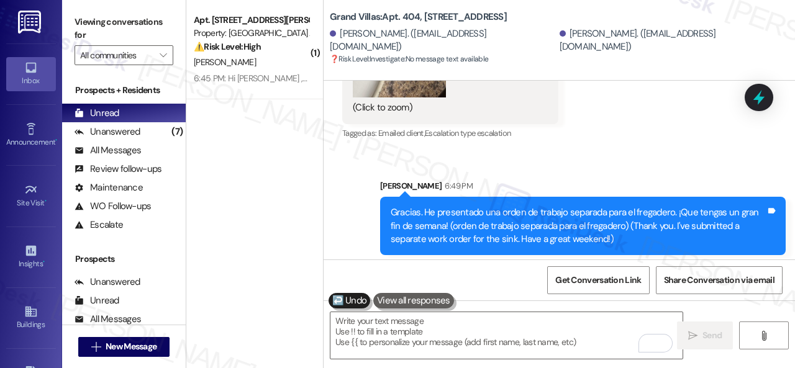
scroll to position [19602, 0]
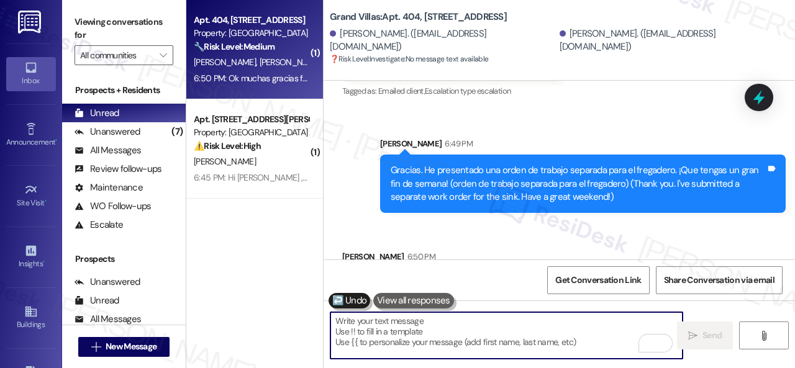
click at [404, 332] on textarea "To enrich screen reader interactions, please activate Accessibility in Grammarl…" at bounding box center [507, 335] width 352 height 47
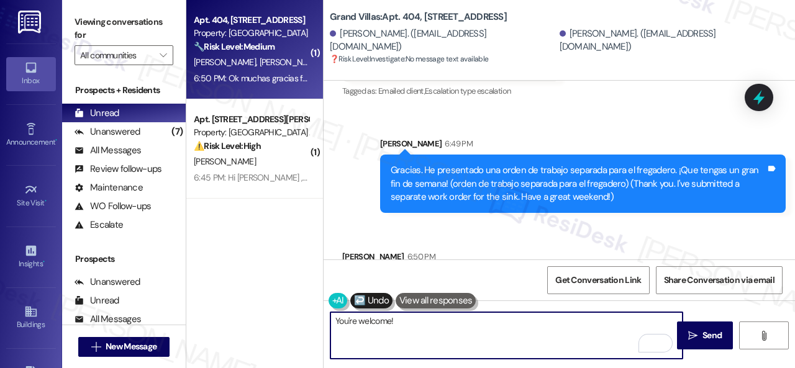
click at [387, 271] on div "Get Conversation Link Share Conversation via email" at bounding box center [560, 280] width 472 height 41
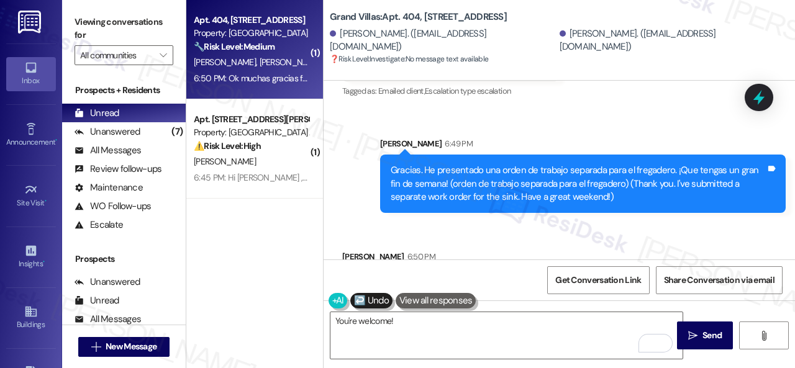
click at [387, 268] on div "Get Conversation Link Share Conversation via email" at bounding box center [560, 280] width 472 height 41
type textarea "¡De nada! (You're welcome!)"
click at [695, 339] on span " Send" at bounding box center [705, 335] width 39 height 13
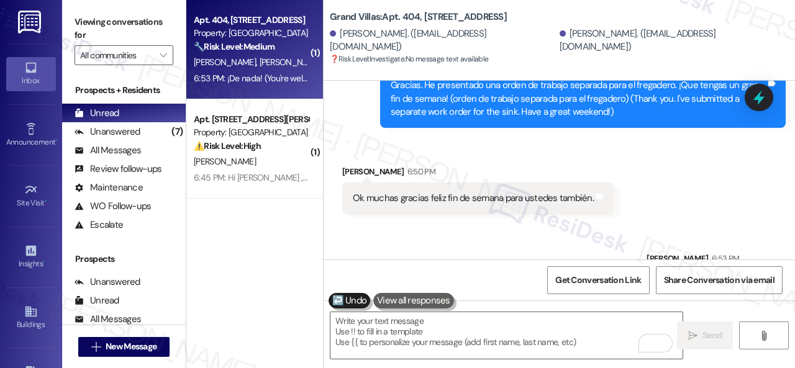
scroll to position [19689, 0]
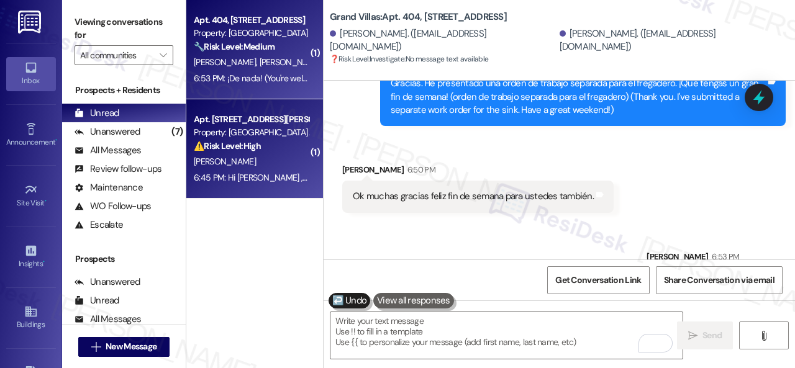
click at [271, 155] on div "D. Lee" at bounding box center [251, 162] width 117 height 16
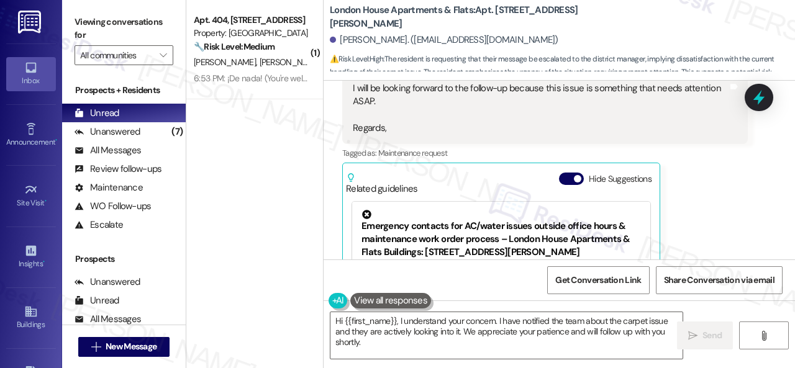
scroll to position [3436, 0]
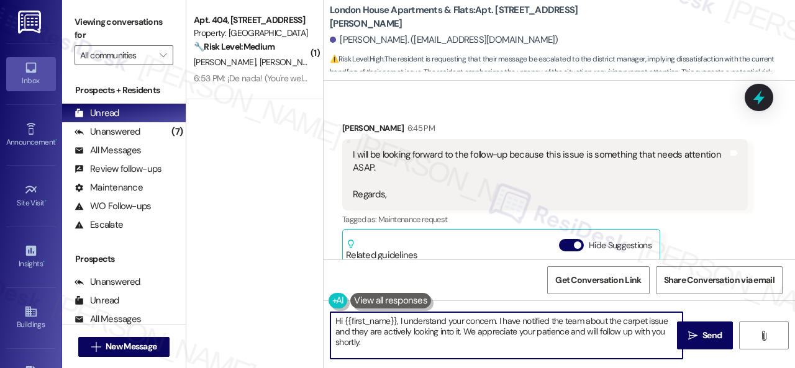
drag, startPoint x: 374, startPoint y: 347, endPoint x: 320, endPoint y: 311, distance: 65.3
click at [320, 311] on div "( 1 ) Apt. 404, 1550 Katy Gap Rd Property: Grand Villas 🔧 Risk Level: Medium Th…" at bounding box center [490, 184] width 609 height 368
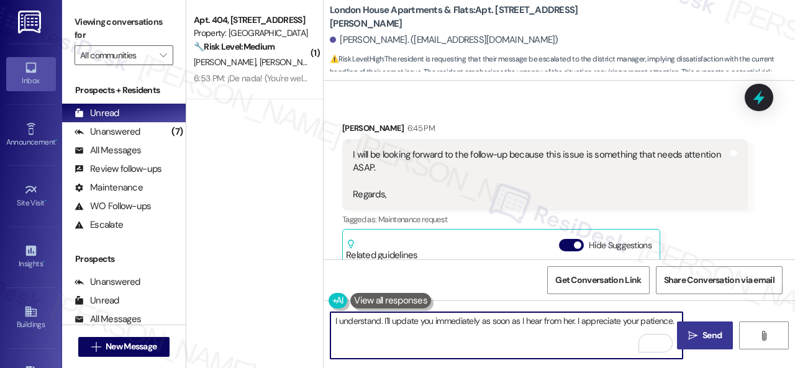
type textarea "I understand. I'll update you immediately as soon as I hear from her. I appreci…"
click at [708, 335] on span "Send" at bounding box center [712, 335] width 19 height 13
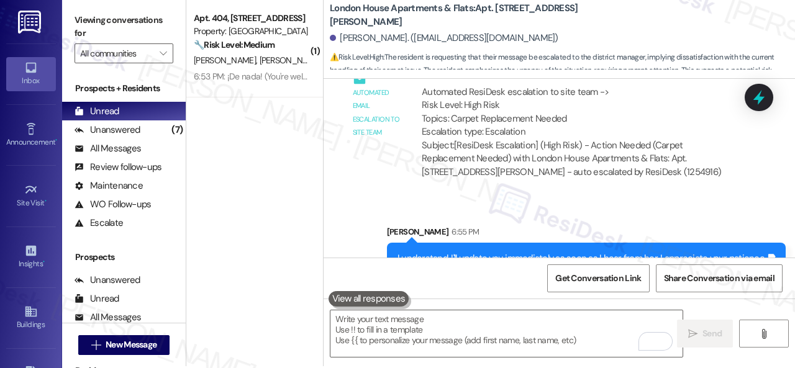
scroll to position [4, 0]
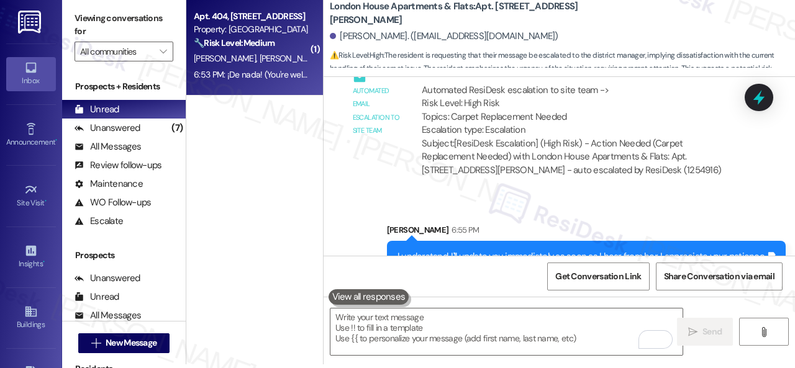
click at [280, 58] on div "A. Nava F. Moreno" at bounding box center [251, 59] width 117 height 16
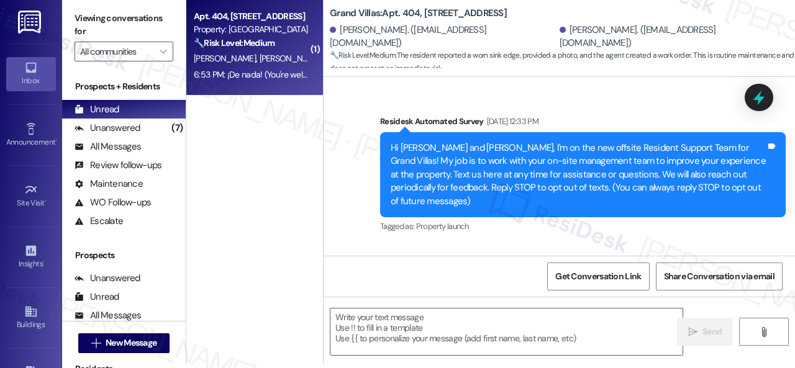
scroll to position [0, 0]
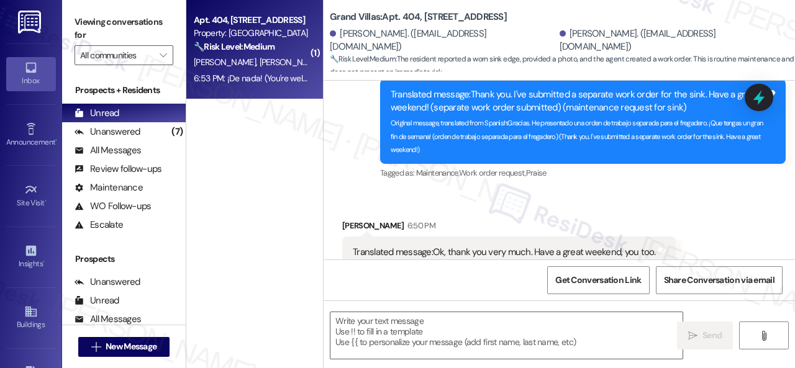
type textarea "Fetching suggested responses. Please feel free to read through the conversation…"
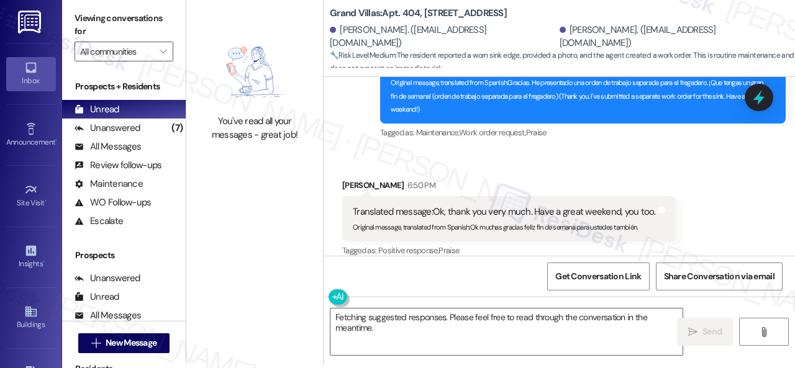
scroll to position [19825, 0]
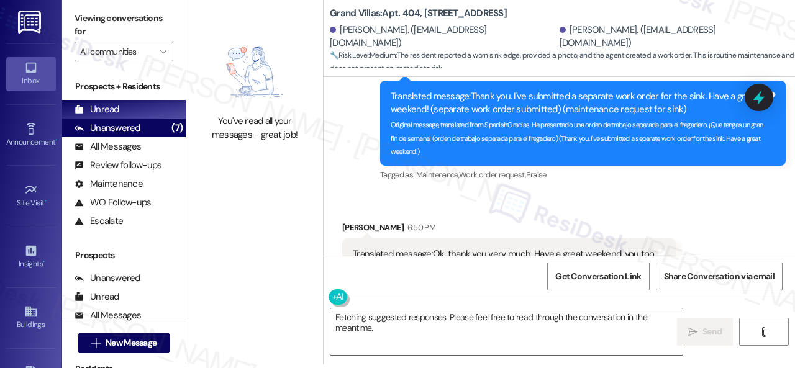
click at [124, 126] on div "Unanswered" at bounding box center [108, 128] width 66 height 13
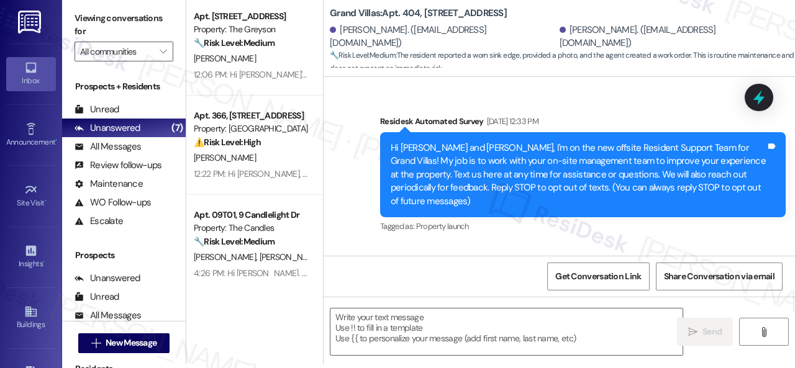
type textarea "Fetching suggested responses. Please feel free to read through the conversation…"
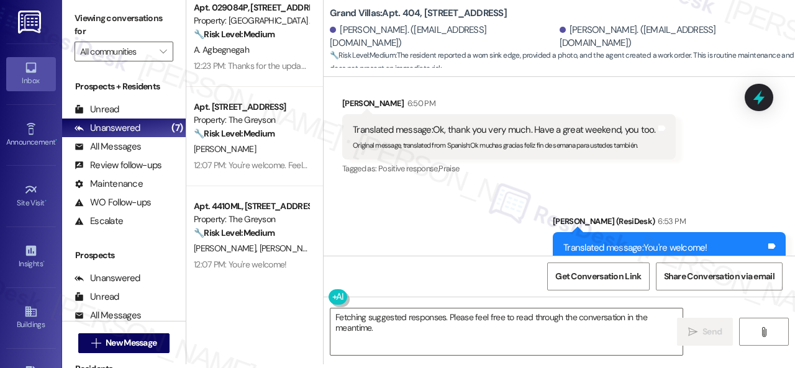
scroll to position [415, 0]
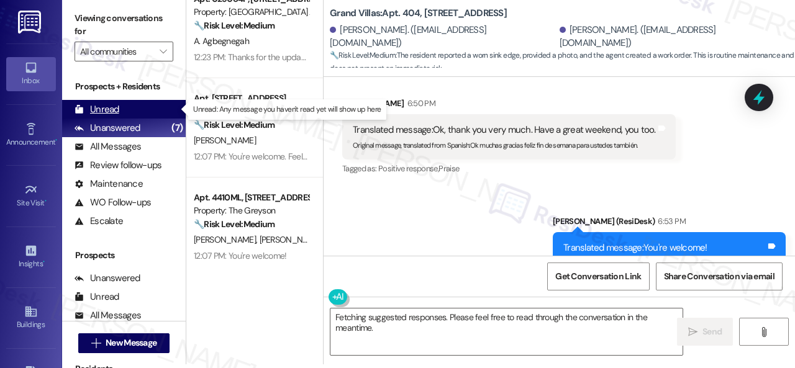
click at [107, 107] on div "Unread" at bounding box center [97, 109] width 45 height 13
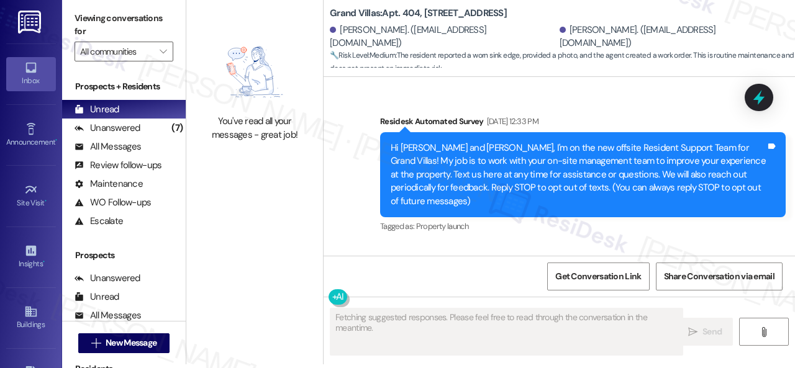
type textarea "Fetching suggested responses. Please feel free to read through the conversation…"
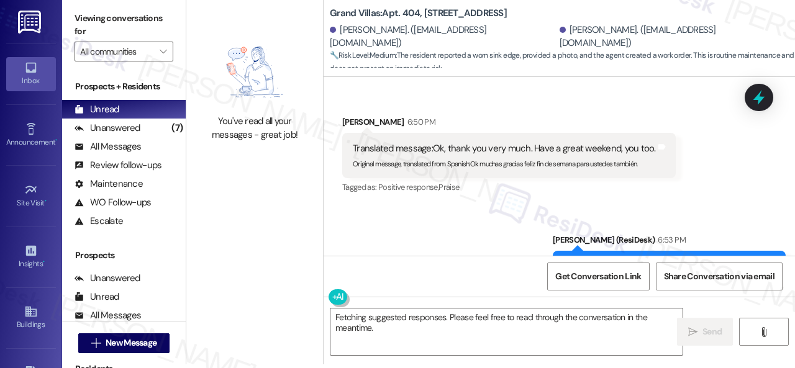
scroll to position [19950, 0]
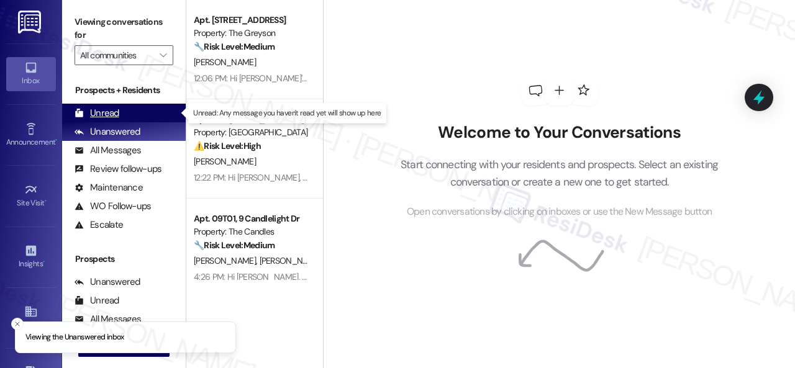
click at [107, 112] on div "Unread" at bounding box center [97, 113] width 45 height 13
